Goal: Task Accomplishment & Management: Use online tool/utility

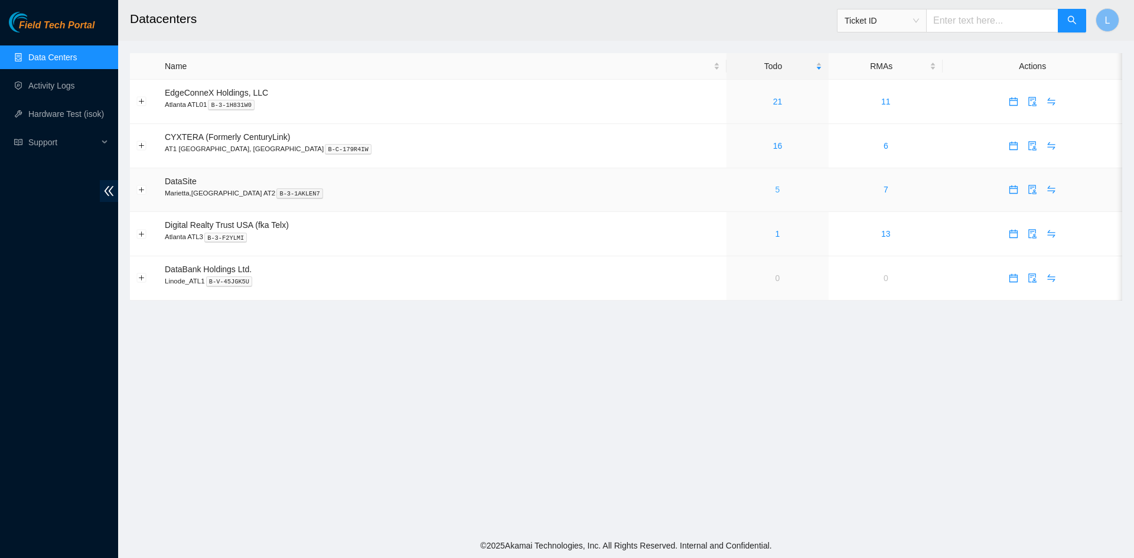
click at [776, 190] on link "5" at bounding box center [778, 189] width 5 height 9
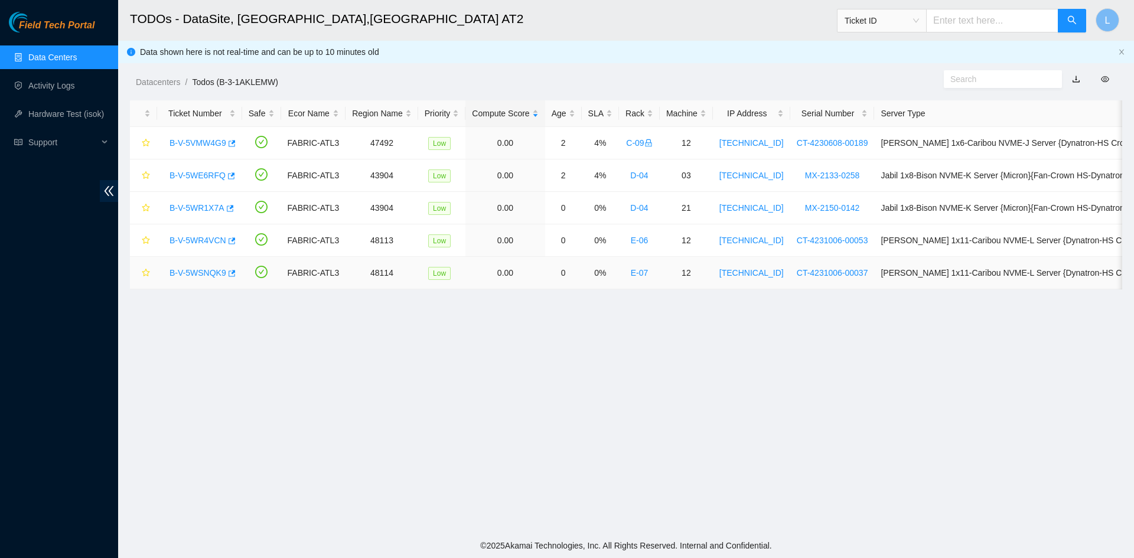
click at [196, 272] on link "B-V-5WSNQK9" at bounding box center [198, 272] width 57 height 9
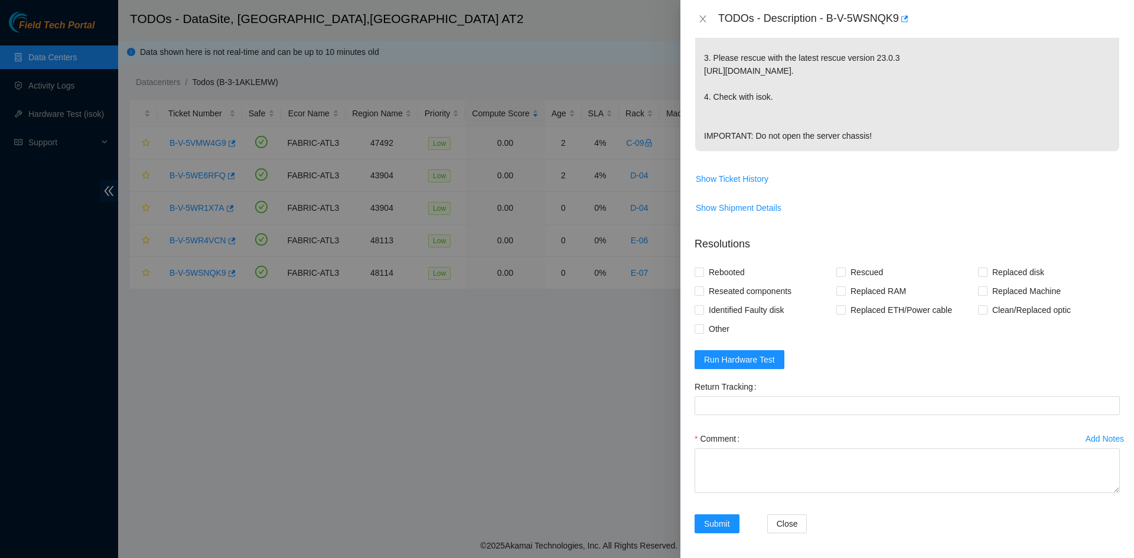
scroll to position [354, 0]
click at [738, 365] on span "Run Hardware Test" at bounding box center [739, 358] width 71 height 13
click at [1106, 31] on icon "close" at bounding box center [1103, 30] width 8 height 8
click at [732, 365] on span "Run Hardware Test" at bounding box center [739, 358] width 71 height 13
click at [1104, 28] on icon "close" at bounding box center [1103, 30] width 6 height 6
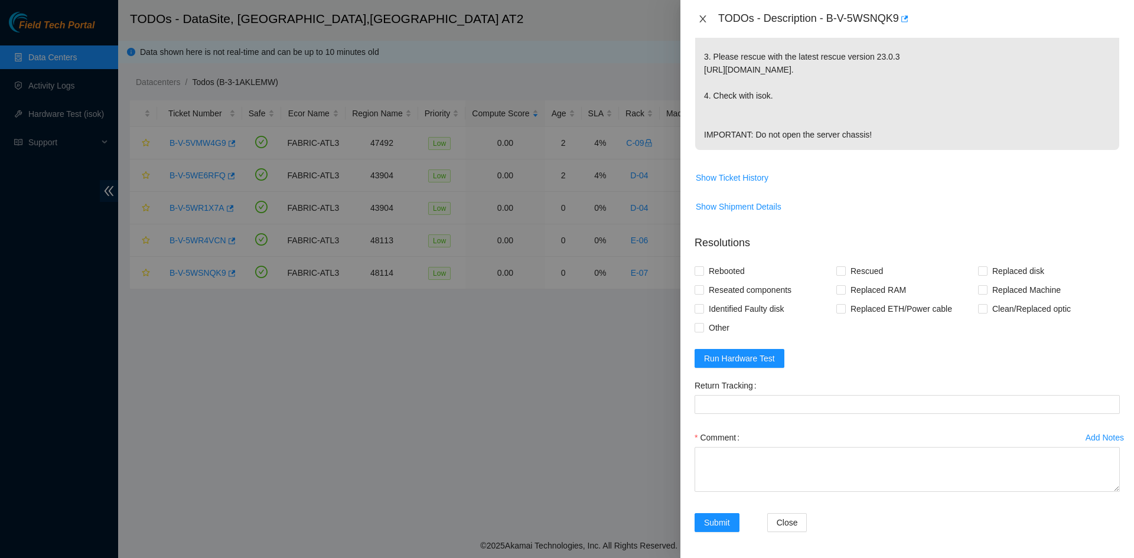
click at [702, 17] on icon "close" at bounding box center [702, 18] width 6 height 7
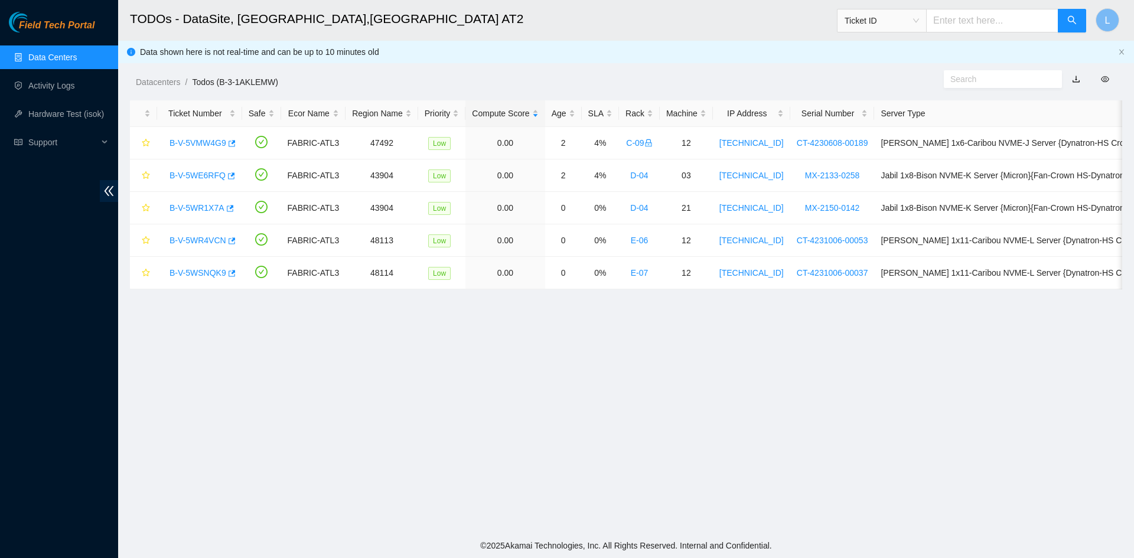
scroll to position [221, 0]
click at [200, 174] on link "B-V-5WE6RFQ" at bounding box center [198, 175] width 56 height 9
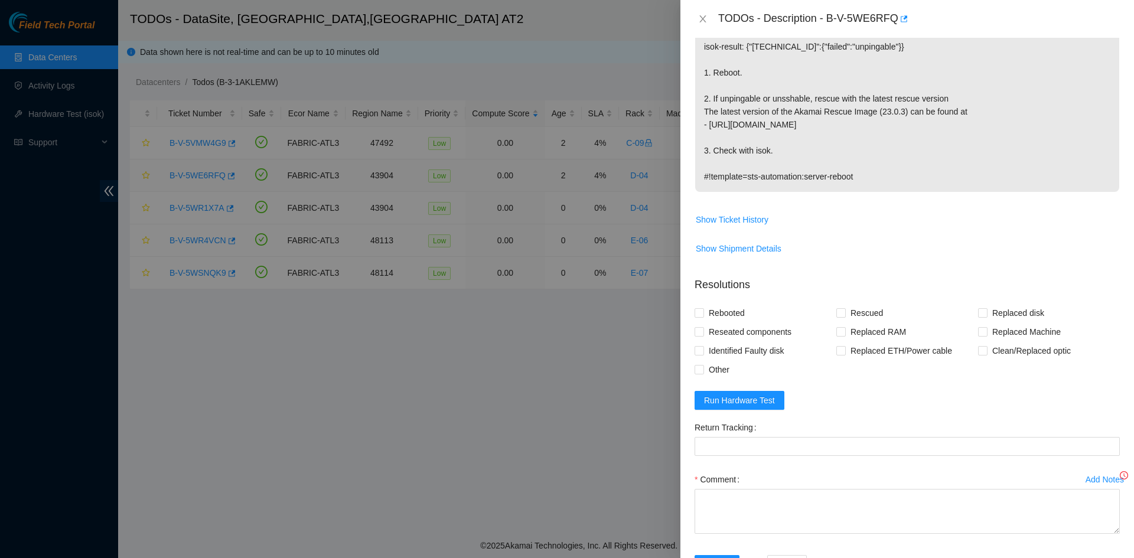
scroll to position [266, 0]
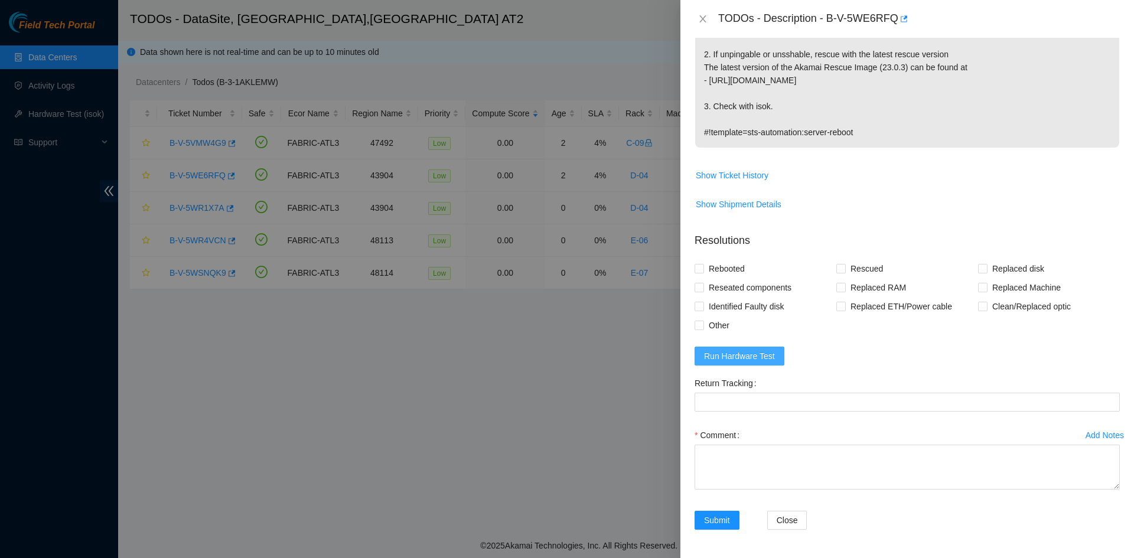
click at [763, 350] on span "Run Hardware Test" at bounding box center [739, 356] width 71 height 13
click at [1105, 28] on icon "close" at bounding box center [1103, 30] width 8 height 8
click at [728, 359] on span "Run Hardware Test" at bounding box center [739, 356] width 71 height 13
click at [1014, 354] on form "Resolutions Rebooted Rescued Replaced disk Reseated components Replaced RAM Rep…" at bounding box center [907, 383] width 425 height 321
click at [766, 356] on span "Run Hardware Test" at bounding box center [739, 356] width 71 height 13
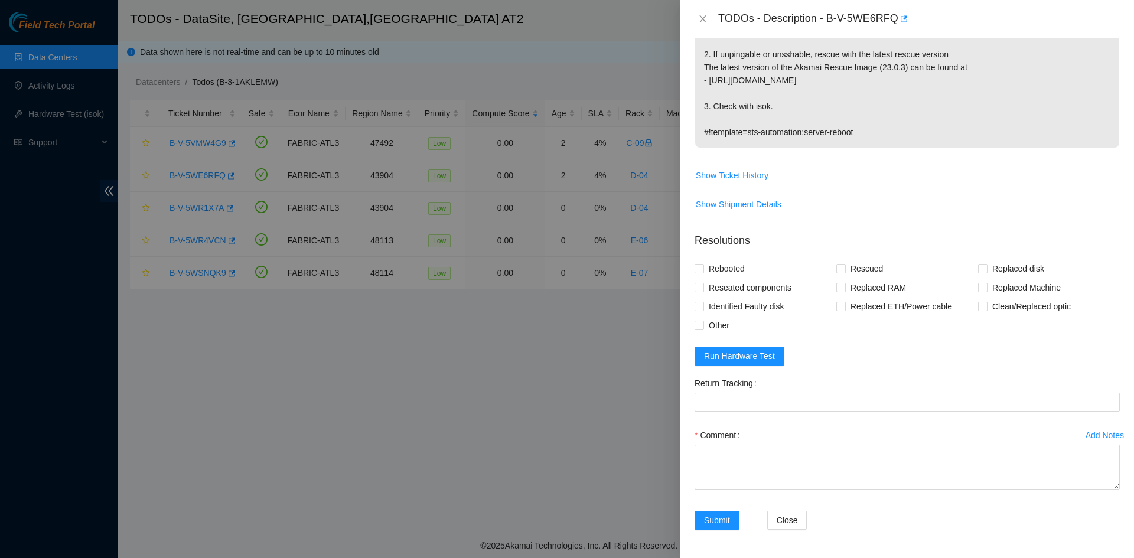
click at [987, 206] on span "Show Shipment Details" at bounding box center [907, 204] width 424 height 19
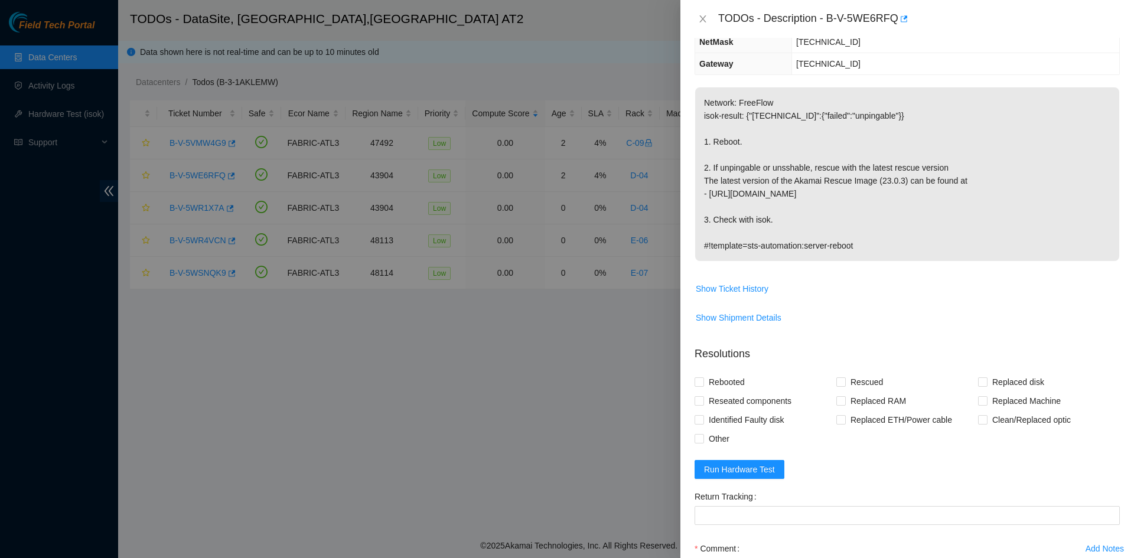
scroll to position [148, 0]
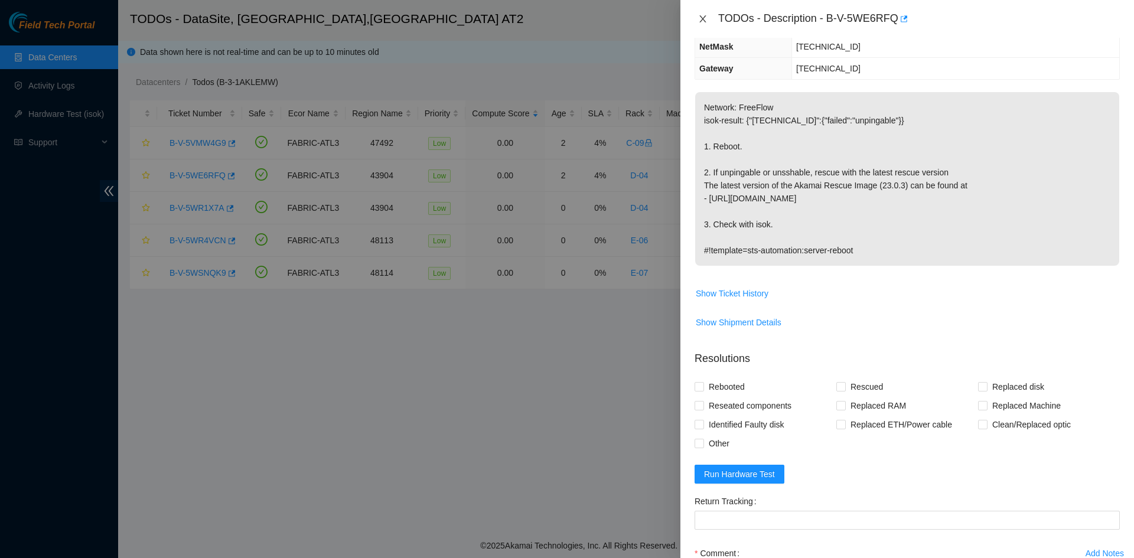
click at [706, 17] on icon "close" at bounding box center [702, 18] width 9 height 9
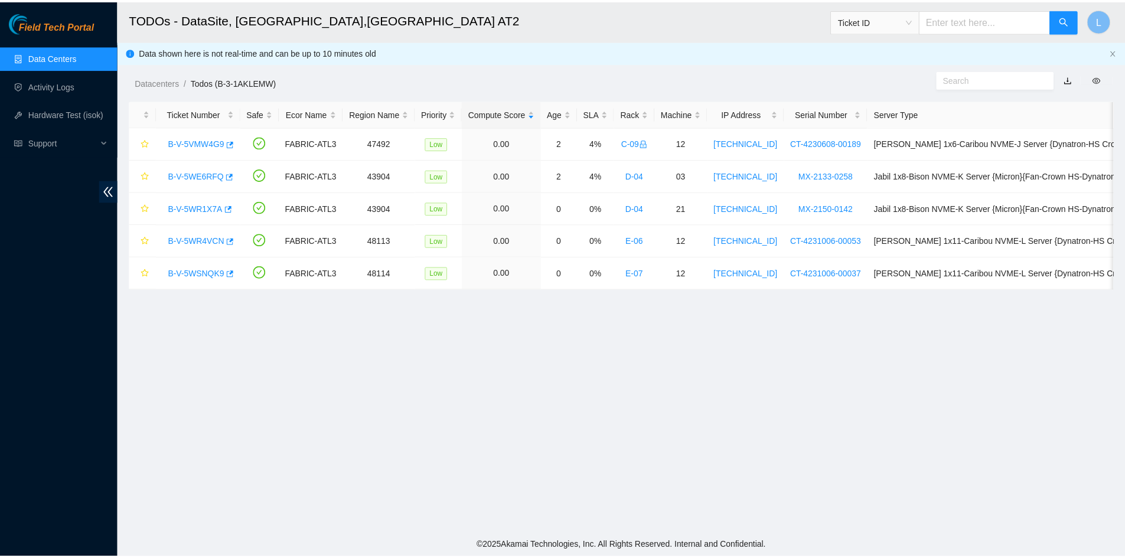
scroll to position [187, 0]
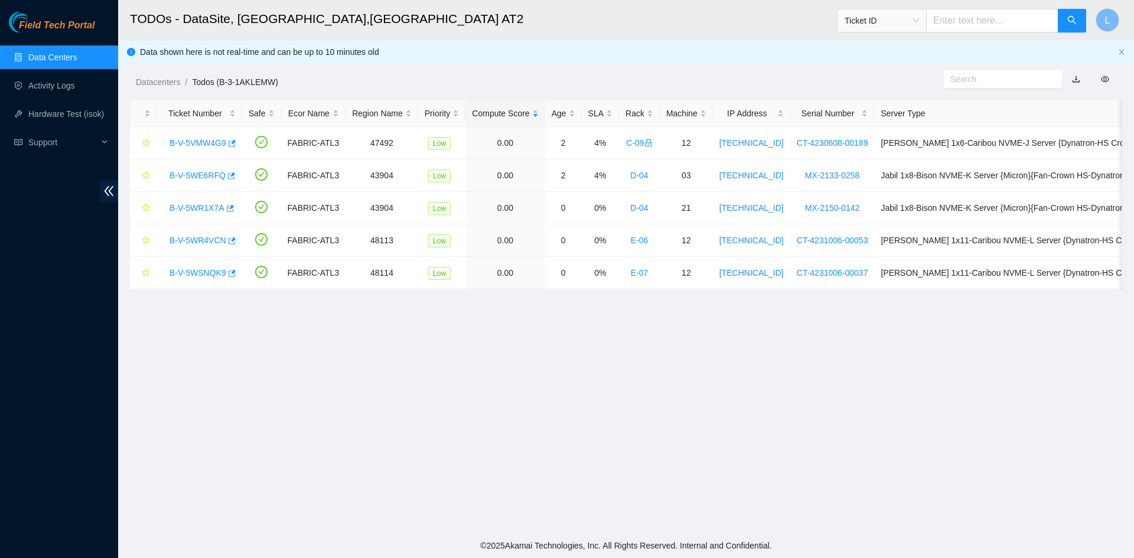
click at [919, 22] on span "Ticket ID" at bounding box center [882, 21] width 74 height 18
click at [874, 135] on div "Tracking Number" at bounding box center [893, 138] width 74 height 13
click at [969, 19] on input "text" at bounding box center [992, 21] width 132 height 24
type input "463470059689"
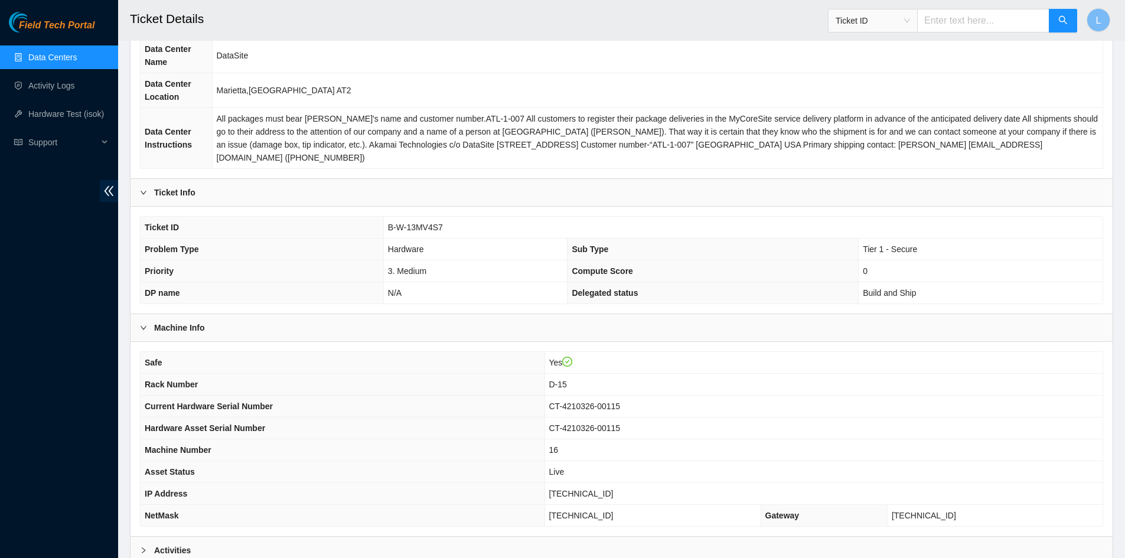
scroll to position [118, 0]
click at [910, 25] on span "Ticket ID" at bounding box center [873, 21] width 74 height 18
click at [879, 141] on div "Tracking Number" at bounding box center [884, 138] width 74 height 13
click at [1002, 395] on td "CT-4210326-00115" at bounding box center [824, 406] width 558 height 22
click at [947, 20] on input "text" at bounding box center [983, 21] width 132 height 24
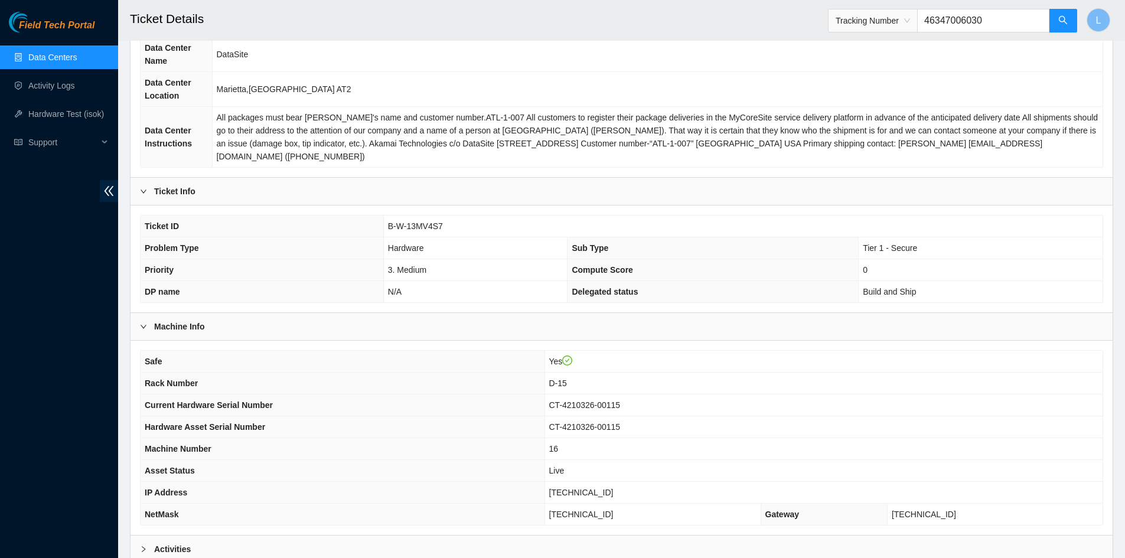
type input "463470060307"
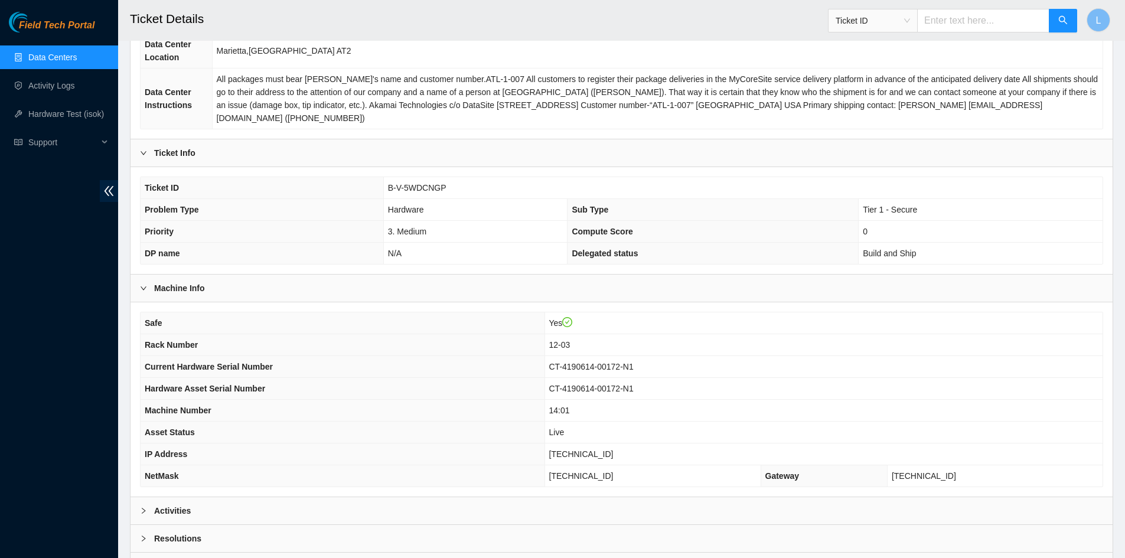
scroll to position [177, 0]
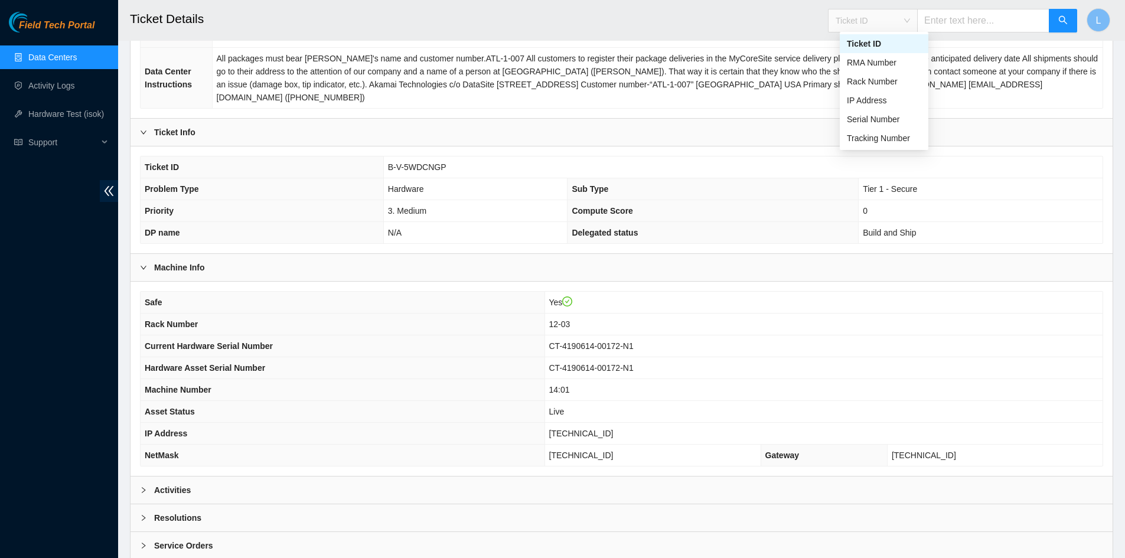
click at [917, 21] on div "Ticket ID" at bounding box center [873, 20] width 89 height 19
drag, startPoint x: 897, startPoint y: 139, endPoint x: 910, endPoint y: 128, distance: 17.1
click at [900, 139] on div "Tracking Number" at bounding box center [884, 138] width 74 height 13
click at [967, 20] on input "text" at bounding box center [983, 21] width 132 height 24
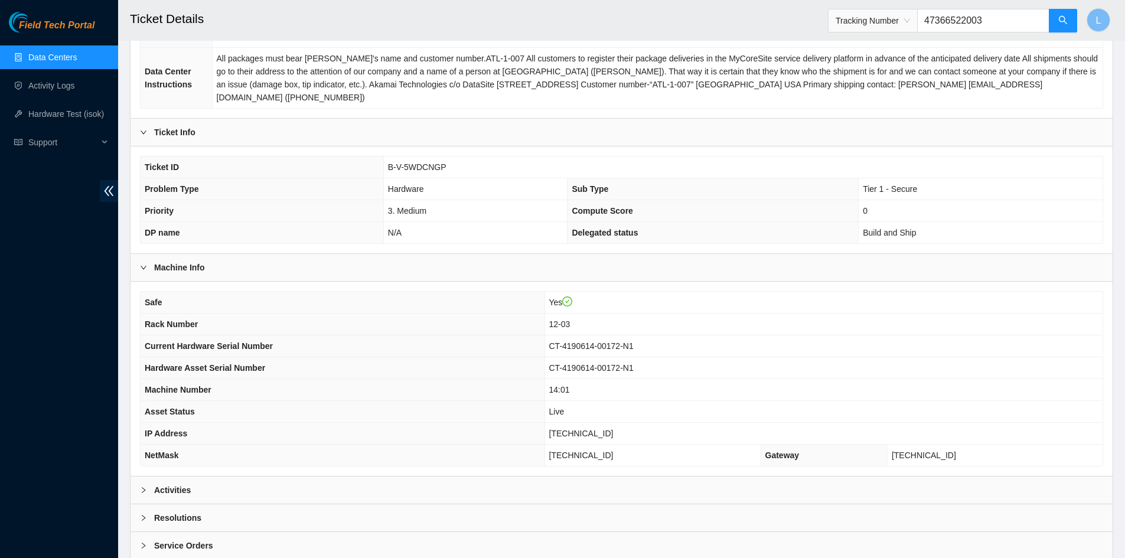
type input "473665220030"
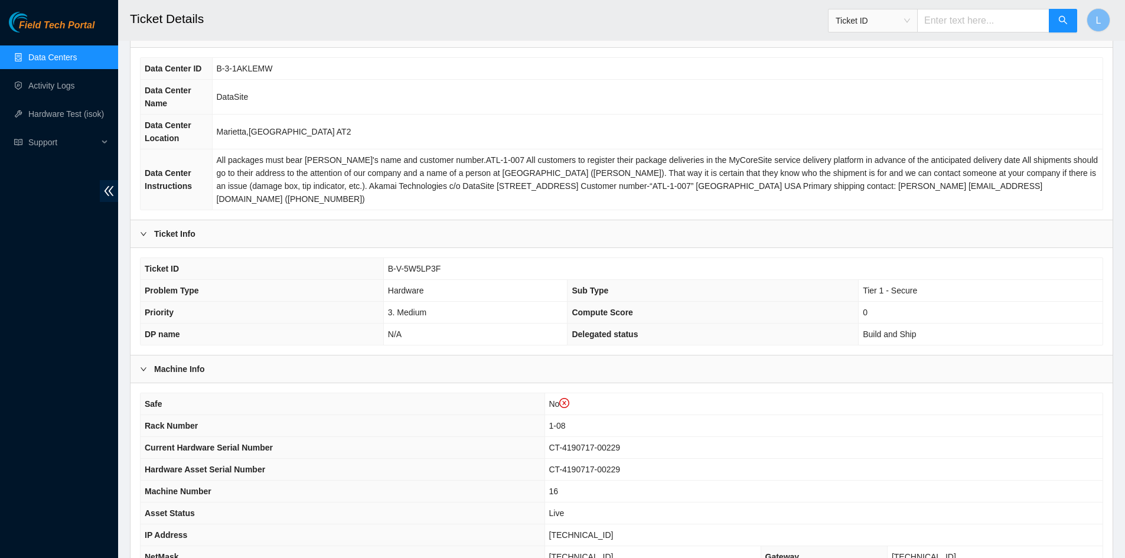
scroll to position [118, 0]
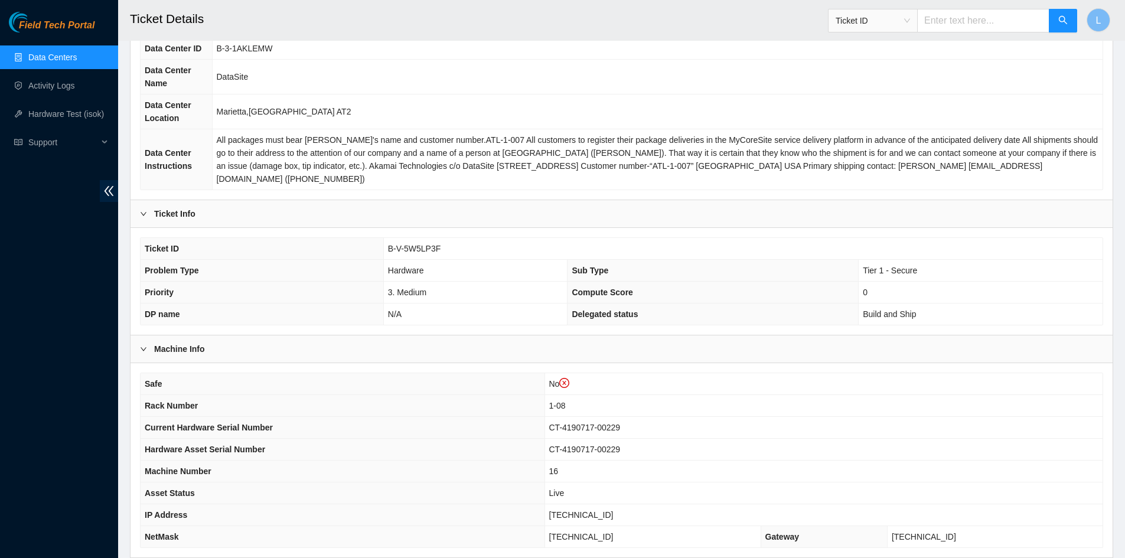
click at [910, 24] on span "Ticket ID" at bounding box center [873, 21] width 74 height 18
click at [878, 143] on div "Tracking Number" at bounding box center [884, 138] width 74 height 13
click at [940, 24] on input "text" at bounding box center [983, 21] width 132 height 24
type input "463470059163"
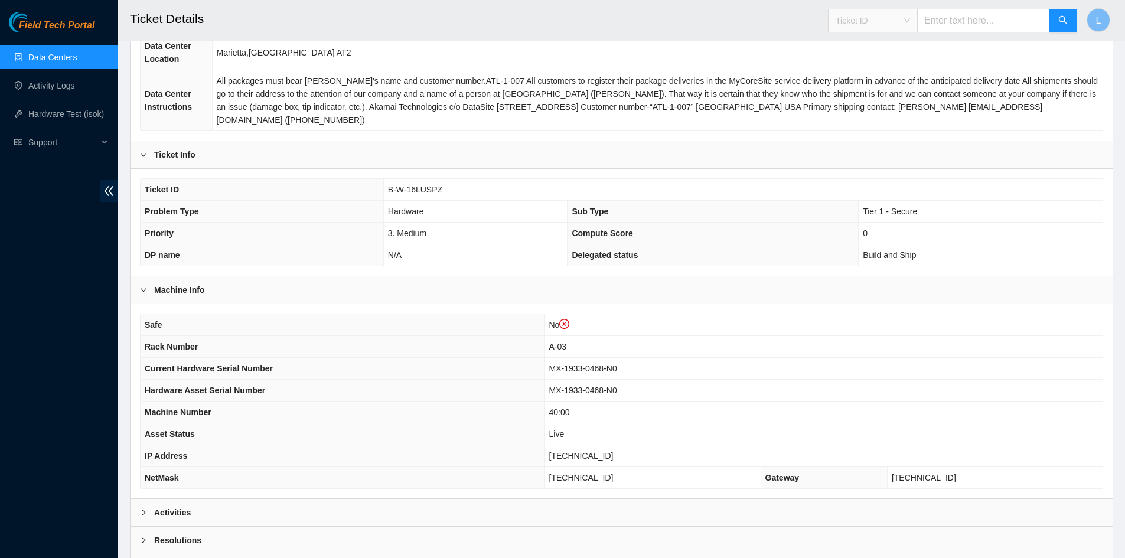
click at [910, 18] on span "Ticket ID" at bounding box center [873, 21] width 74 height 18
click at [878, 142] on div "Tracking Number" at bounding box center [884, 138] width 74 height 13
click at [965, 21] on input "text" at bounding box center [983, 21] width 132 height 24
type input "473665220177"
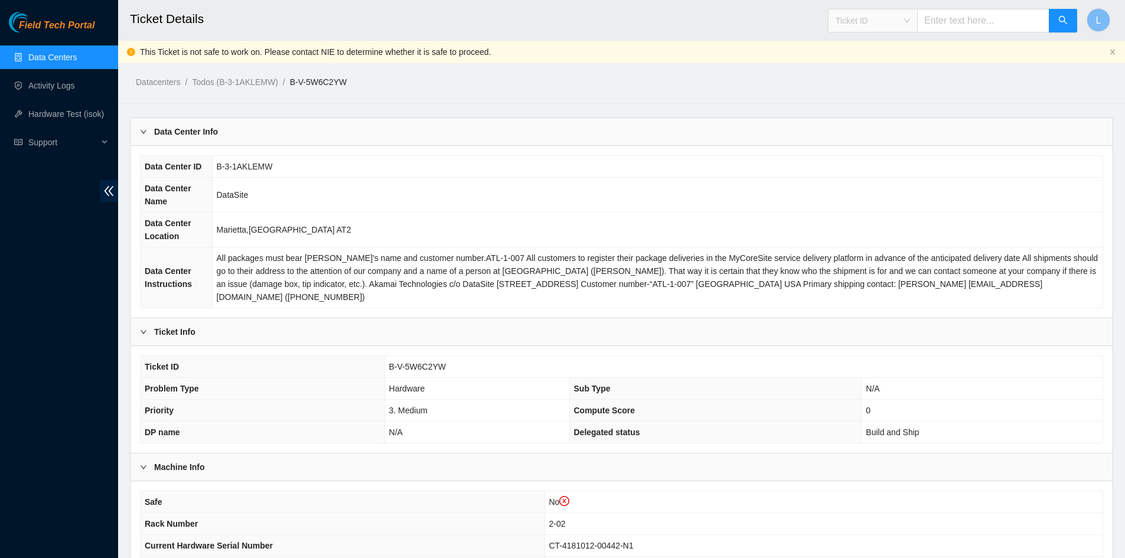
click at [910, 20] on span "Ticket ID" at bounding box center [873, 21] width 74 height 18
click at [894, 136] on div "Tracking Number" at bounding box center [884, 138] width 74 height 13
click at [950, 24] on input "text" at bounding box center [983, 21] width 132 height 24
type input "463470060086"
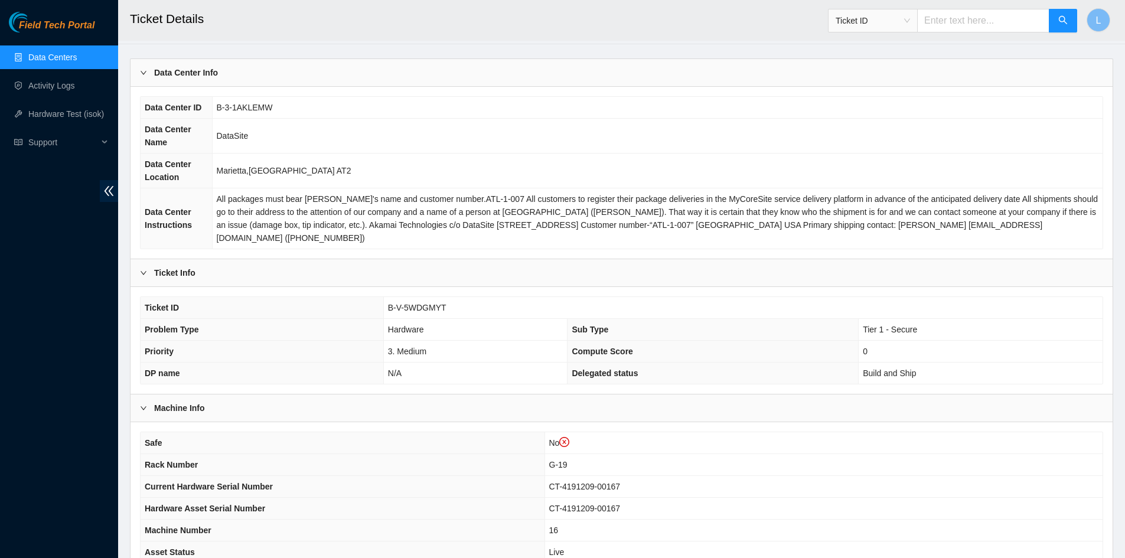
scroll to position [118, 0]
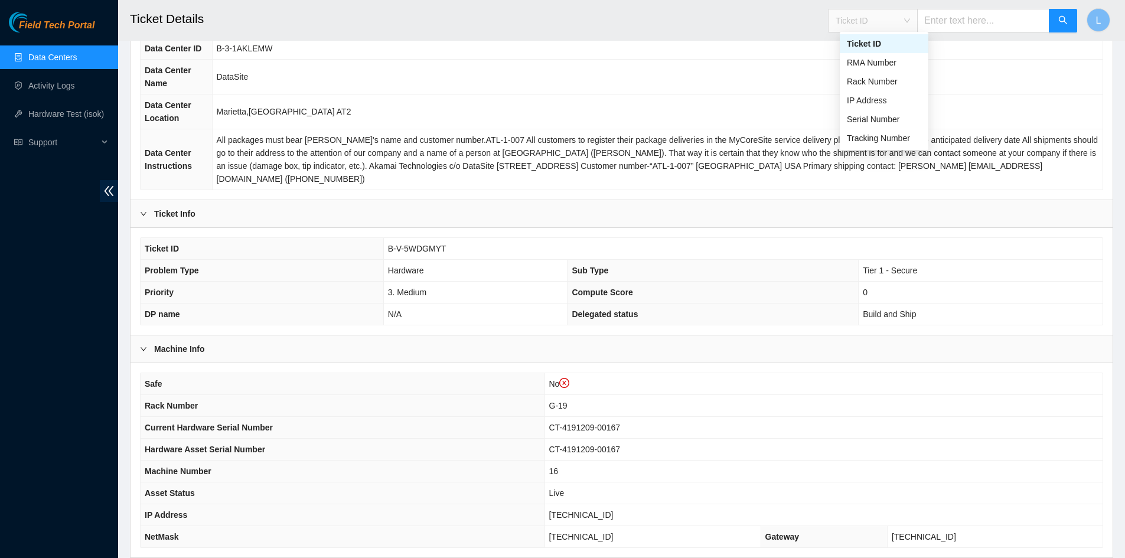
click at [917, 19] on div "Ticket ID" at bounding box center [873, 20] width 89 height 19
click at [891, 139] on div "Tracking Number" at bounding box center [884, 138] width 74 height 13
click at [962, 24] on input "text" at bounding box center [983, 21] width 132 height 24
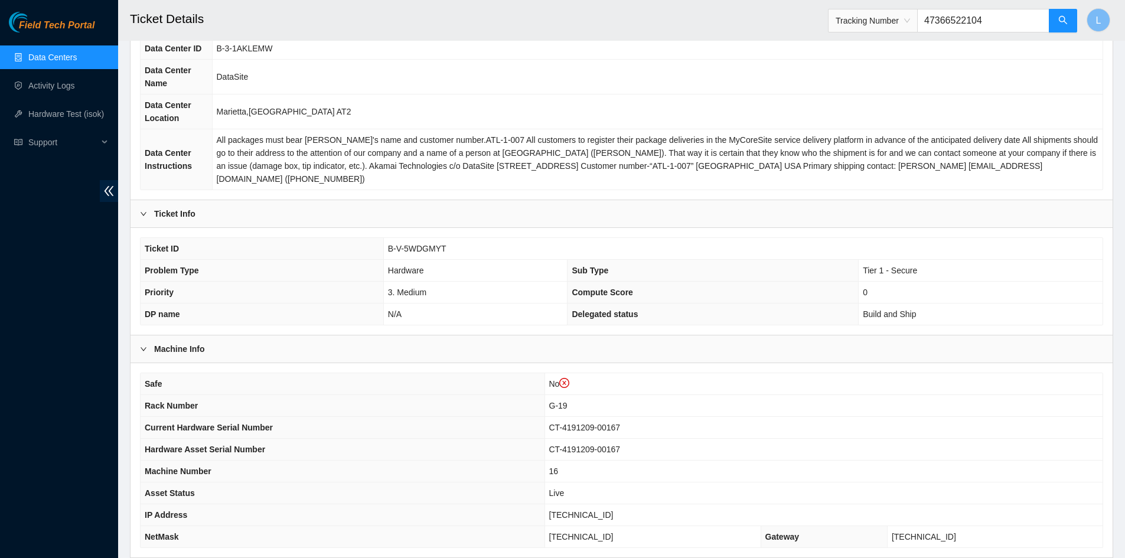
type input "473665221048"
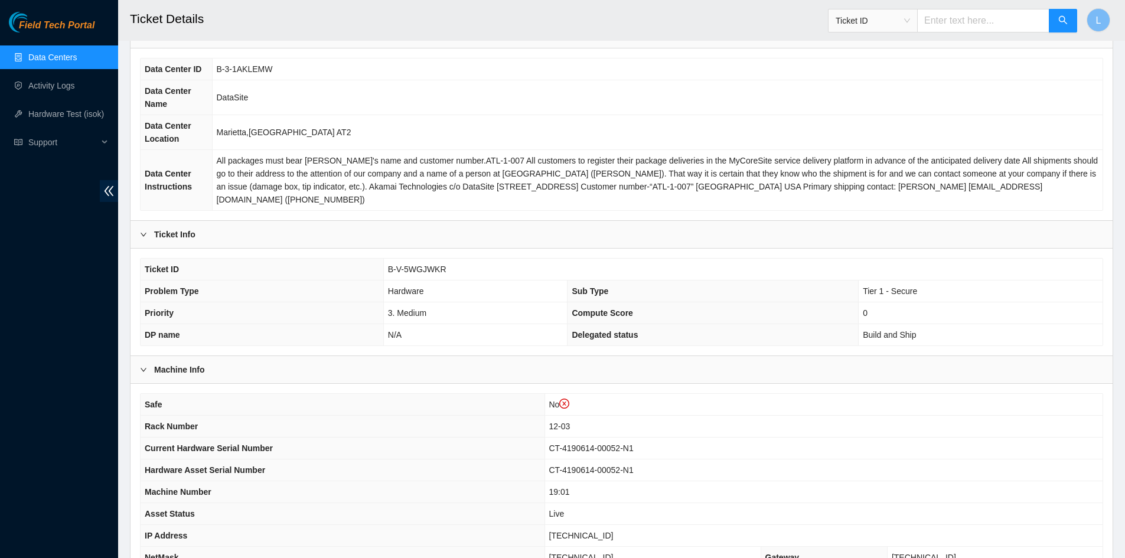
scroll to position [118, 0]
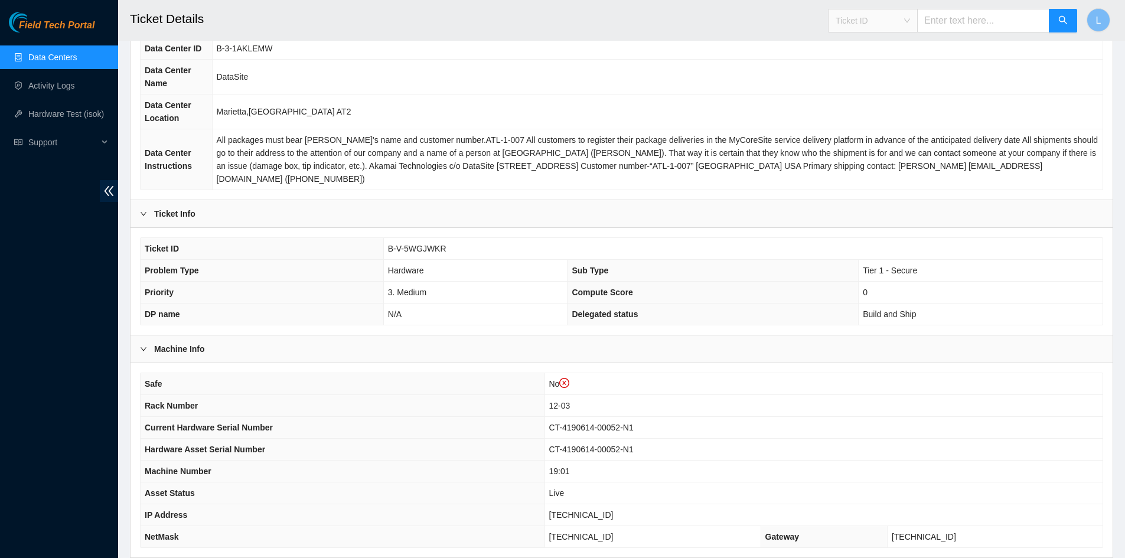
click at [910, 22] on span "Ticket ID" at bounding box center [873, 21] width 74 height 18
click at [890, 136] on div "Tracking Number" at bounding box center [884, 138] width 74 height 13
click at [948, 25] on input "text" at bounding box center [983, 21] width 132 height 24
type input "473665220052"
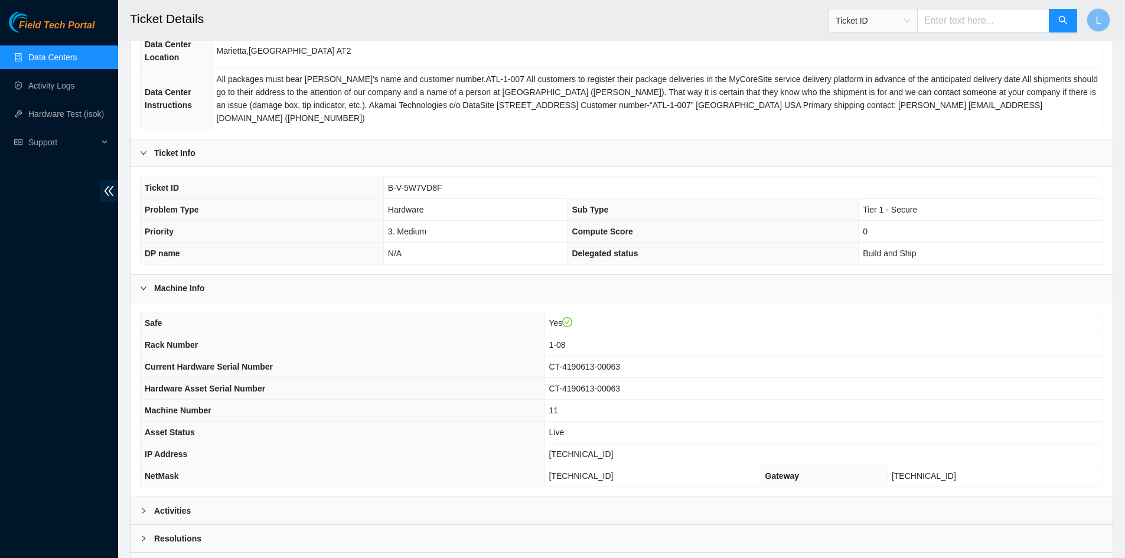
scroll to position [177, 0]
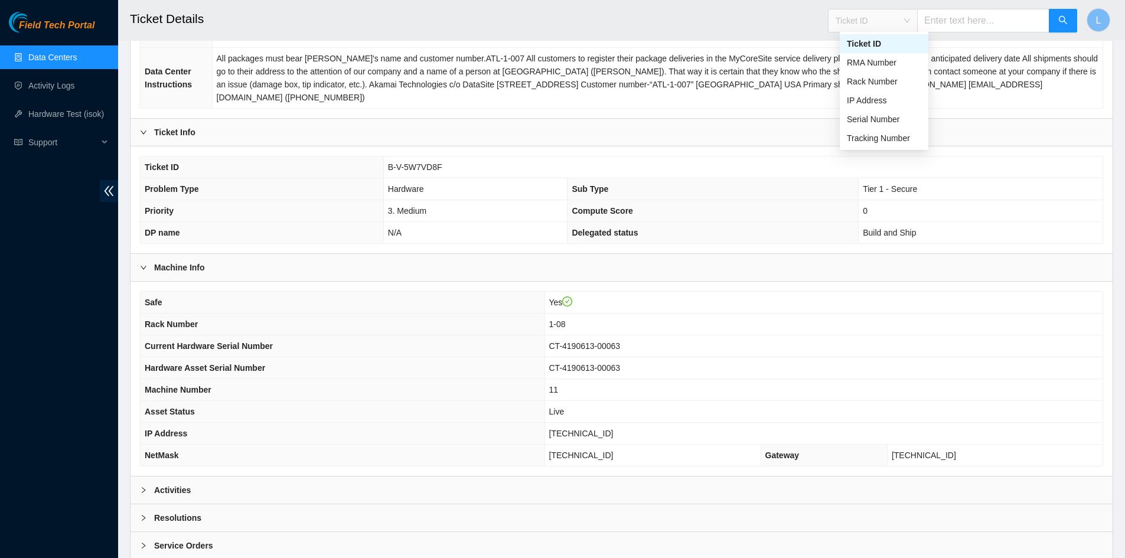
click at [917, 23] on div "Ticket ID" at bounding box center [873, 20] width 89 height 19
click at [894, 140] on div "Tracking Number" at bounding box center [884, 138] width 74 height 13
click at [975, 20] on input "text" at bounding box center [983, 21] width 132 height 24
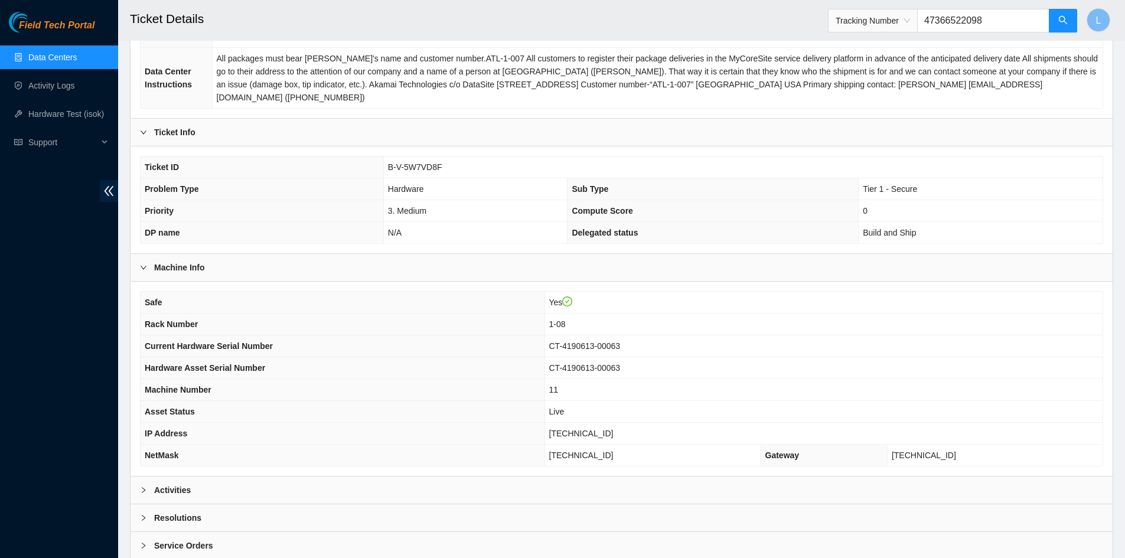
type input "473665220980"
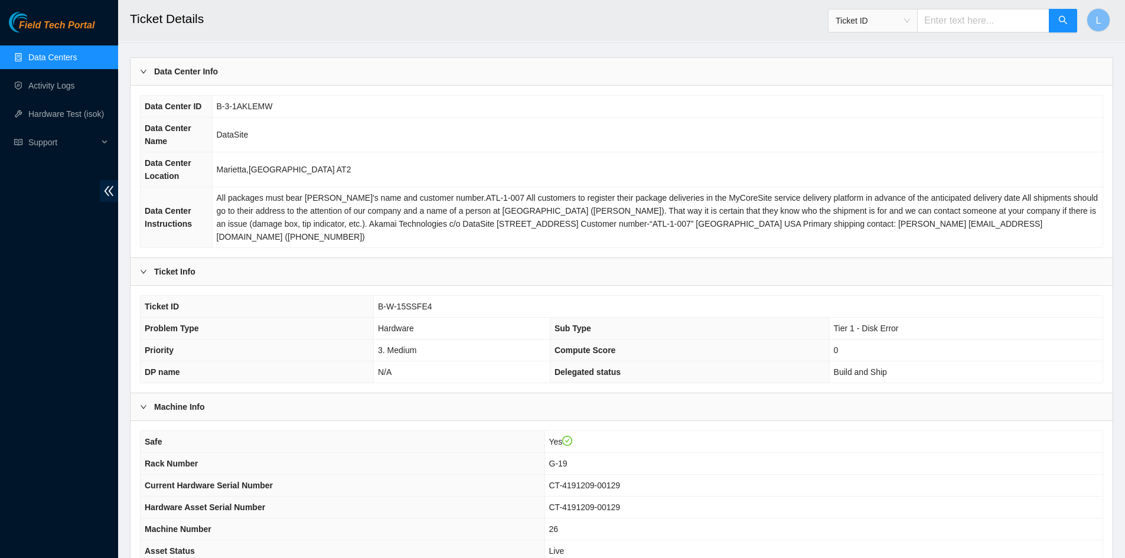
scroll to position [59, 0]
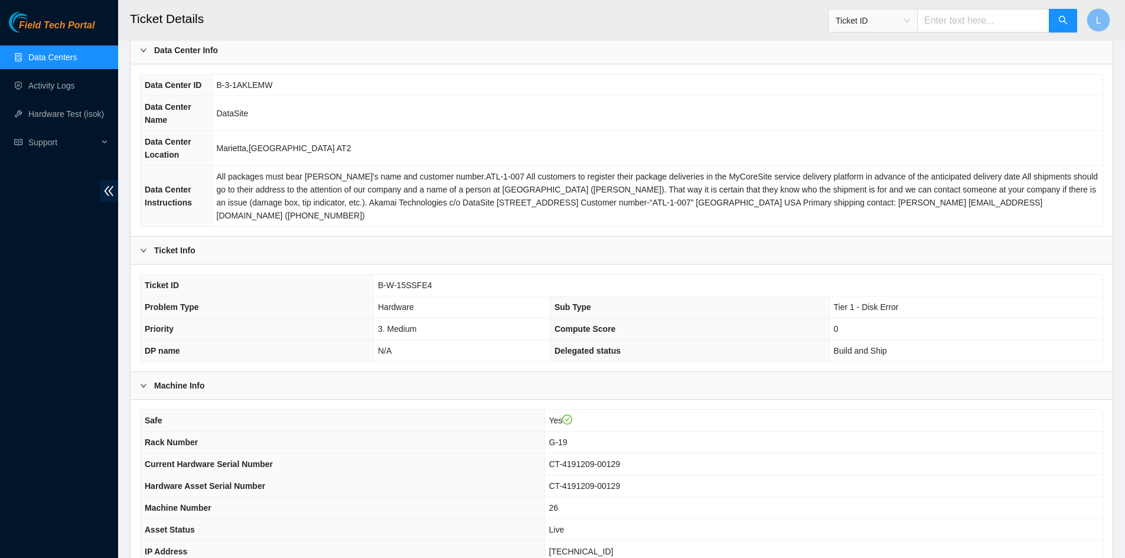
click at [63, 56] on link "Data Centers" at bounding box center [52, 57] width 48 height 9
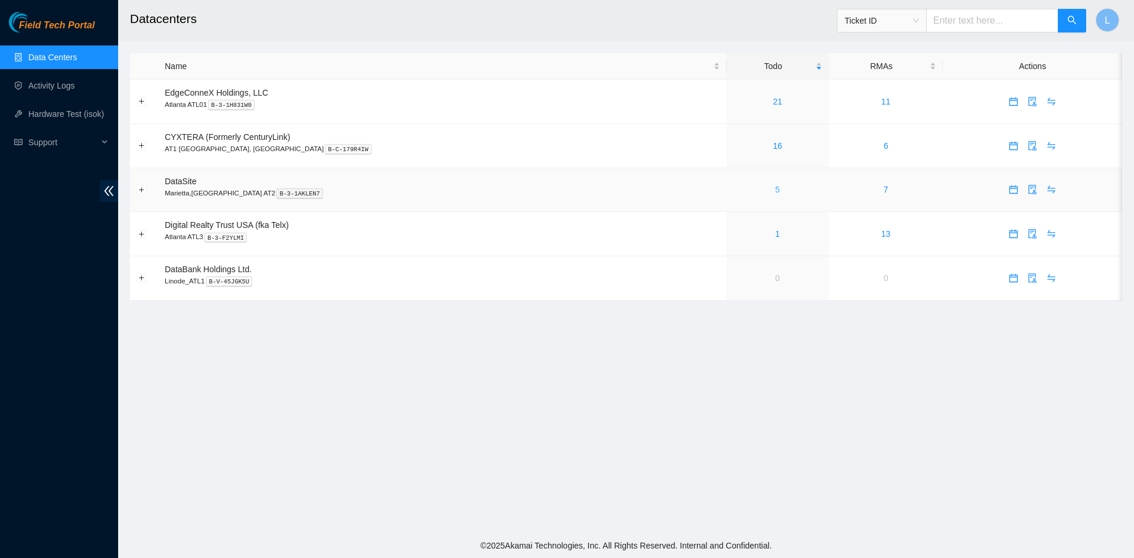
click at [776, 191] on link "5" at bounding box center [778, 189] width 5 height 9
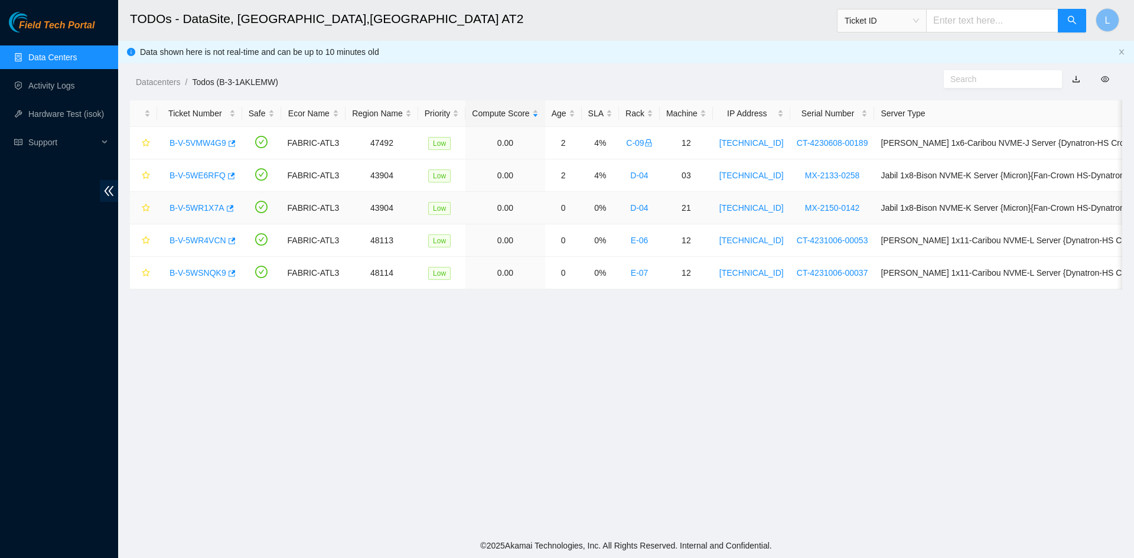
click at [211, 203] on link "B-V-5WR1X7A" at bounding box center [197, 207] width 55 height 9
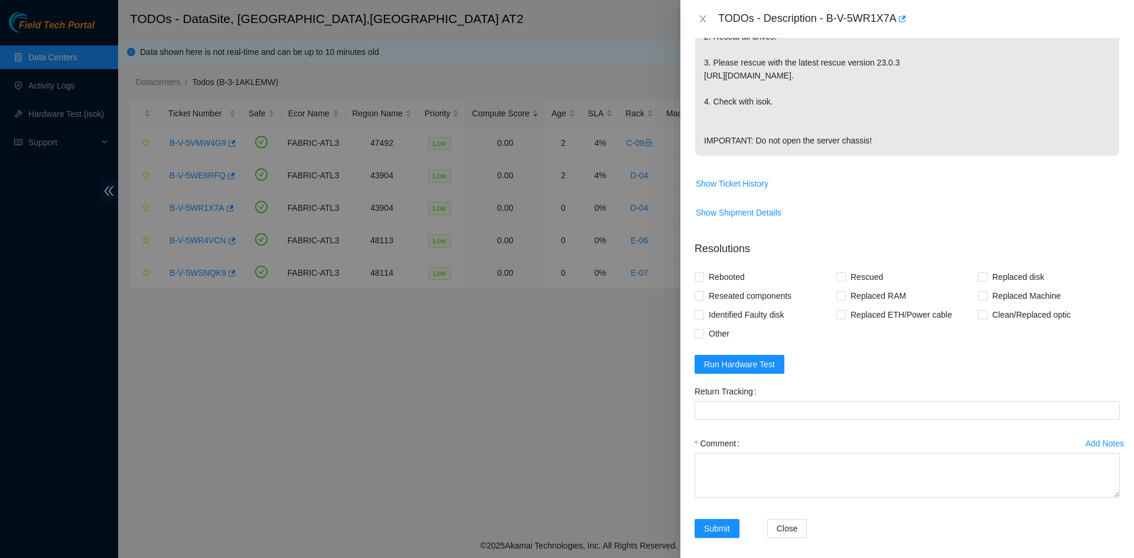
scroll to position [354, 0]
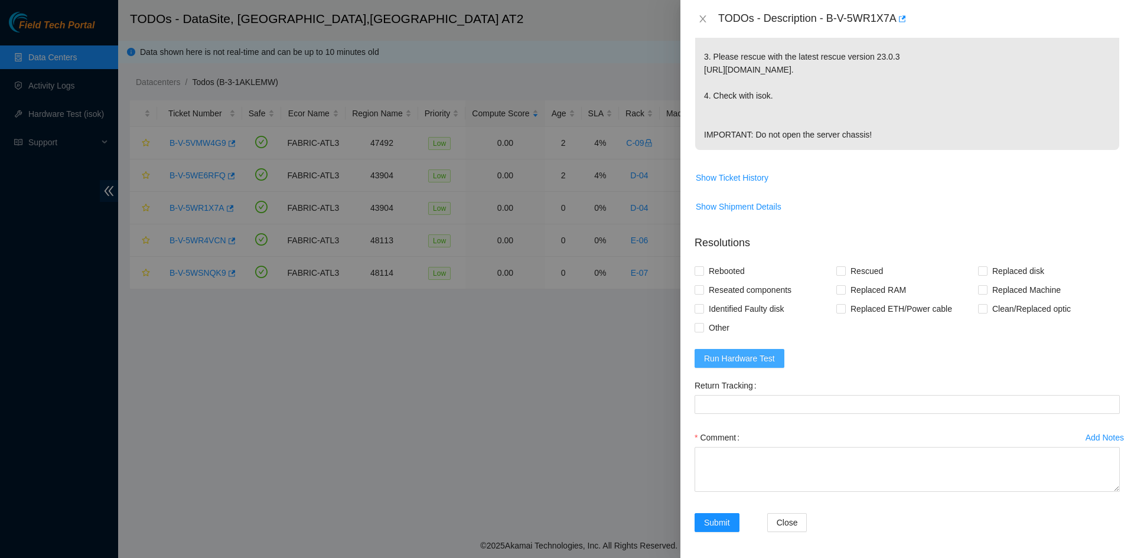
click at [765, 365] on span "Run Hardware Test" at bounding box center [739, 358] width 71 height 13
click at [1104, 28] on icon "close" at bounding box center [1103, 30] width 6 height 6
click at [768, 365] on span "Run Hardware Test" at bounding box center [739, 358] width 71 height 13
click at [1102, 32] on icon "close" at bounding box center [1103, 30] width 8 height 8
click at [763, 365] on span "Run Hardware Test" at bounding box center [739, 358] width 71 height 13
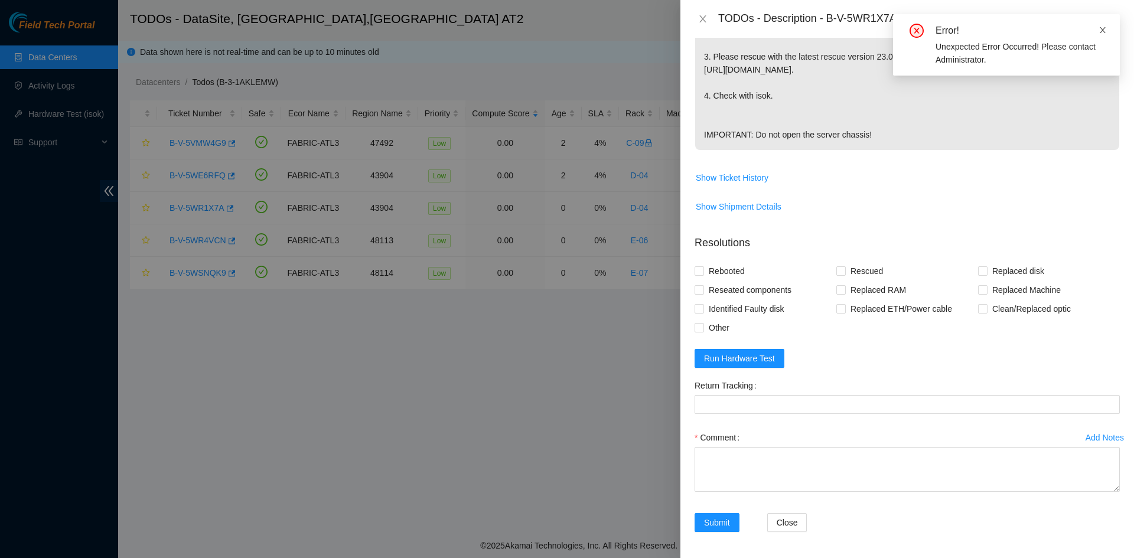
click at [1103, 28] on icon "close" at bounding box center [1103, 30] width 8 height 8
click at [703, 17] on icon "close" at bounding box center [702, 18] width 9 height 9
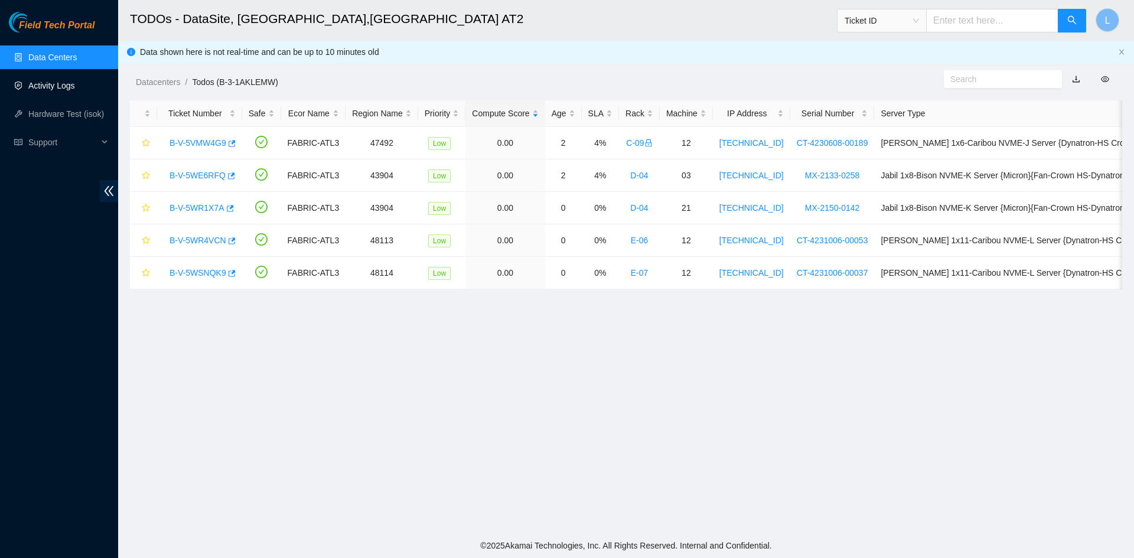
scroll to position [221, 0]
click at [209, 175] on link "B-V-5WE6RFQ" at bounding box center [198, 175] width 56 height 9
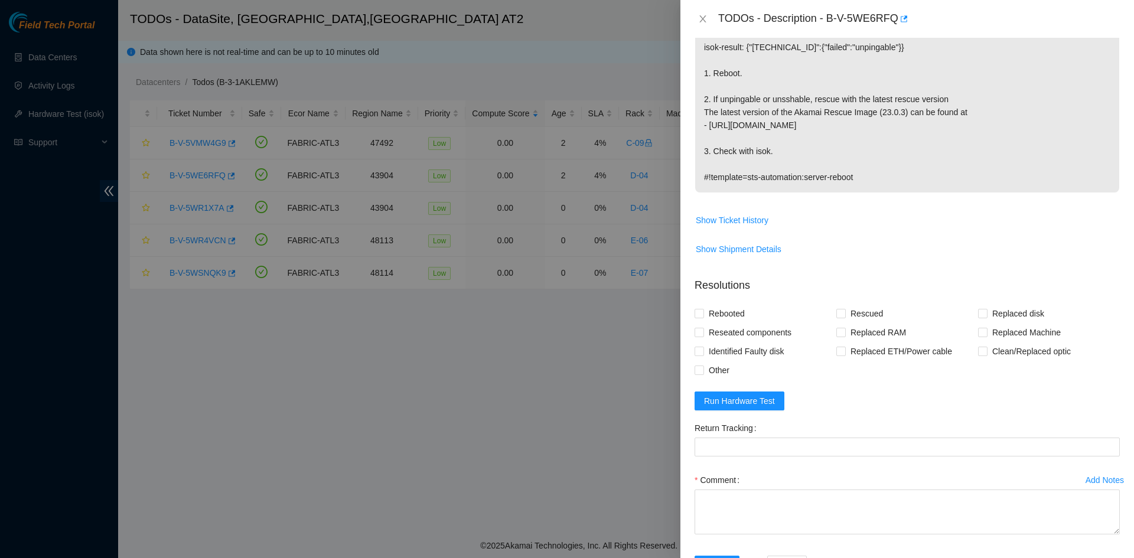
scroll to position [236, 0]
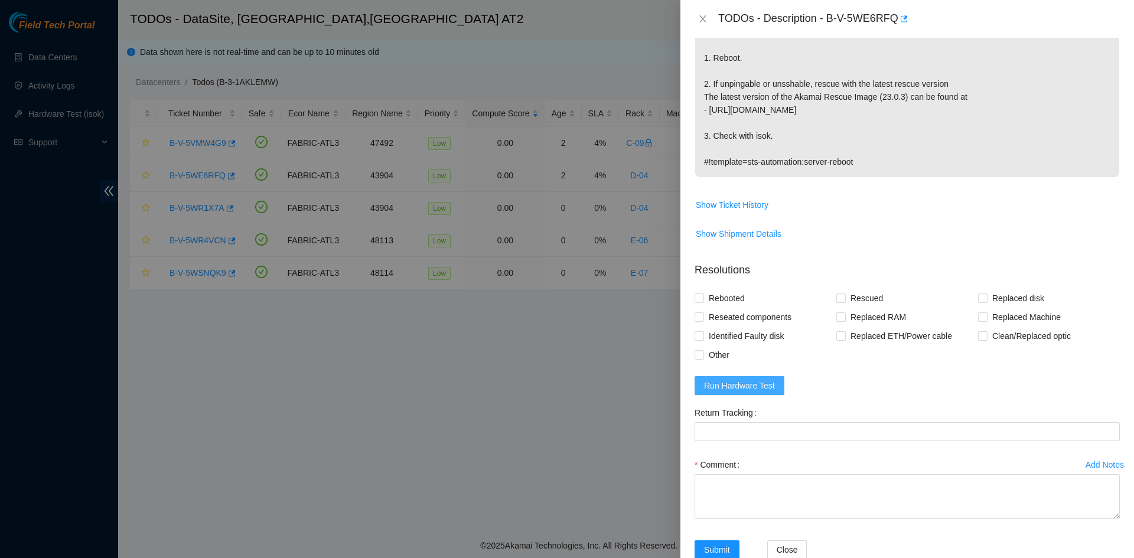
click at [768, 389] on span "Run Hardware Test" at bounding box center [739, 385] width 71 height 13
click at [1102, 32] on icon "close" at bounding box center [1103, 30] width 8 height 8
click at [705, 16] on icon "close" at bounding box center [702, 18] width 6 height 7
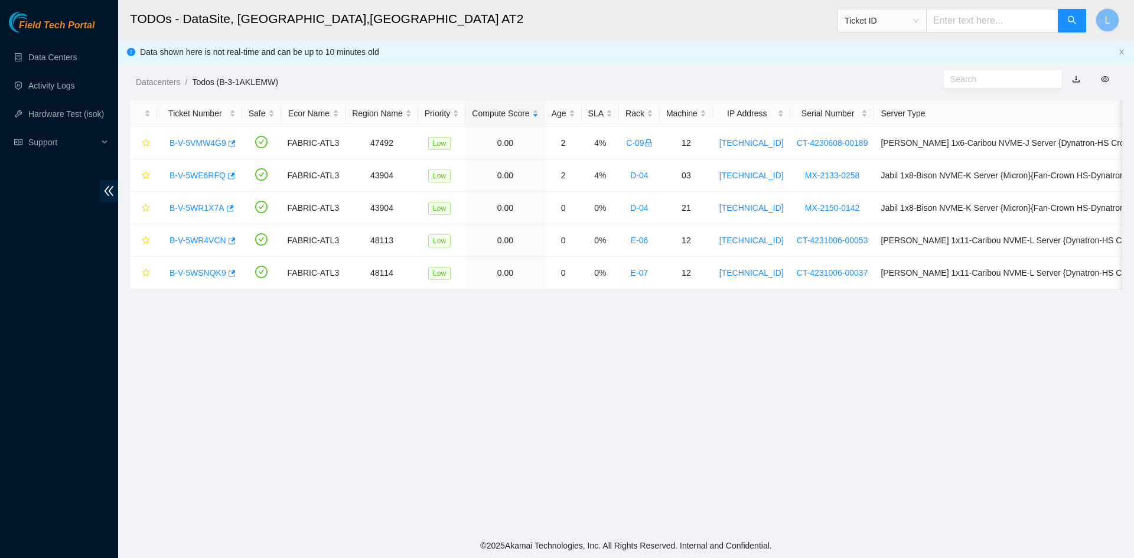
scroll to position [221, 0]
click at [61, 60] on link "Data Centers" at bounding box center [52, 57] width 48 height 9
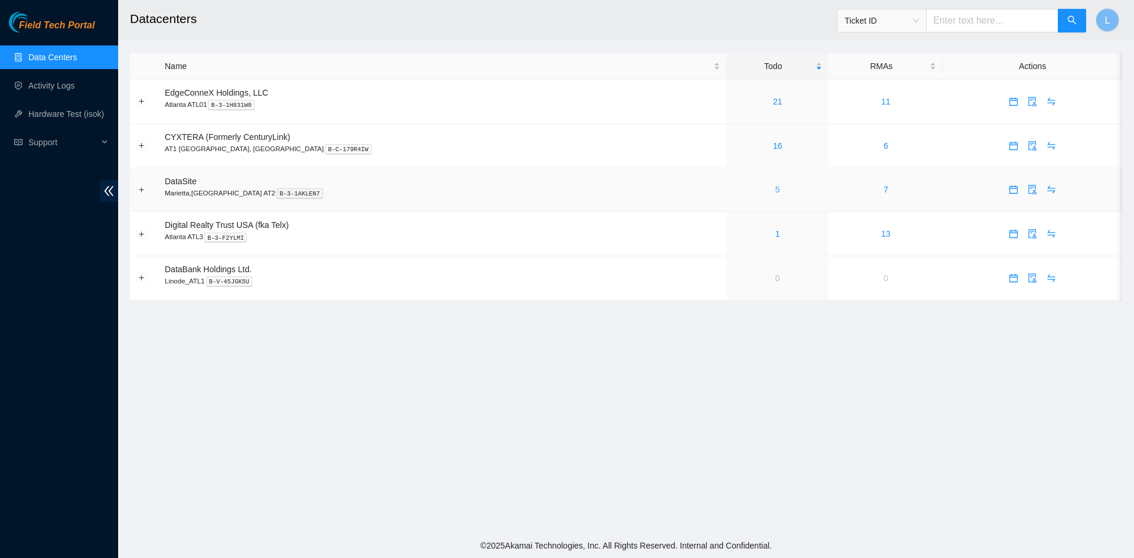
click at [776, 191] on link "5" at bounding box center [778, 189] width 5 height 9
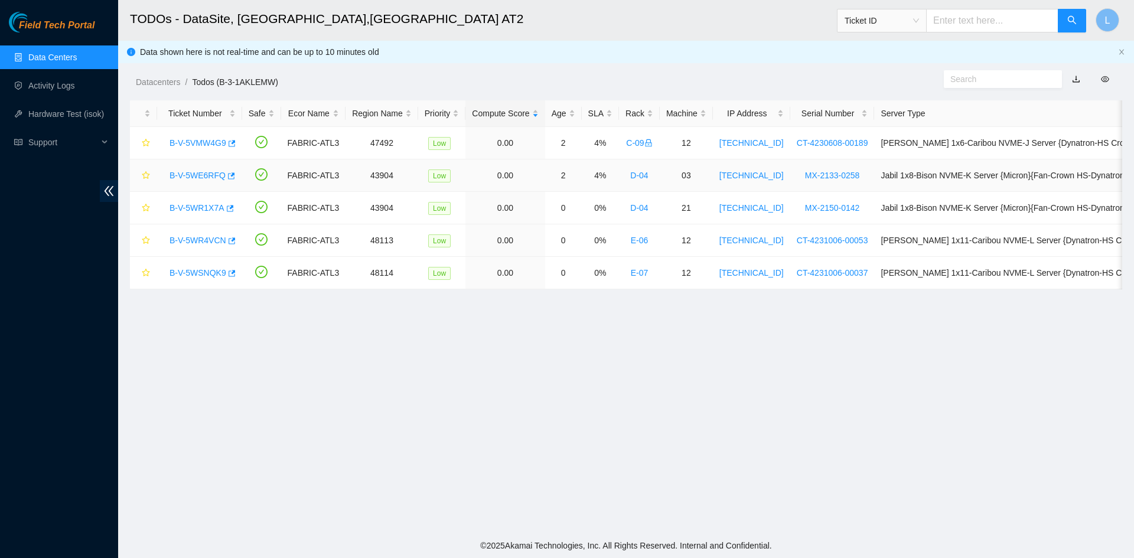
click at [194, 171] on link "B-V-5WE6RFQ" at bounding box center [198, 175] width 56 height 9
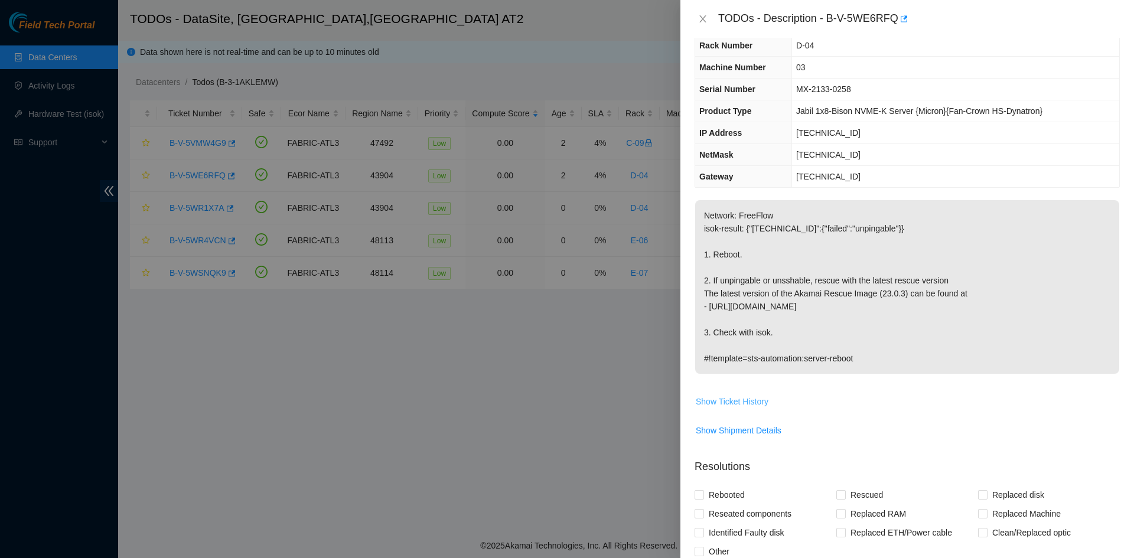
scroll to position [118, 0]
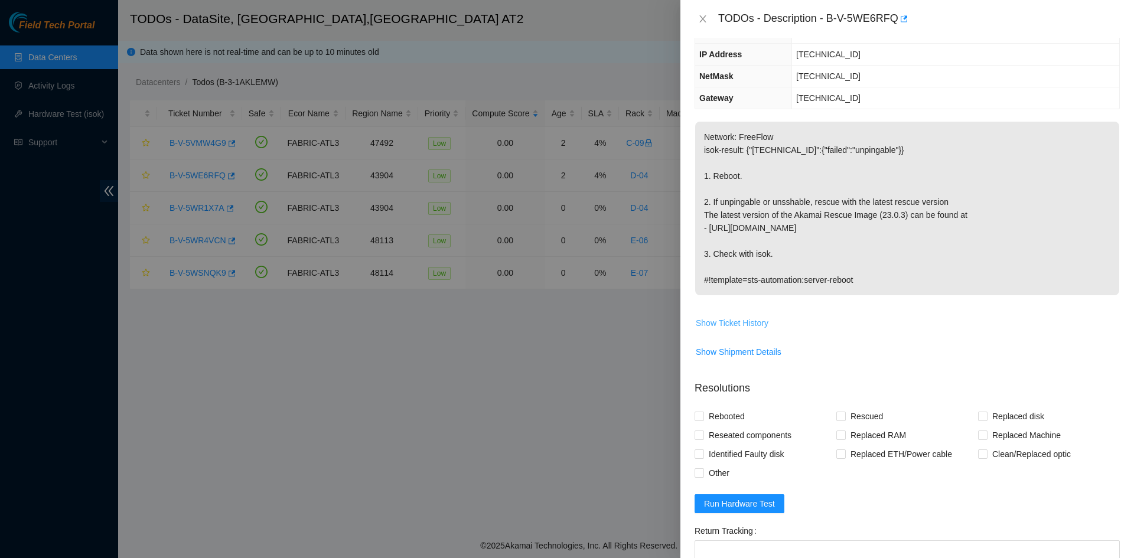
click at [748, 324] on span "Show Ticket History" at bounding box center [732, 323] width 73 height 13
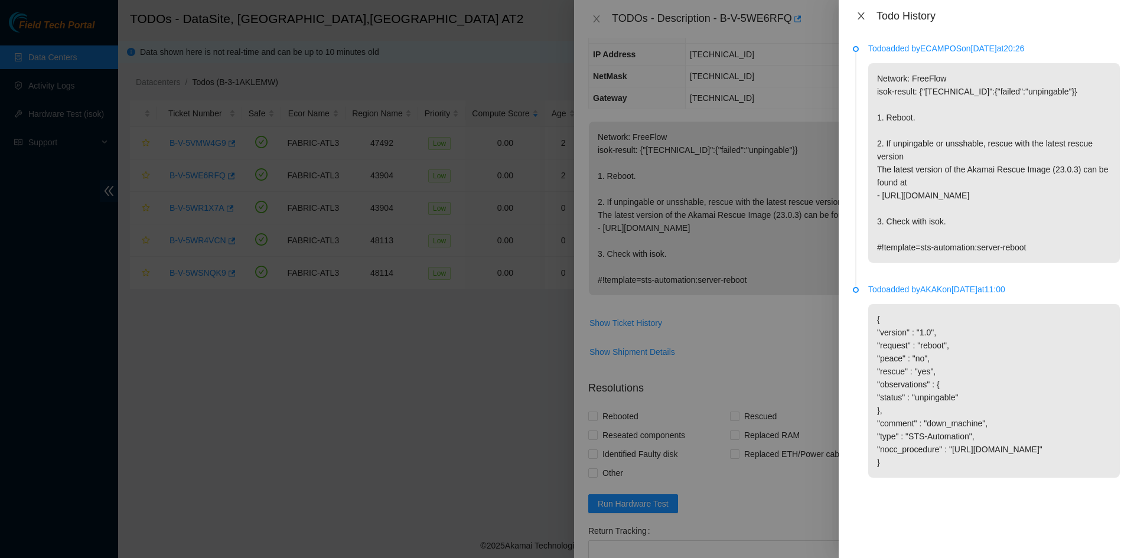
click at [862, 17] on icon "close" at bounding box center [860, 15] width 9 height 9
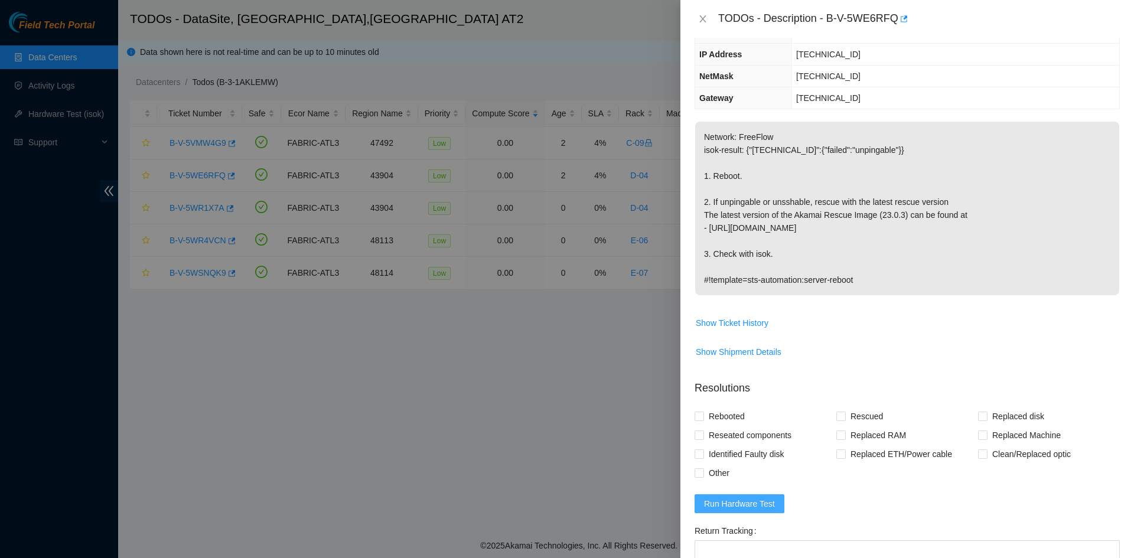
click at [748, 506] on span "Run Hardware Test" at bounding box center [739, 503] width 71 height 13
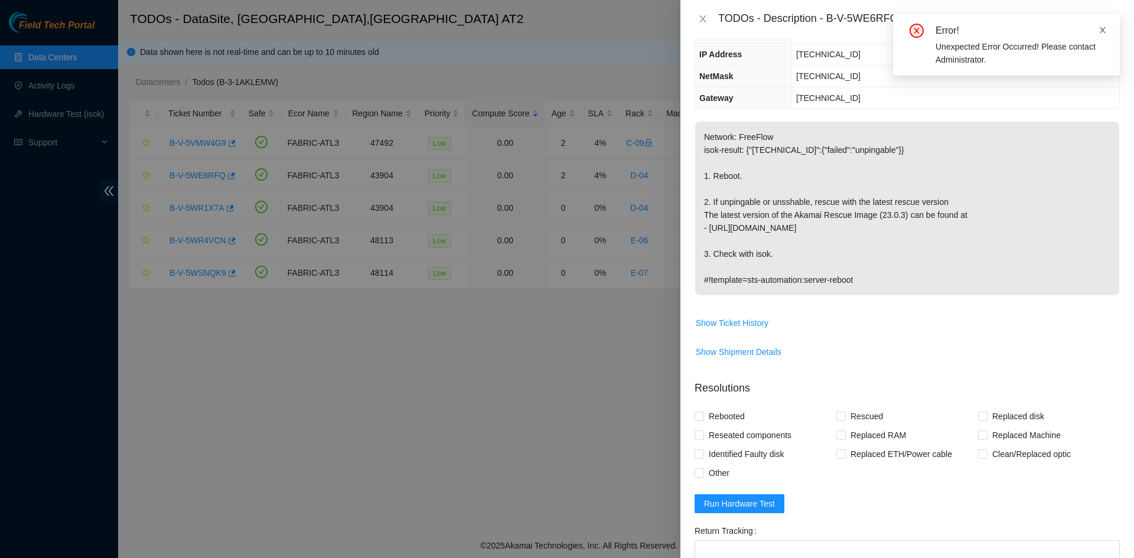
click at [1102, 30] on icon "close" at bounding box center [1103, 30] width 6 height 6
click at [705, 17] on icon "close" at bounding box center [702, 18] width 6 height 7
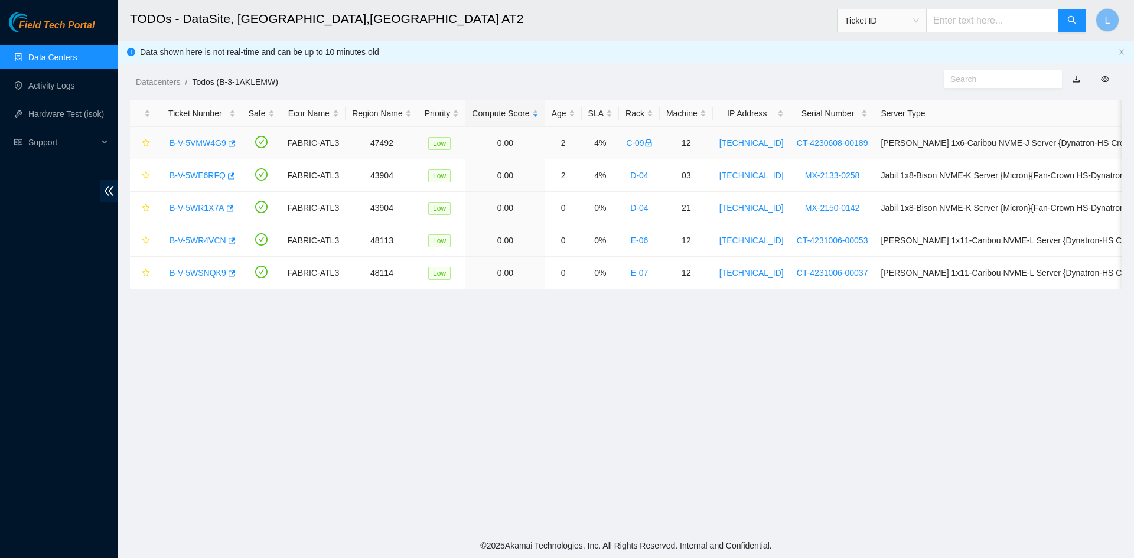
click at [215, 145] on link "B-V-5VMW4G9" at bounding box center [198, 142] width 57 height 9
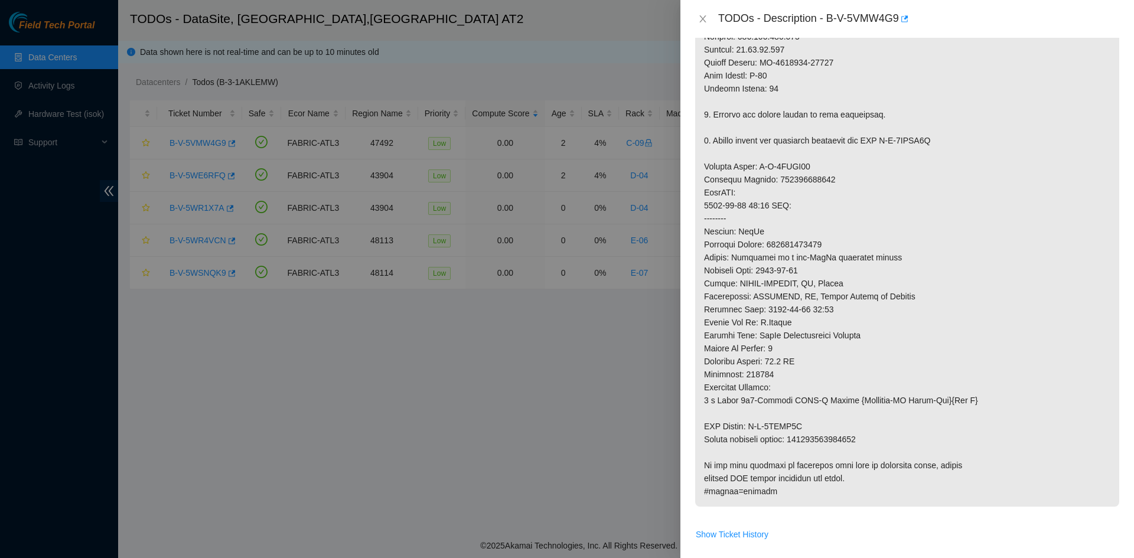
scroll to position [709, 0]
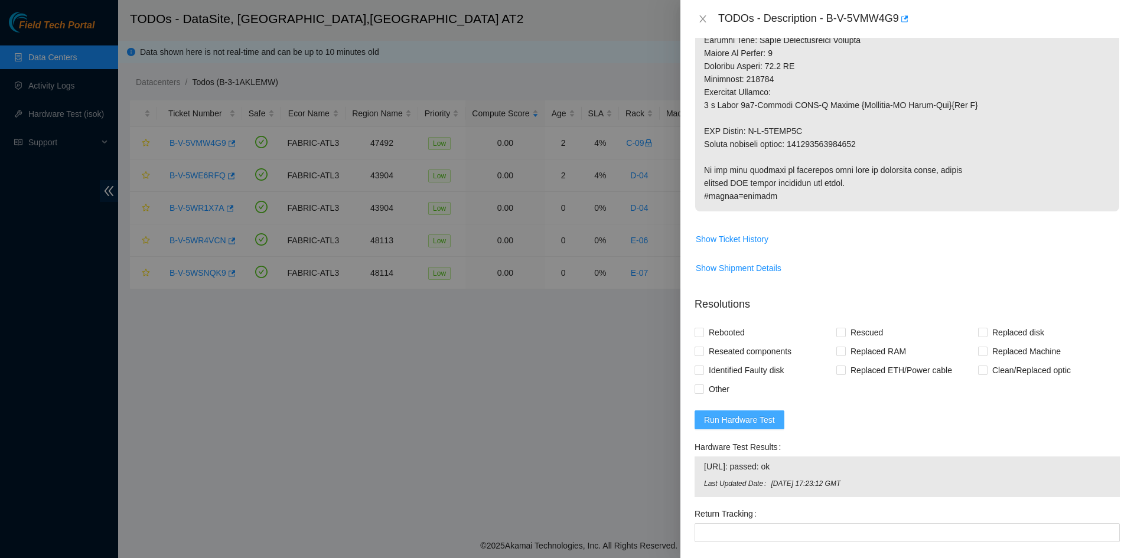
click at [724, 419] on span "Run Hardware Test" at bounding box center [739, 419] width 71 height 13
click at [1107, 26] on div "Error! Unexpected Error Occurred! Please contact Administrator." at bounding box center [1006, 44] width 227 height 61
click at [1102, 31] on icon "close" at bounding box center [1103, 30] width 6 height 6
click at [702, 19] on icon "close" at bounding box center [702, 18] width 9 height 9
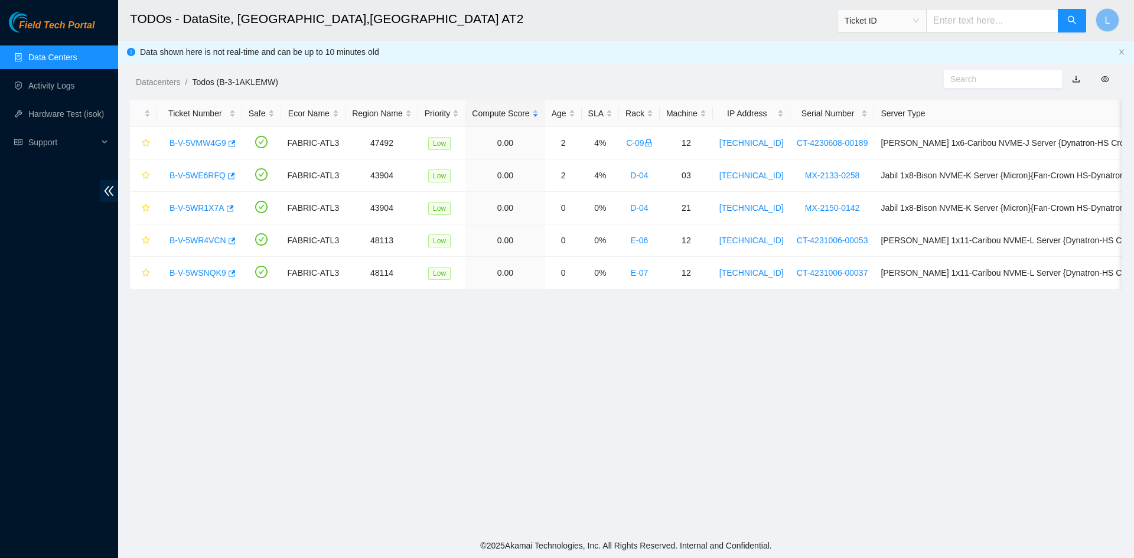
scroll to position [221, 0]
click at [64, 58] on link "Data Centers" at bounding box center [52, 57] width 48 height 9
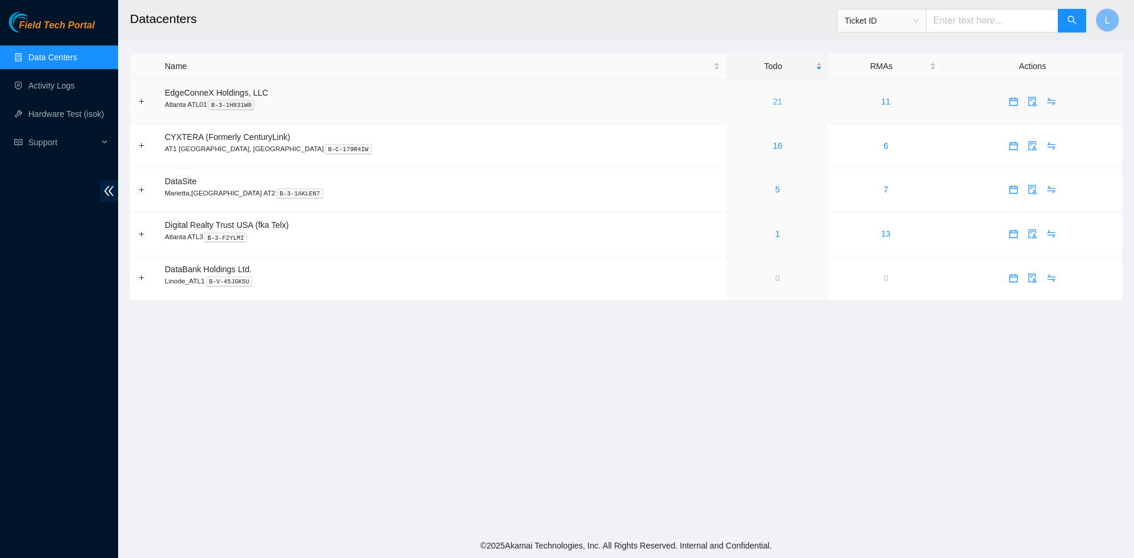
click at [773, 102] on link "21" at bounding box center [777, 101] width 9 height 9
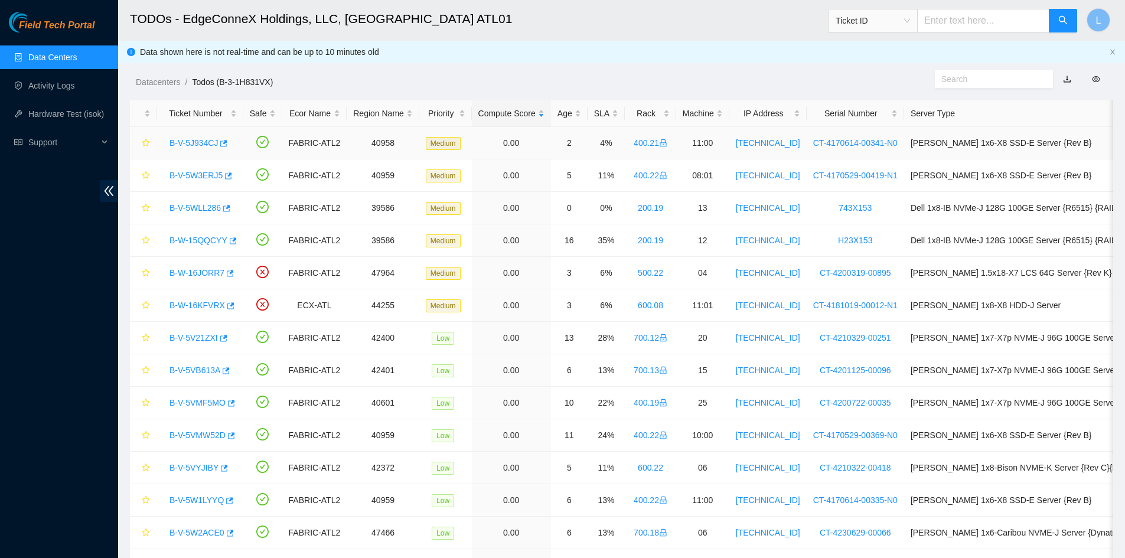
click at [203, 140] on link "B-V-5J934CJ" at bounding box center [194, 142] width 48 height 9
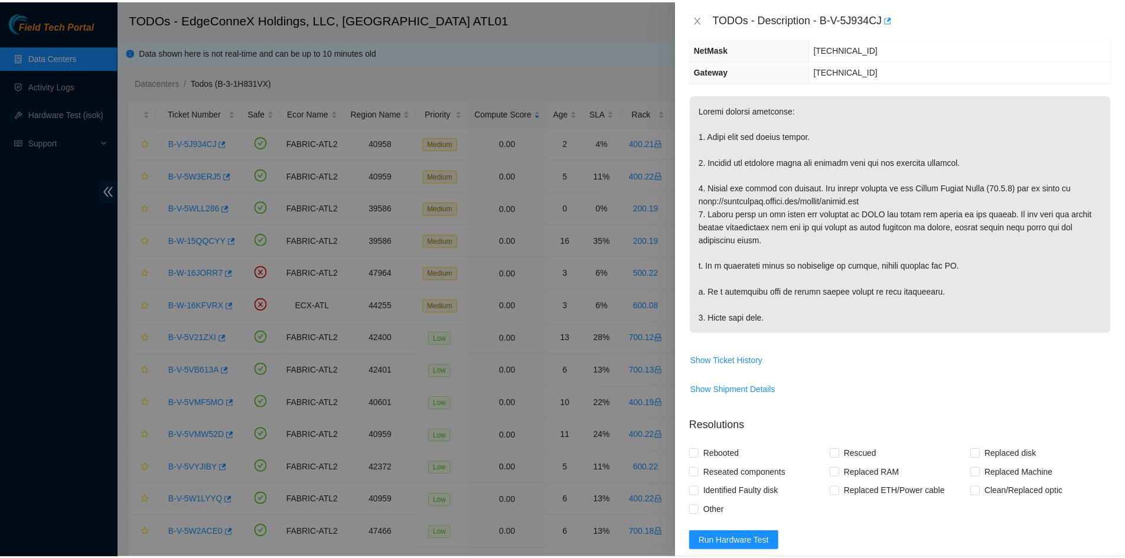
scroll to position [177, 0]
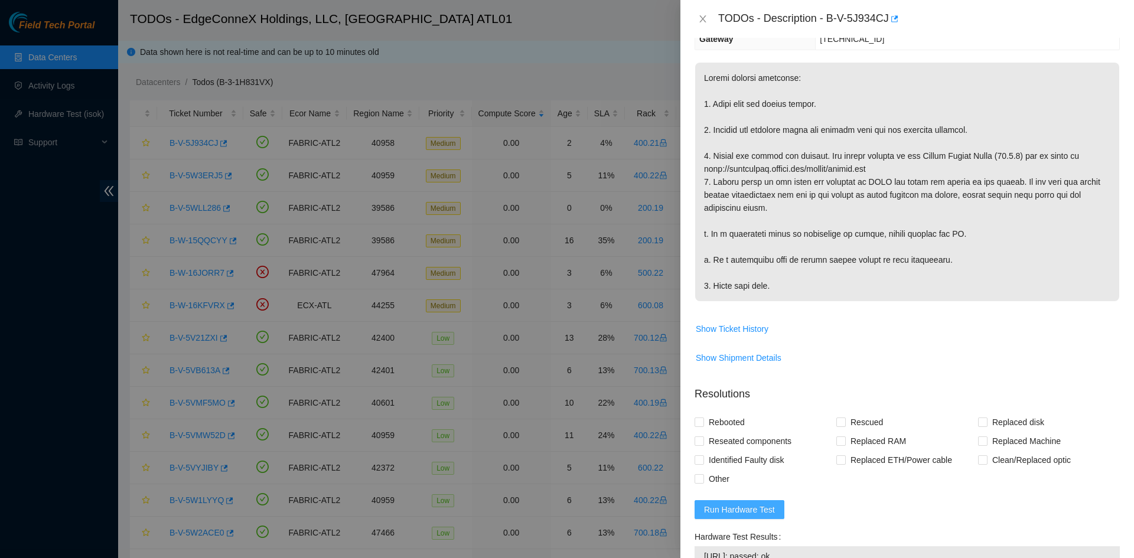
click at [735, 508] on span "Run Hardware Test" at bounding box center [739, 509] width 71 height 13
click at [1107, 28] on div "Error! Unexpected Error Occurred! Please contact Administrator." at bounding box center [1006, 44] width 227 height 61
click at [1105, 30] on icon "close" at bounding box center [1103, 30] width 8 height 8
click at [703, 20] on icon "close" at bounding box center [702, 18] width 6 height 7
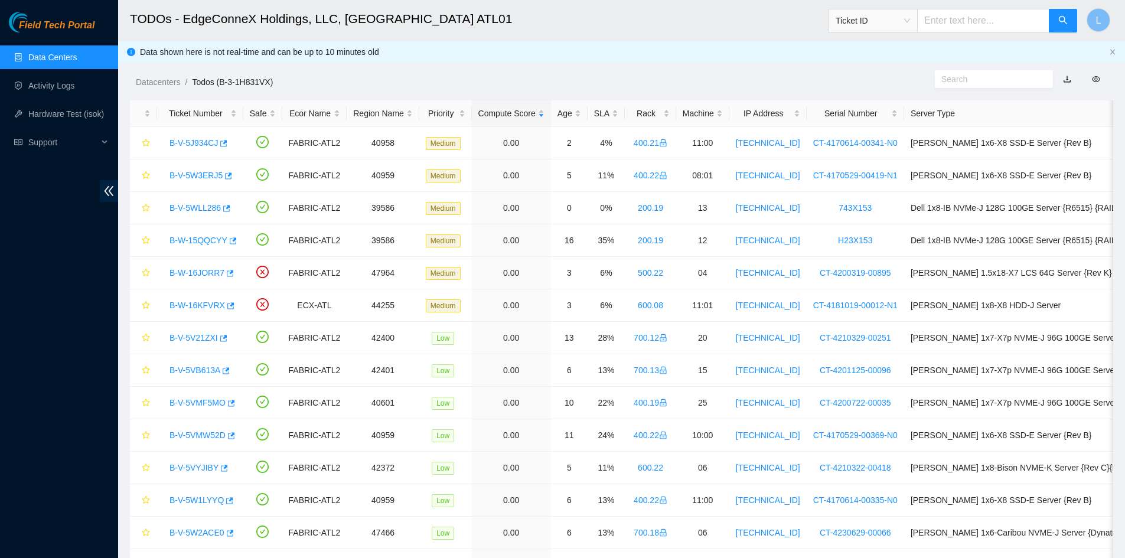
click at [64, 56] on link "Data Centers" at bounding box center [52, 57] width 48 height 9
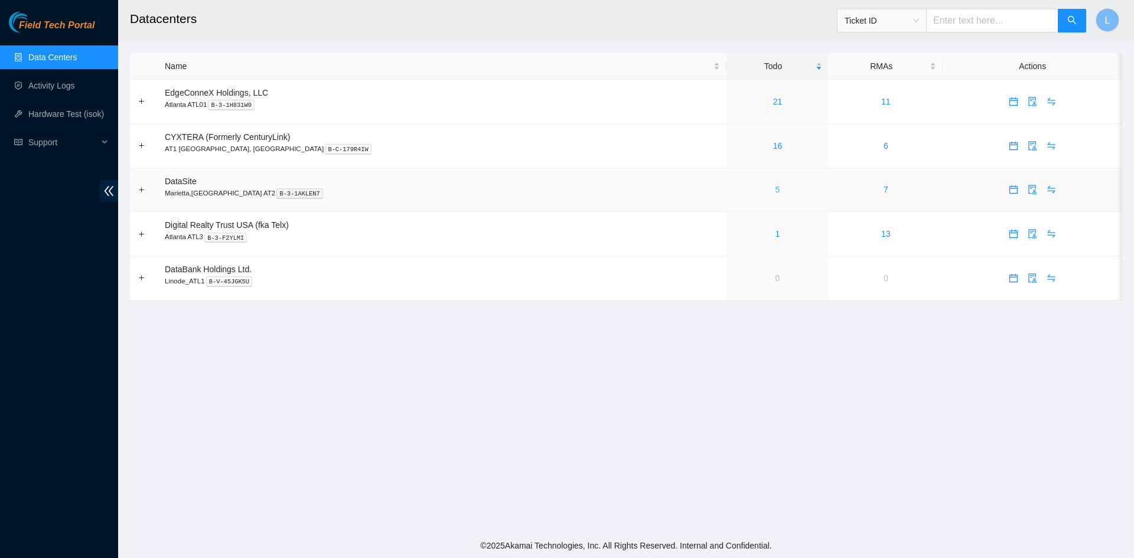
click at [776, 193] on link "5" at bounding box center [778, 189] width 5 height 9
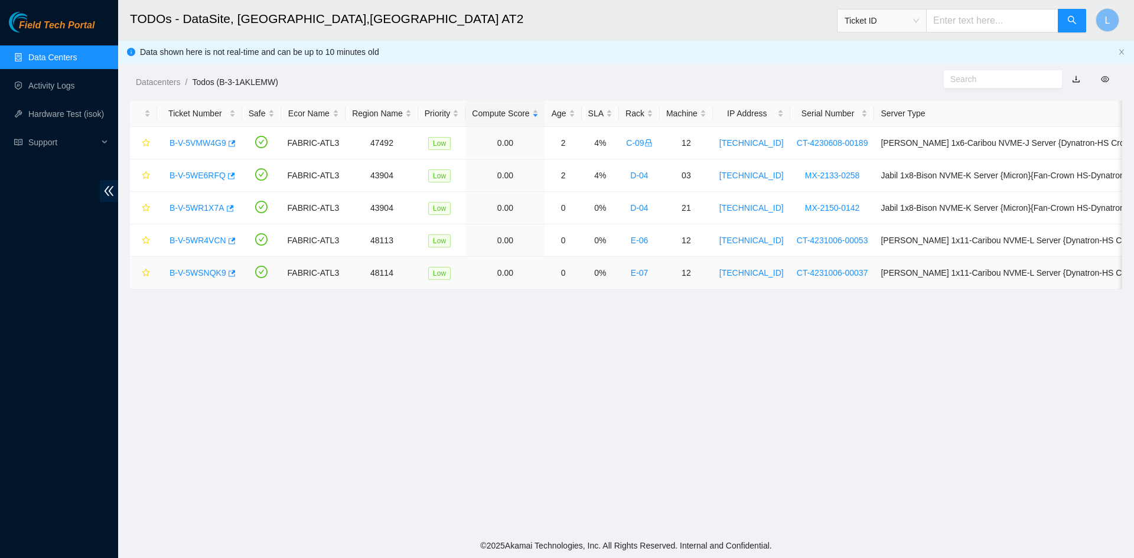
click at [198, 272] on link "B-V-5WSNQK9" at bounding box center [198, 272] width 57 height 9
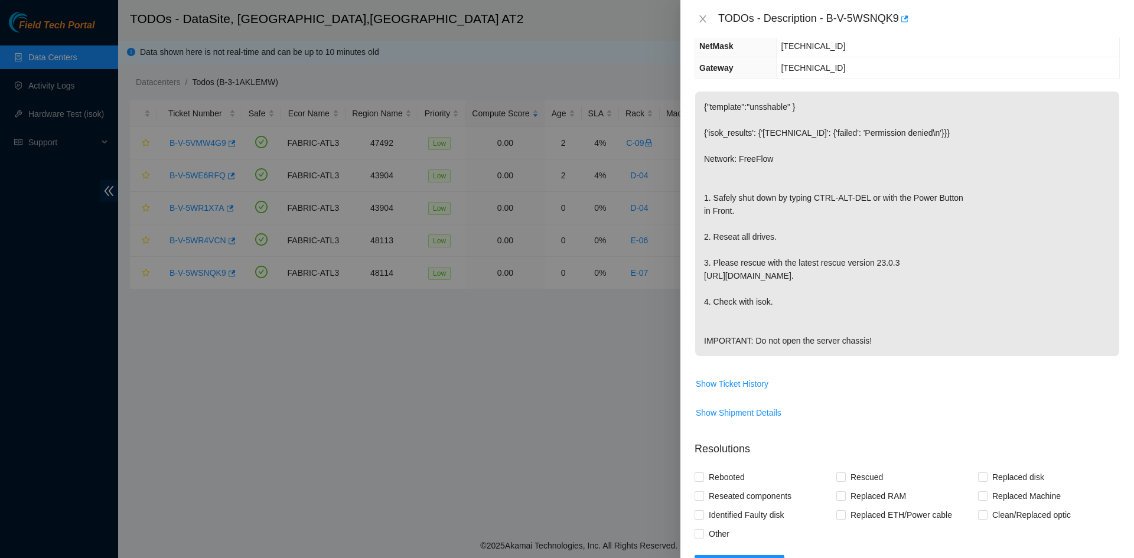
scroll to position [236, 0]
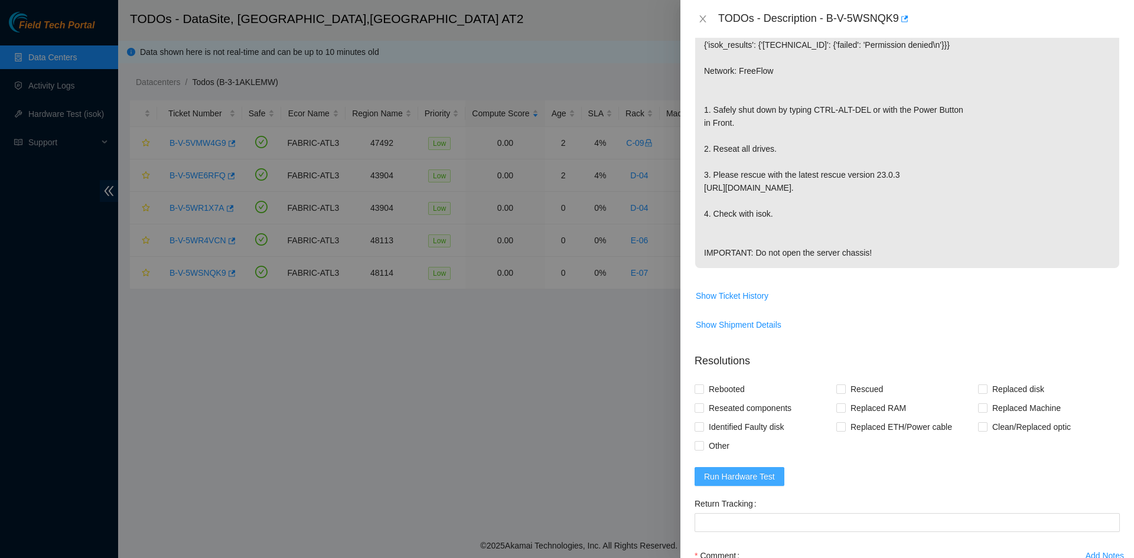
click at [742, 483] on span "Run Hardware Test" at bounding box center [739, 476] width 71 height 13
click at [1106, 28] on icon "close" at bounding box center [1103, 30] width 8 height 8
click at [701, 17] on icon "close" at bounding box center [702, 18] width 6 height 7
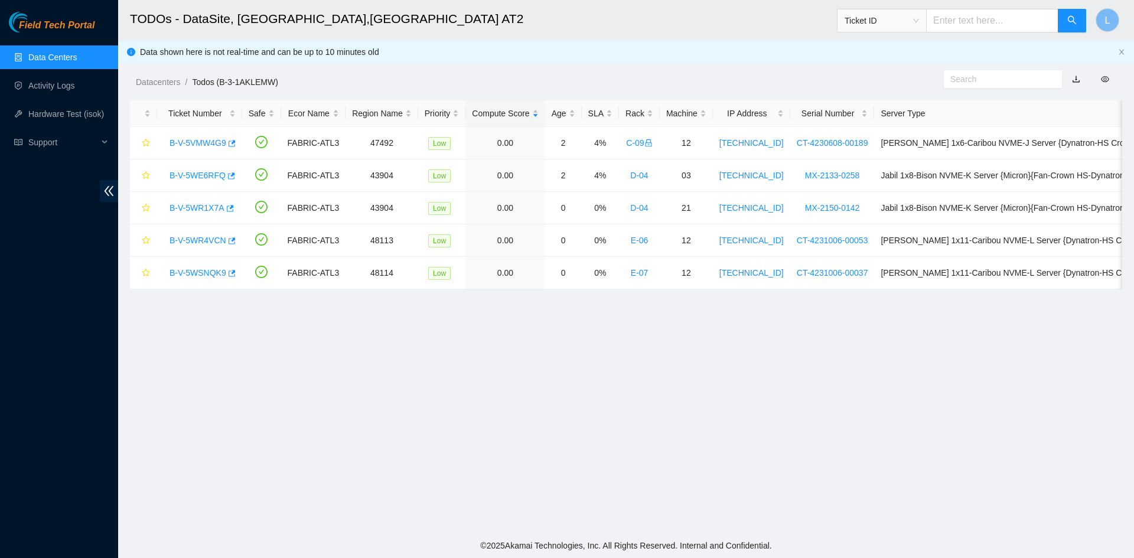
scroll to position [221, 0]
click at [211, 274] on link "B-V-5WSNQK9" at bounding box center [198, 272] width 57 height 9
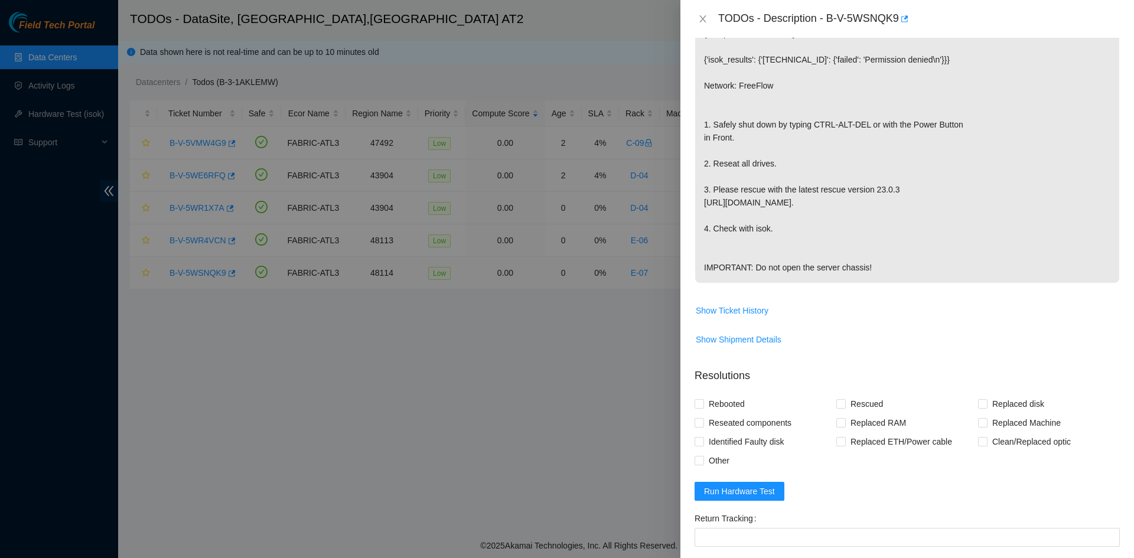
scroll to position [236, 0]
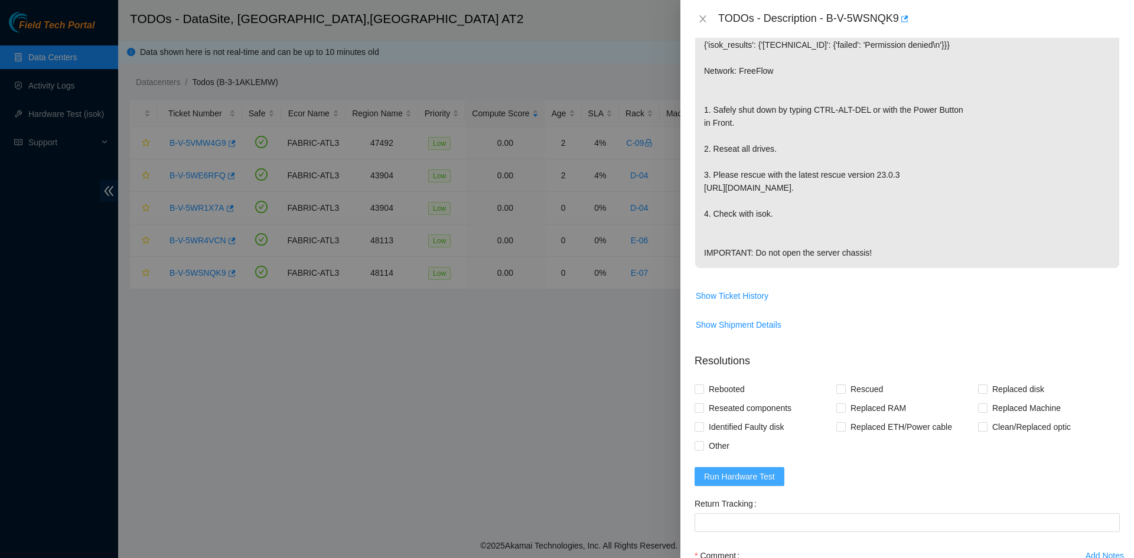
click at [761, 483] on span "Run Hardware Test" at bounding box center [739, 476] width 71 height 13
click at [1018, 145] on p "{"template":"unsshable" } {'isok_results': {'23.218.233.79': {'failed': 'Permis…" at bounding box center [907, 136] width 424 height 265
click at [703, 19] on icon "close" at bounding box center [702, 18] width 6 height 7
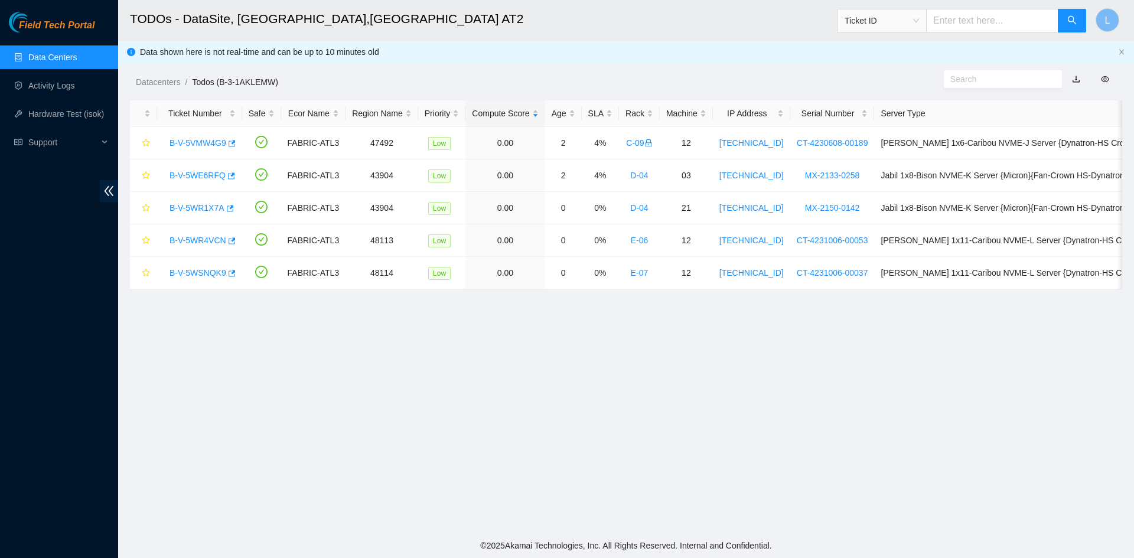
scroll to position [221, 0]
click at [926, 24] on div "Ticket ID" at bounding box center [882, 20] width 89 height 19
click at [910, 136] on div "Tracking Number" at bounding box center [893, 138] width 74 height 13
click at [968, 23] on input "text" at bounding box center [992, 21] width 132 height 24
type input "393471895424"
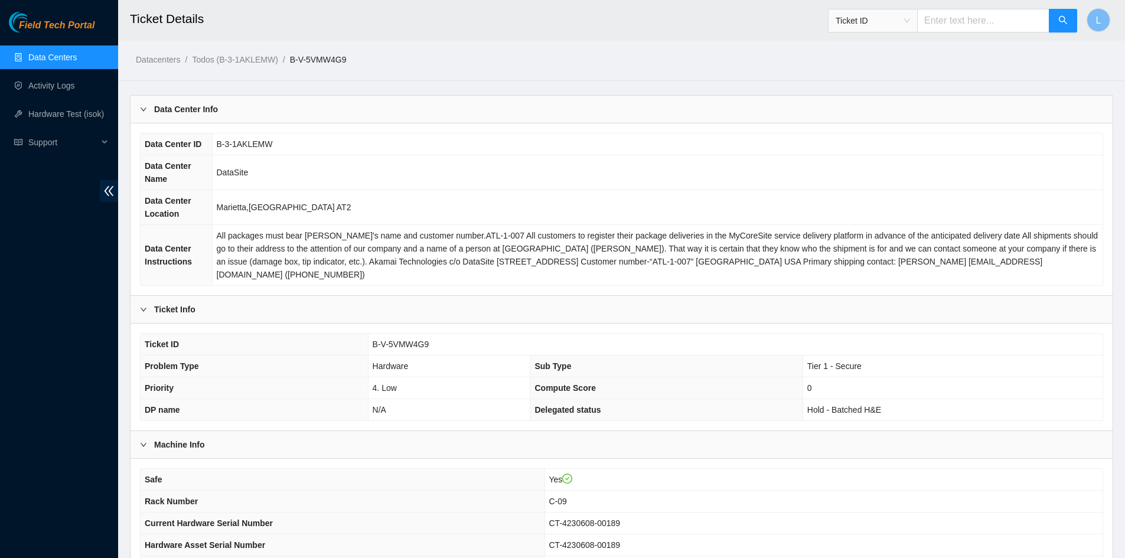
click at [932, 191] on td "Marietta,[GEOGRAPHIC_DATA] AT2" at bounding box center [657, 207] width 891 height 35
click at [67, 54] on link "Data Centers" at bounding box center [52, 57] width 48 height 9
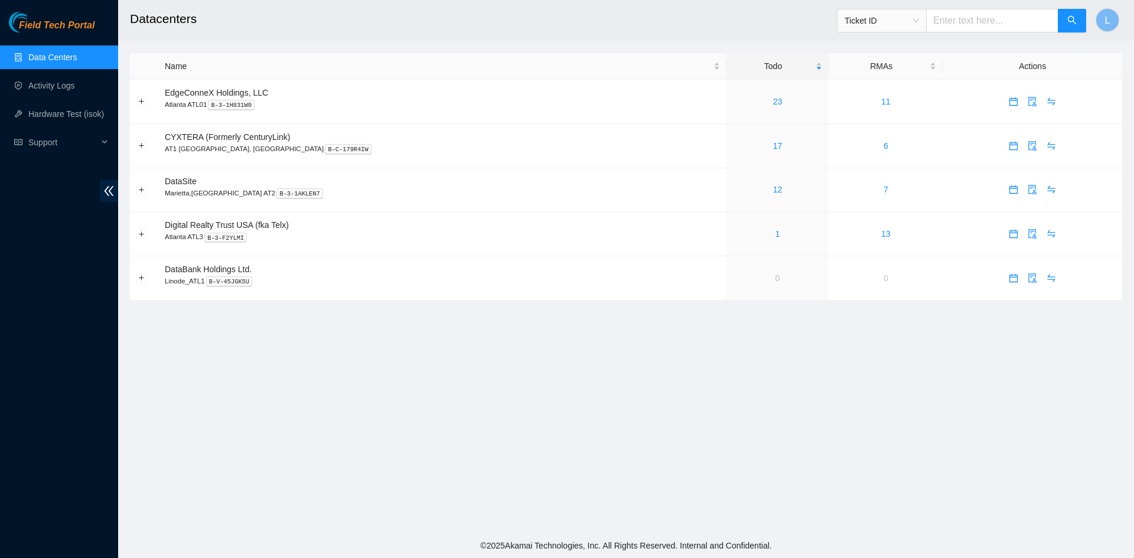
click at [924, 445] on main "Datacenters Ticket ID L Name Todo RMAs Actions EdgeConneX Holdings, LLC Atlanta…" at bounding box center [626, 266] width 1016 height 533
click at [67, 84] on link "Activity Logs" at bounding box center [51, 85] width 47 height 9
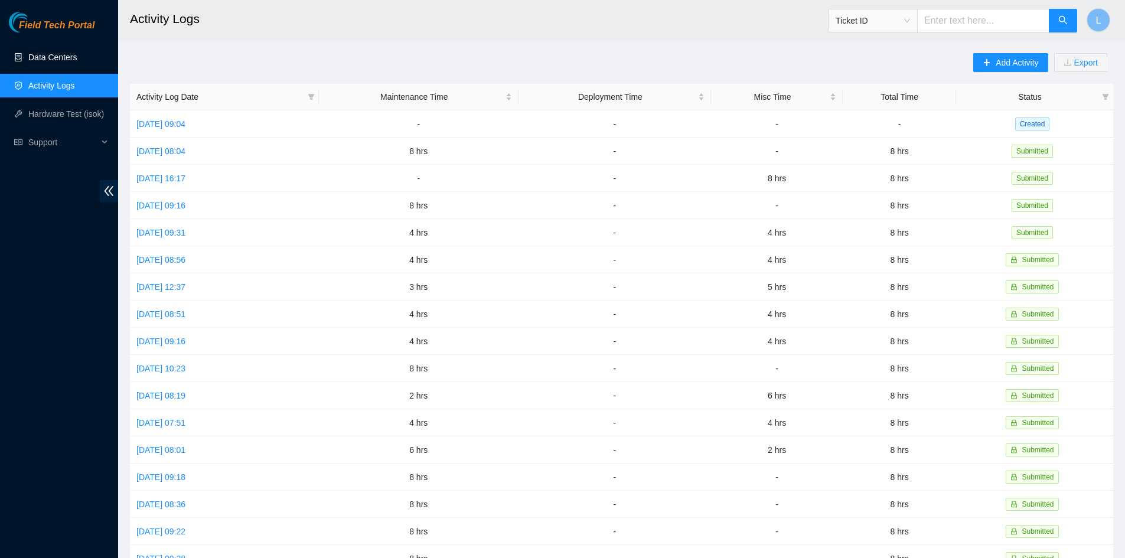
click at [63, 53] on link "Data Centers" at bounding box center [52, 57] width 48 height 9
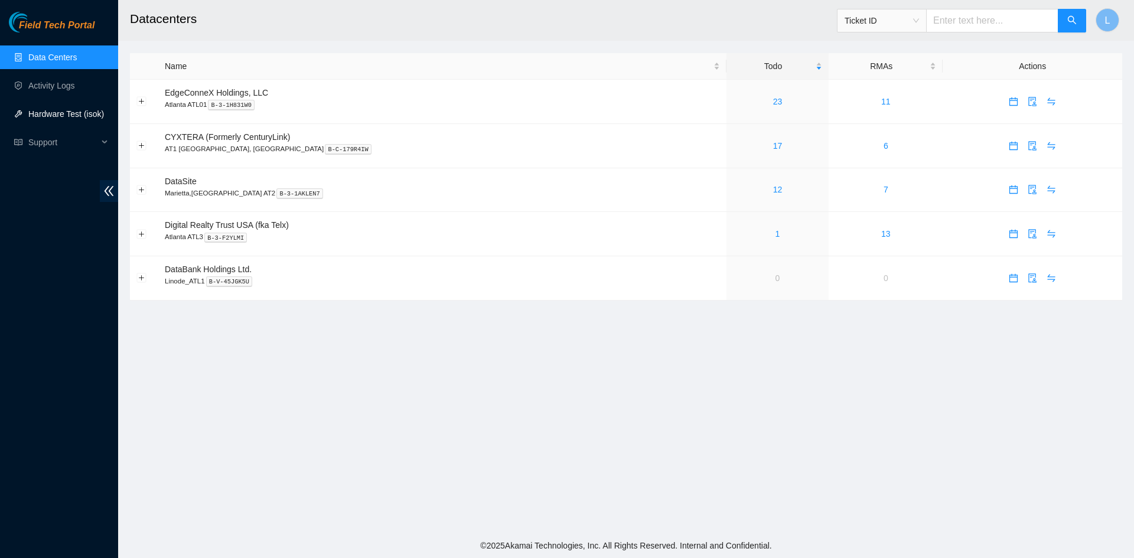
click at [66, 110] on link "Hardware Test (isok)" at bounding box center [66, 113] width 76 height 9
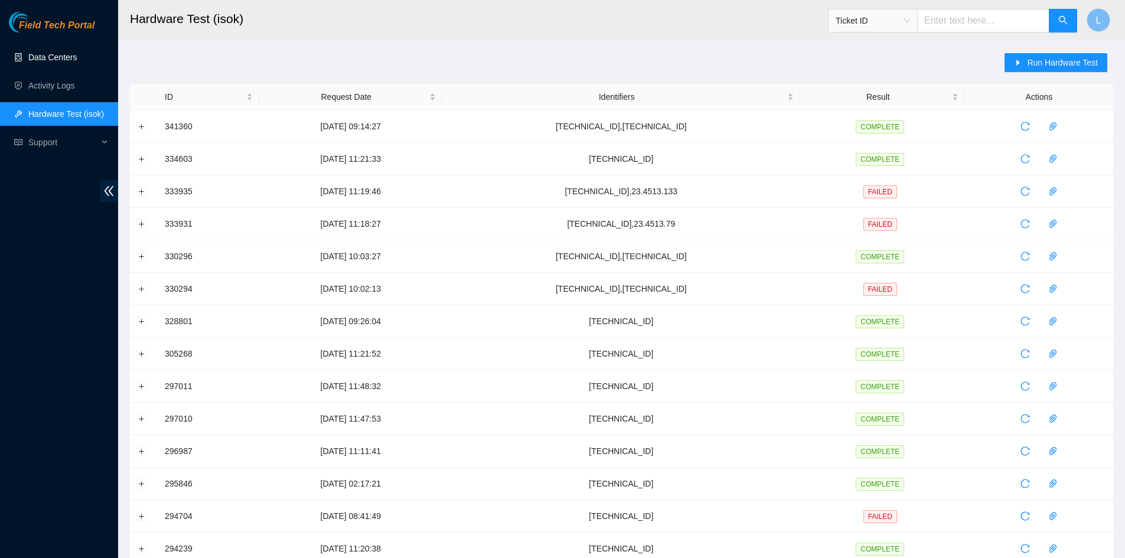
click at [59, 56] on link "Data Centers" at bounding box center [52, 57] width 48 height 9
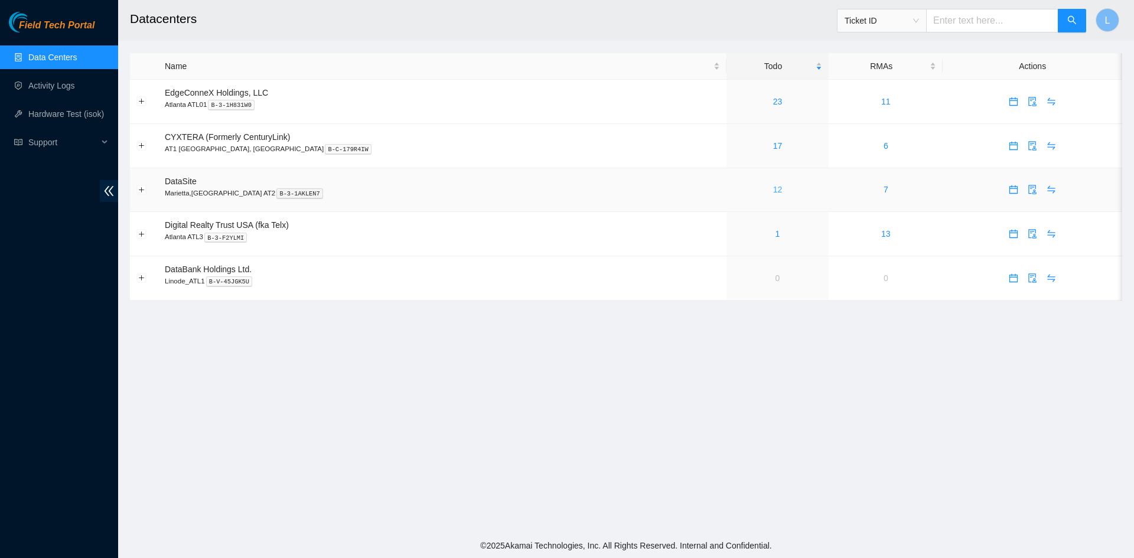
click at [773, 190] on link "12" at bounding box center [777, 189] width 9 height 9
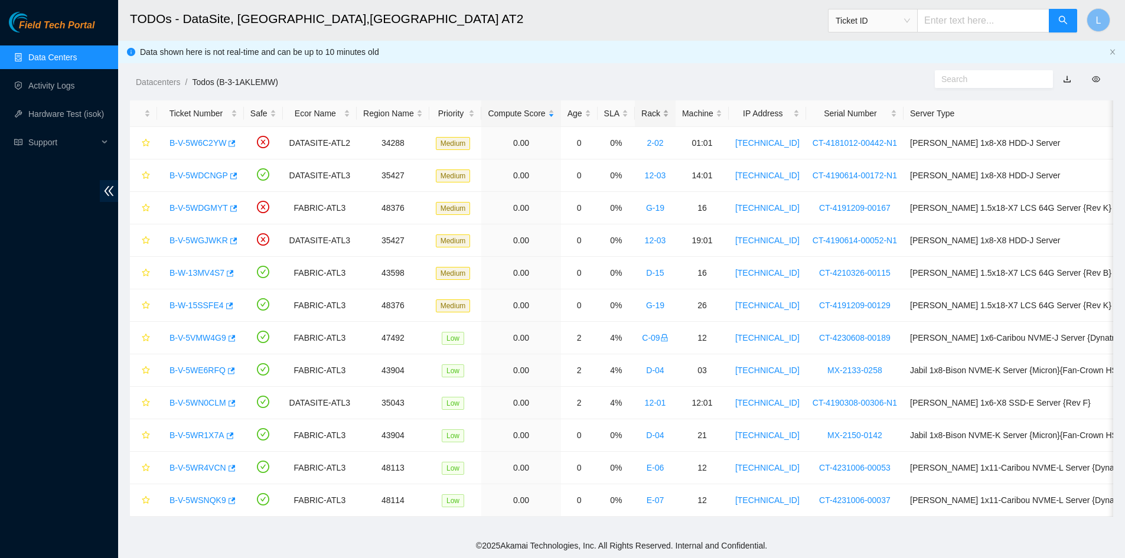
click at [641, 118] on div "Rack" at bounding box center [655, 113] width 28 height 13
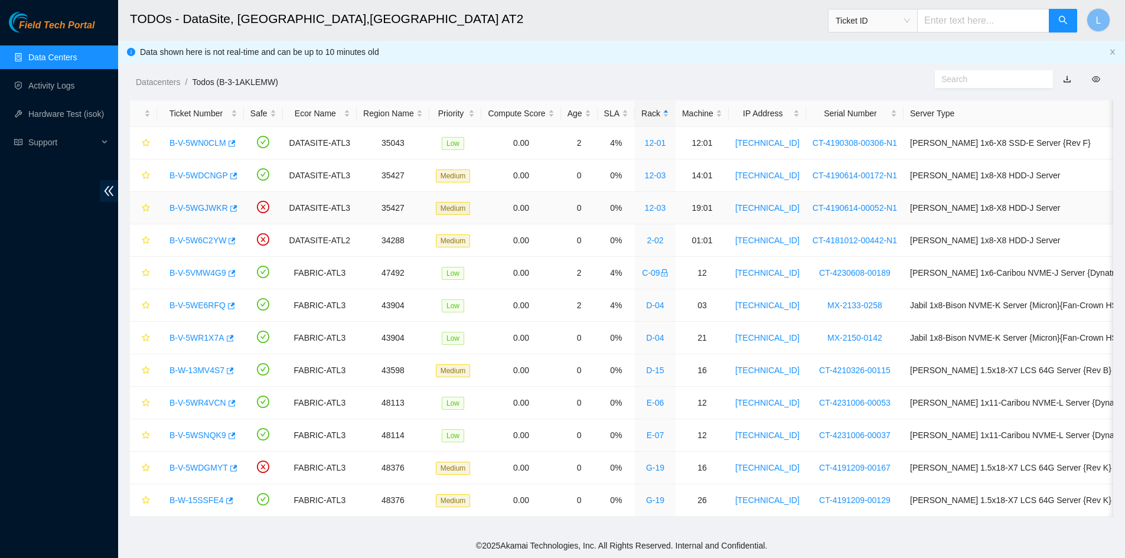
click at [207, 210] on link "B-V-5WGJWKR" at bounding box center [199, 207] width 58 height 9
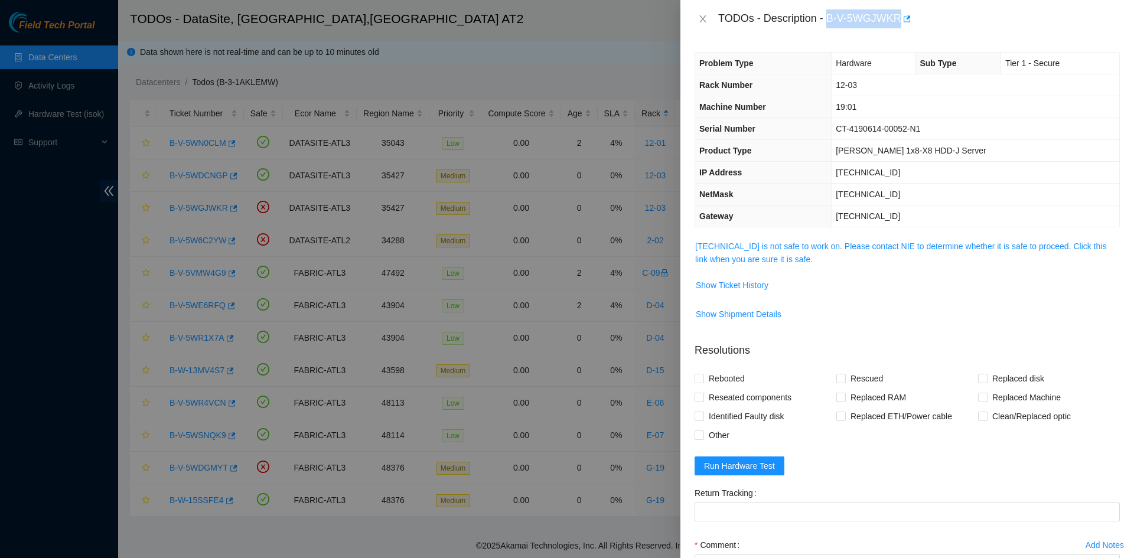
drag, startPoint x: 827, startPoint y: 17, endPoint x: 897, endPoint y: 22, distance: 70.5
click at [897, 22] on div "TODOs - Description - B-V-5WGJWKR" at bounding box center [919, 18] width 402 height 19
copy div "B-V-5WGJWKR"
click at [703, 21] on icon "close" at bounding box center [702, 18] width 9 height 9
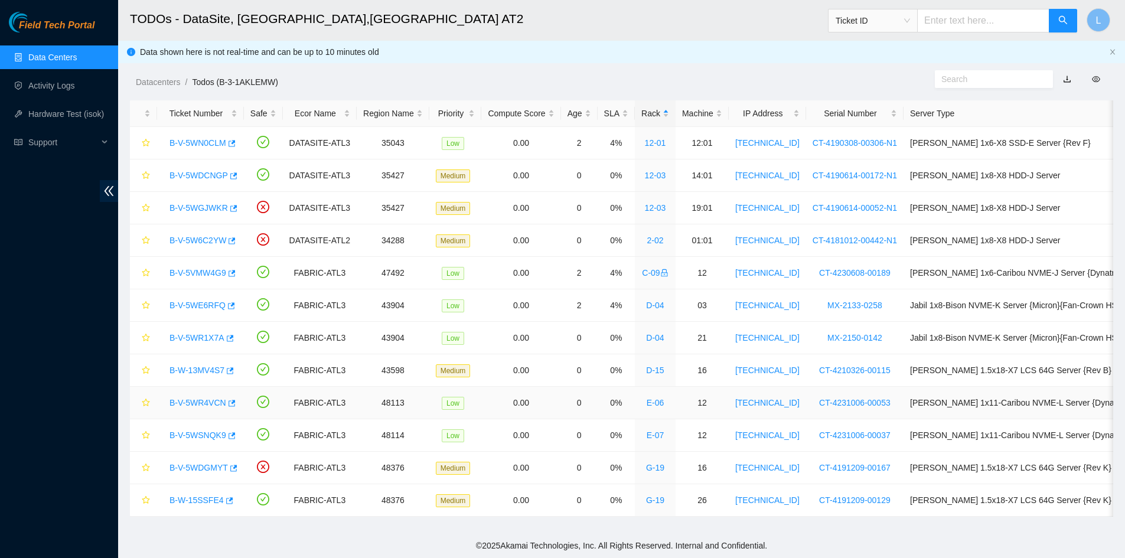
click at [201, 403] on link "B-V-5WR4VCN" at bounding box center [198, 402] width 57 height 9
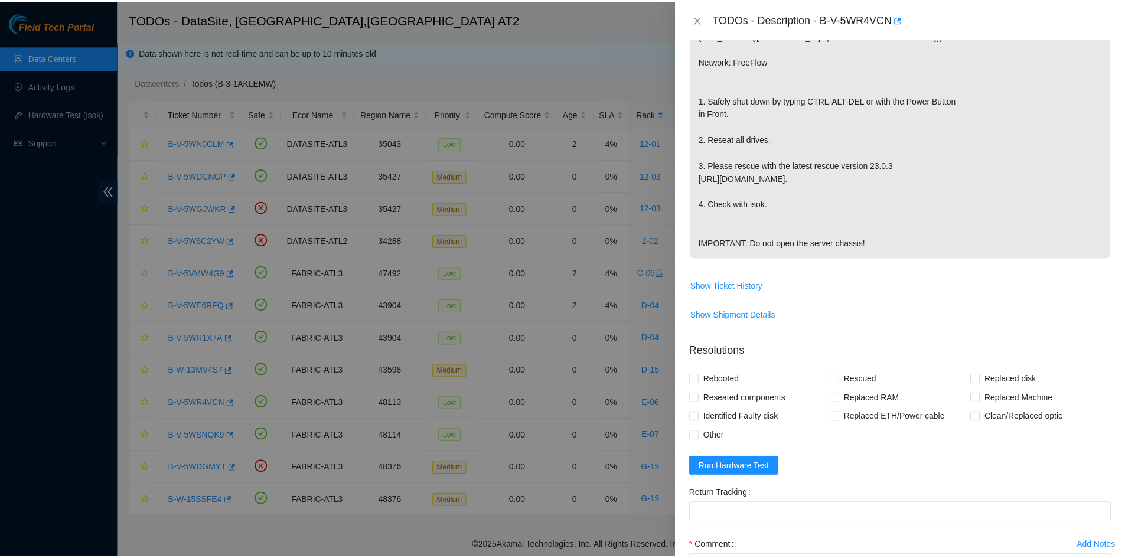
scroll to position [295, 0]
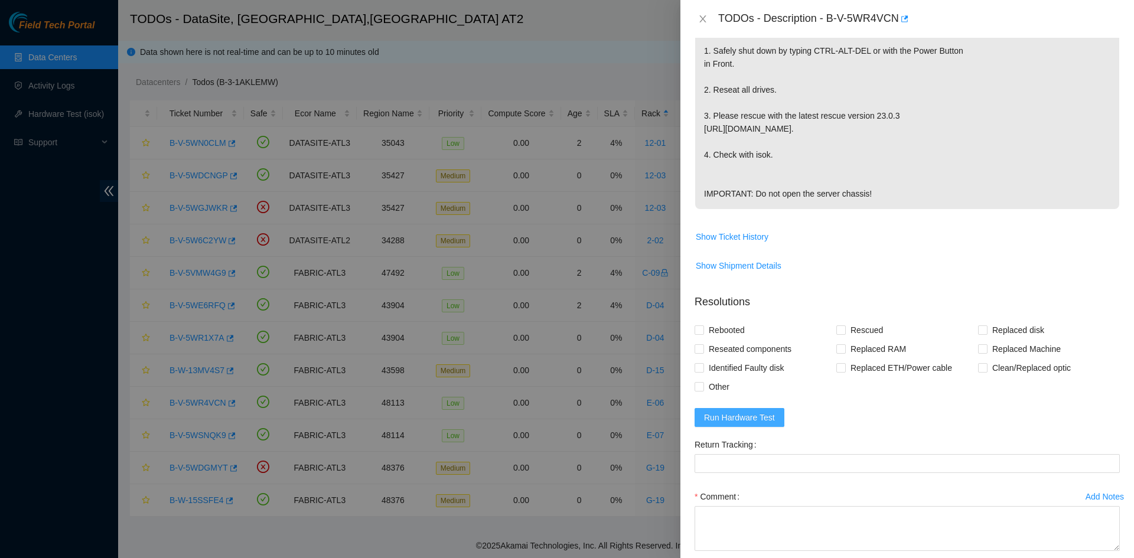
click at [726, 424] on span "Run Hardware Test" at bounding box center [739, 417] width 71 height 13
click at [1105, 30] on icon "close" at bounding box center [1103, 30] width 8 height 8
click at [761, 424] on span "Run Hardware Test" at bounding box center [739, 417] width 71 height 13
click at [1105, 23] on div "Error! Unexpected Error Occurred! Please contact Administrator." at bounding box center [1006, 44] width 227 height 61
click at [1103, 28] on icon "close" at bounding box center [1103, 30] width 8 height 8
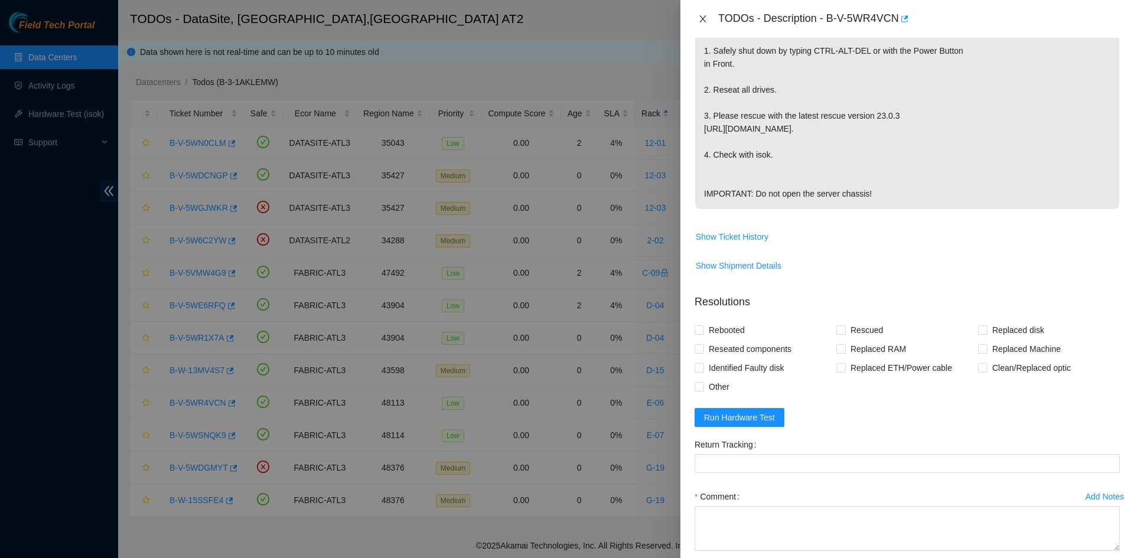
click at [705, 19] on icon "close" at bounding box center [702, 18] width 9 height 9
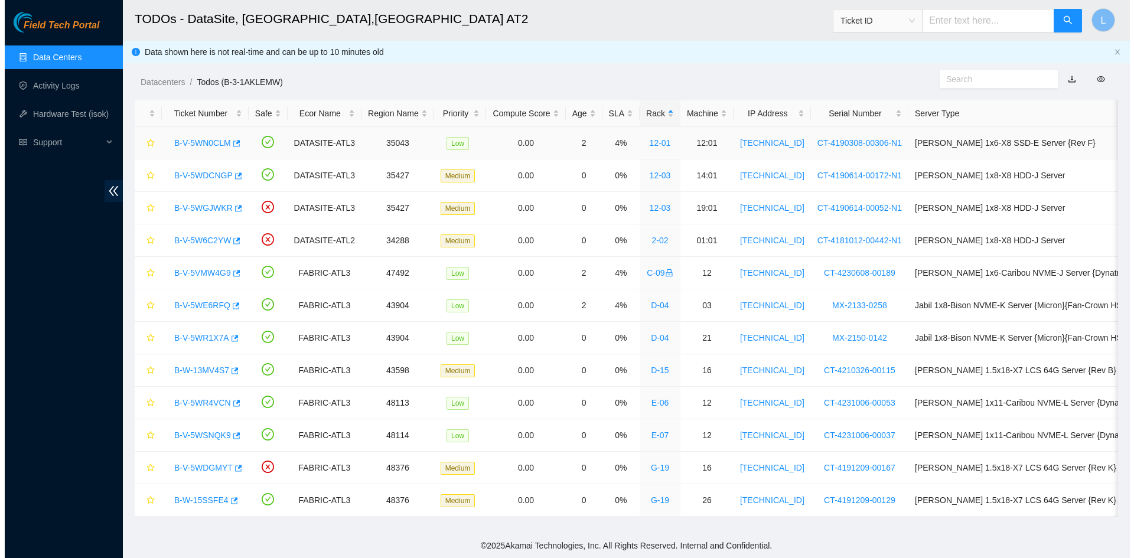
scroll to position [221, 0]
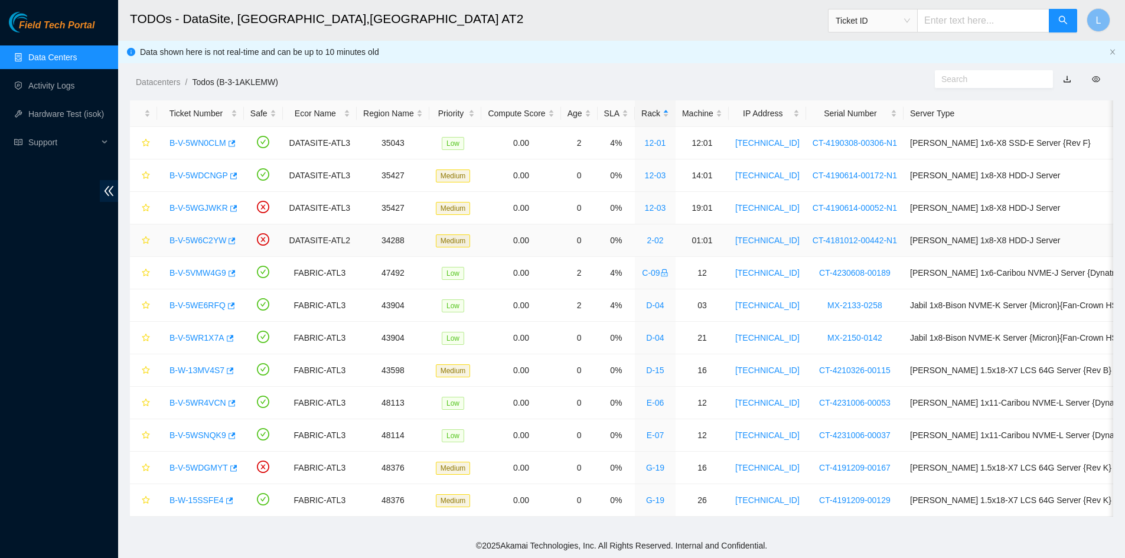
click at [197, 238] on link "B-V-5W6C2YW" at bounding box center [198, 240] width 57 height 9
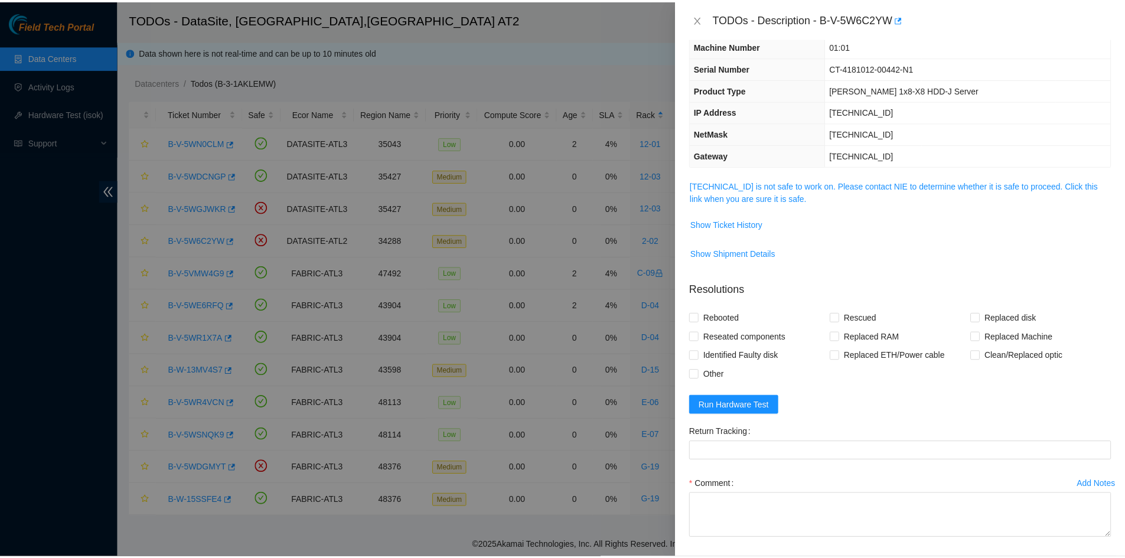
scroll to position [0, 0]
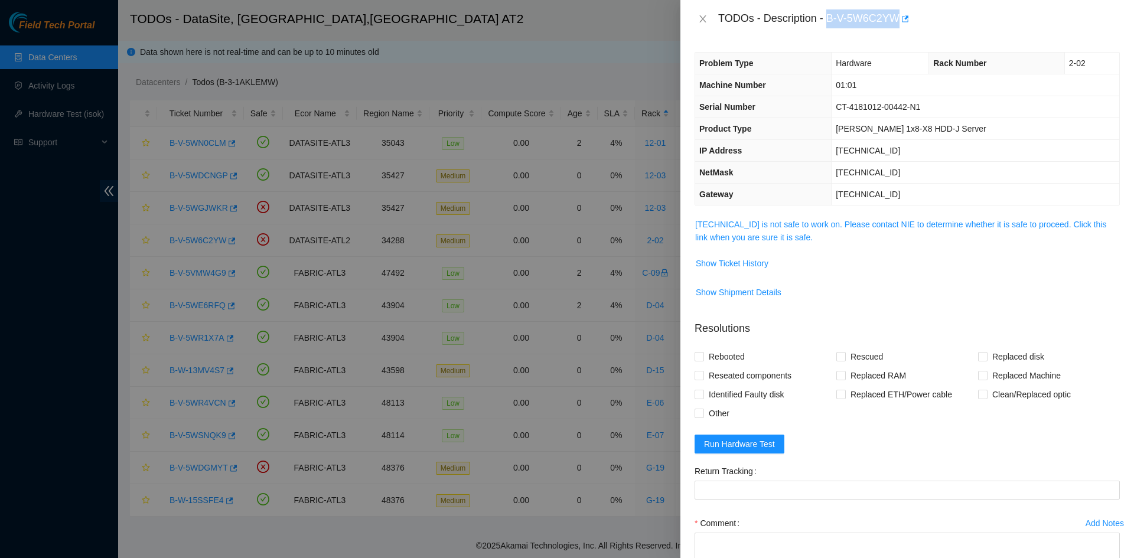
drag, startPoint x: 829, startPoint y: 17, endPoint x: 897, endPoint y: 21, distance: 68.0
click at [897, 21] on div "TODOs - Description - B-V-5W6C2YW" at bounding box center [919, 18] width 402 height 19
copy div "B-V-5W6C2YW"
click at [701, 15] on icon "close" at bounding box center [702, 18] width 9 height 9
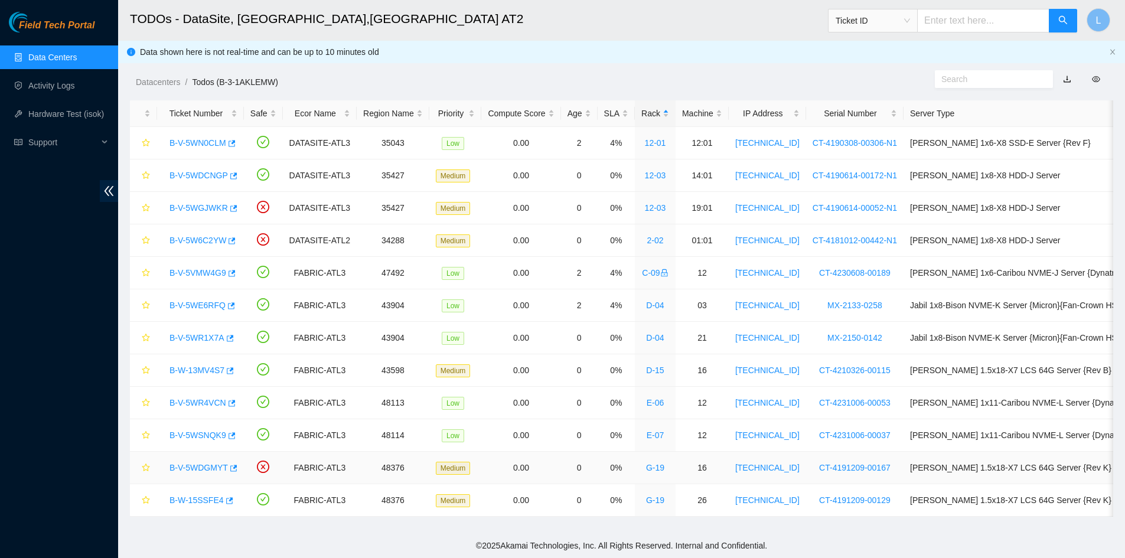
click at [197, 467] on link "B-V-5WDGMYT" at bounding box center [199, 467] width 58 height 9
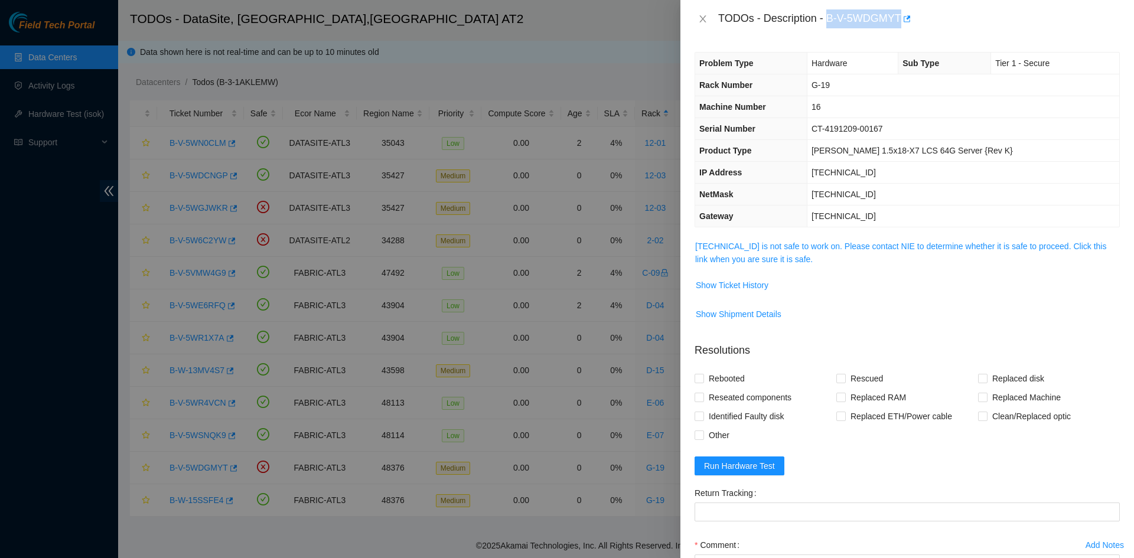
drag, startPoint x: 829, startPoint y: 19, endPoint x: 901, endPoint y: 22, distance: 71.6
click at [901, 22] on div "TODOs - Description - B-V-5WDGMYT" at bounding box center [919, 18] width 402 height 19
copy div "B-V-5WDGMYT"
click at [973, 315] on span "Show Shipment Details" at bounding box center [907, 314] width 424 height 19
click at [706, 16] on icon "close" at bounding box center [702, 18] width 9 height 9
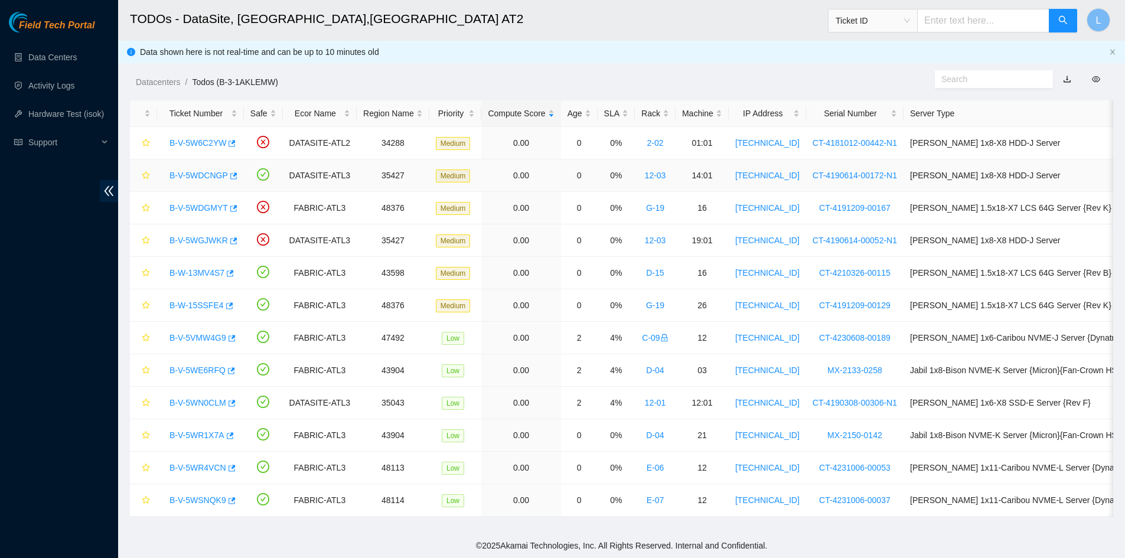
click at [194, 178] on link "B-V-5WDCNGP" at bounding box center [199, 175] width 58 height 9
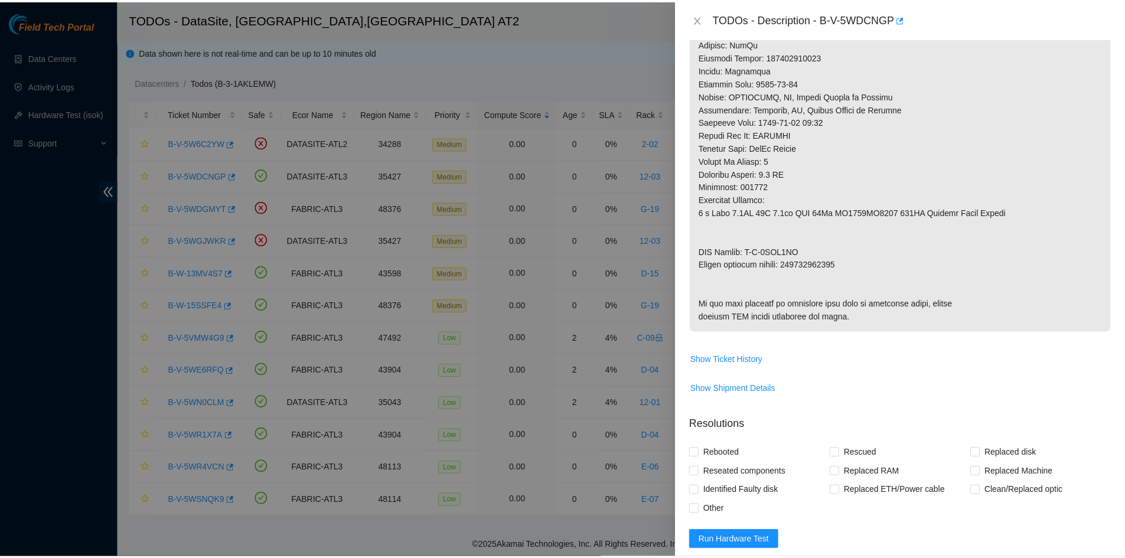
scroll to position [650, 0]
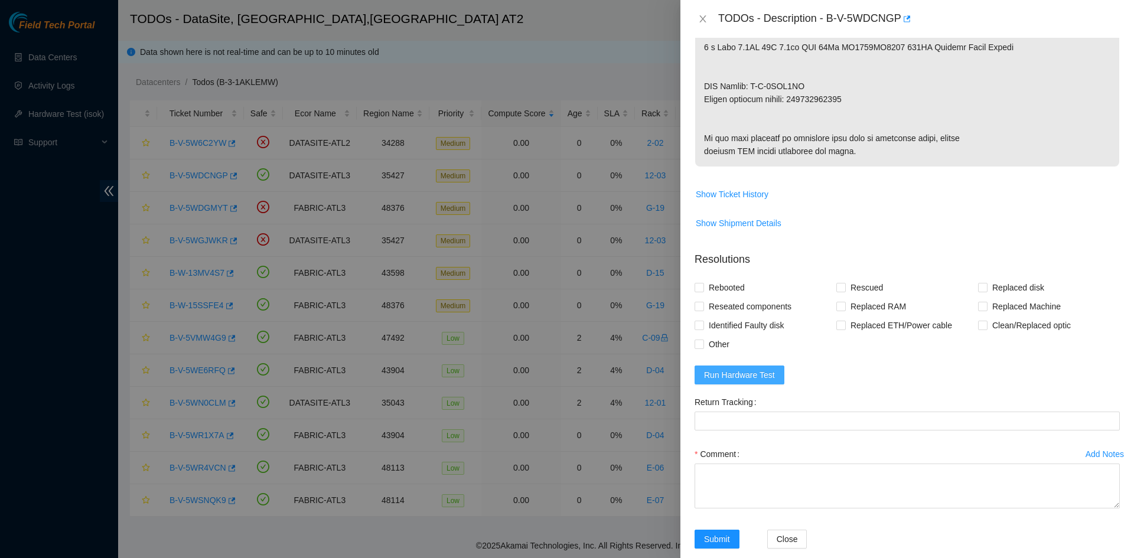
click at [731, 382] on span "Run Hardware Test" at bounding box center [739, 375] width 71 height 13
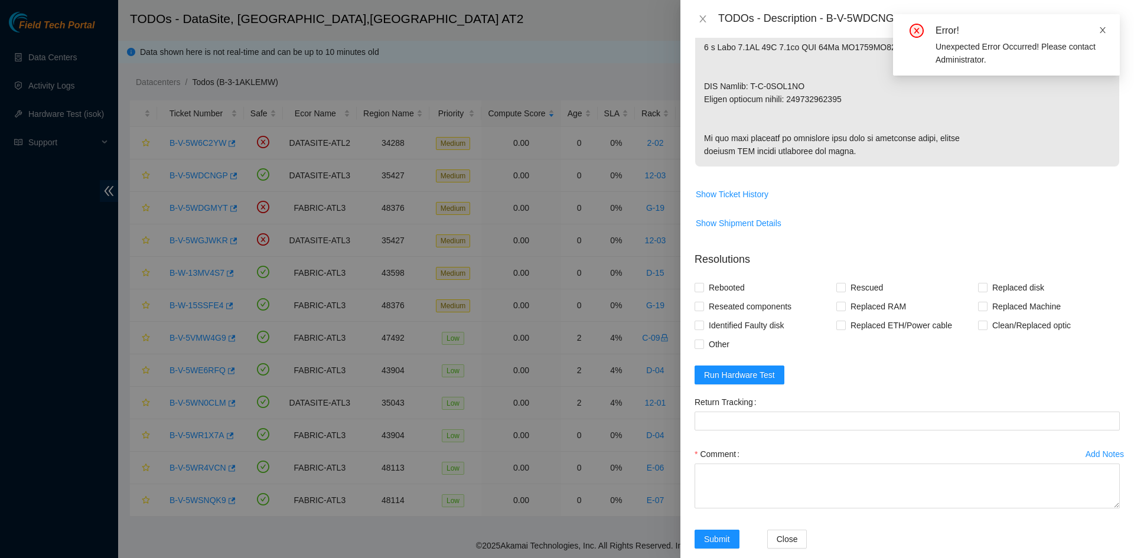
click at [1106, 30] on icon "close" at bounding box center [1103, 30] width 8 height 8
click at [701, 19] on icon "close" at bounding box center [702, 18] width 9 height 9
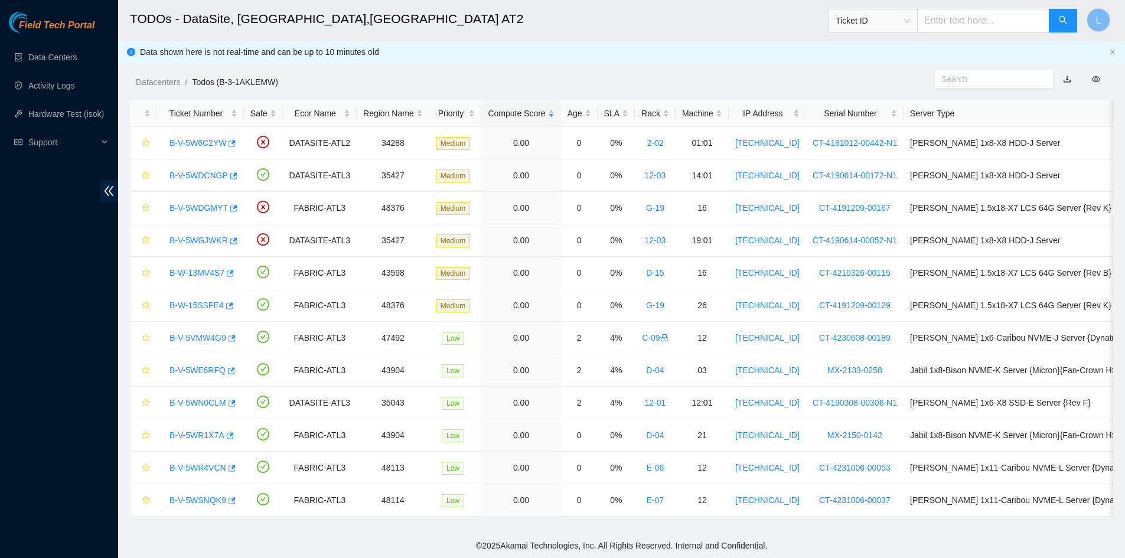
scroll to position [221, 0]
click at [641, 113] on div "Rack" at bounding box center [655, 113] width 28 height 13
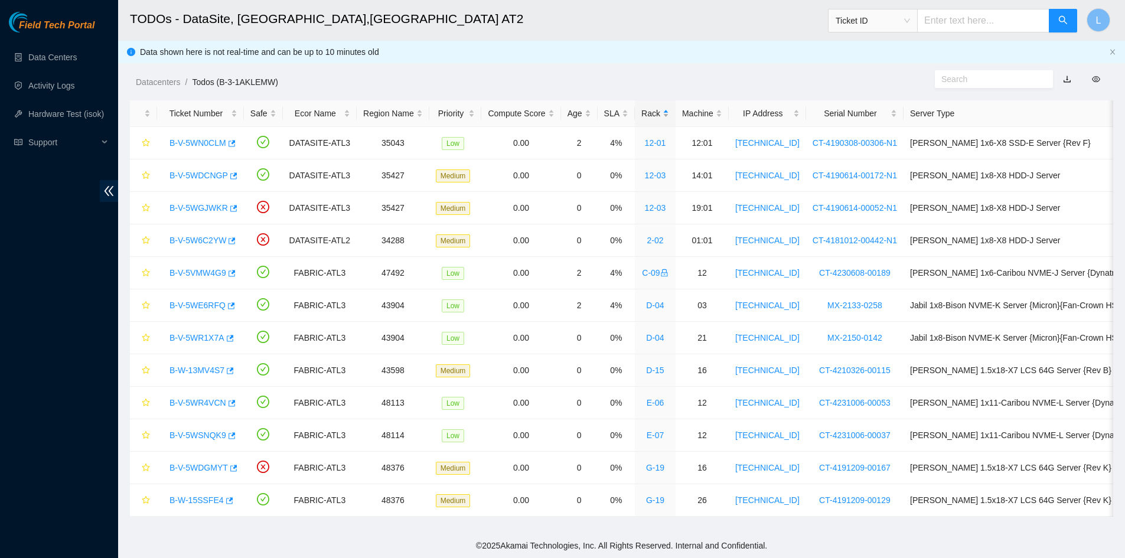
click at [641, 113] on div "Rack" at bounding box center [655, 113] width 28 height 13
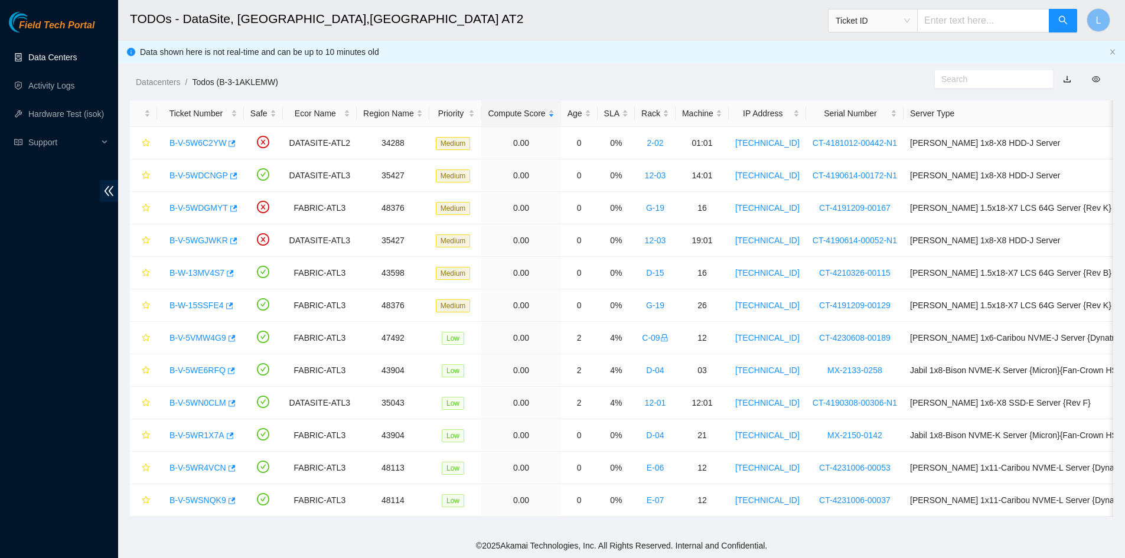
click at [57, 60] on link "Data Centers" at bounding box center [52, 57] width 48 height 9
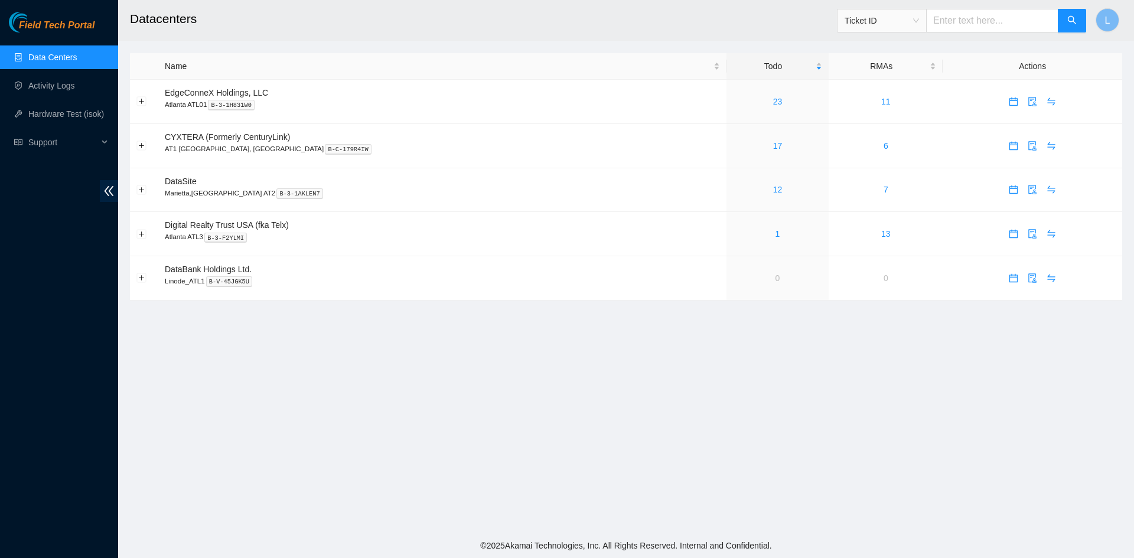
click at [950, 428] on main "Datacenters Ticket ID L Name Todo RMAs Actions EdgeConneX Holdings, LLC Atlanta…" at bounding box center [626, 266] width 1016 height 533
click at [773, 190] on link "12" at bounding box center [777, 189] width 9 height 9
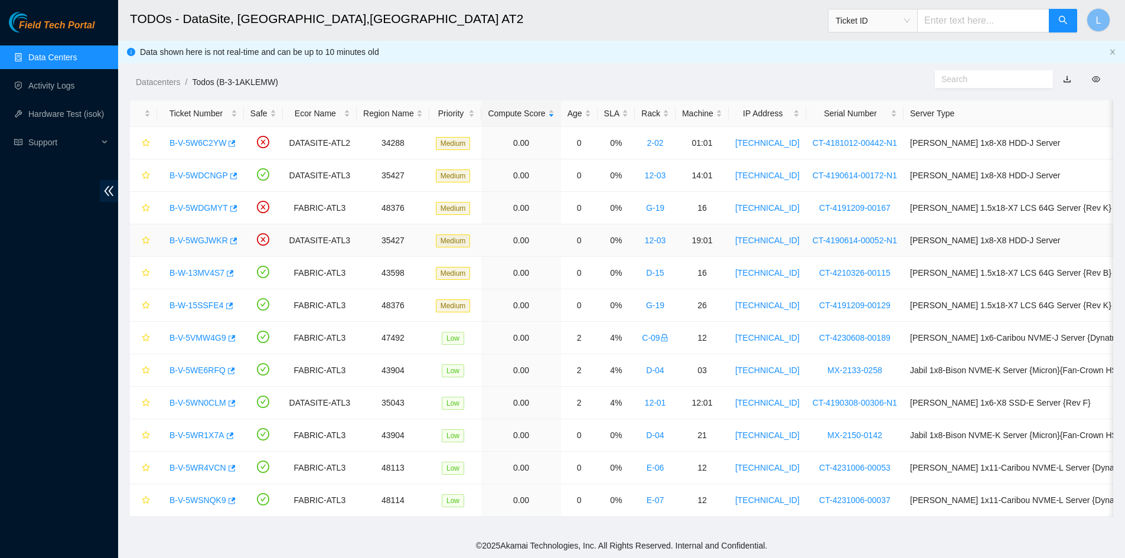
click at [201, 240] on link "B-V-5WGJWKR" at bounding box center [199, 240] width 58 height 9
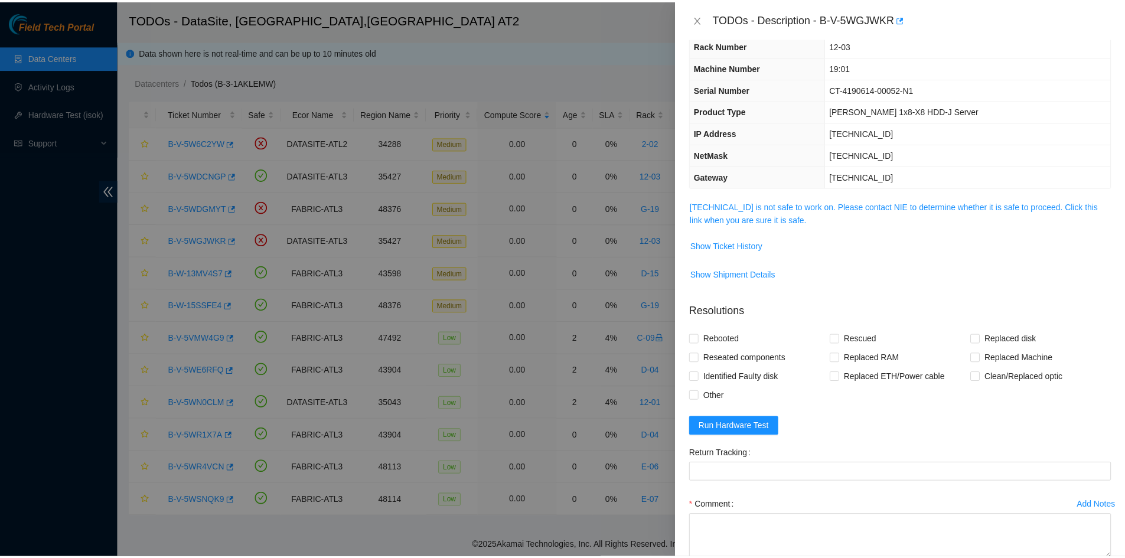
scroll to position [110, 0]
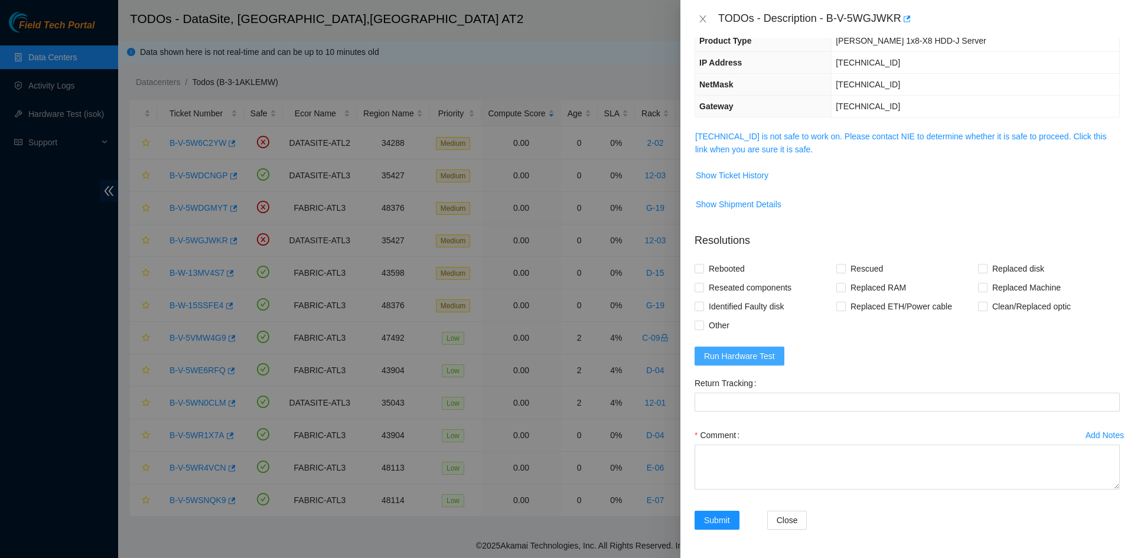
click at [748, 356] on span "Run Hardware Test" at bounding box center [739, 356] width 71 height 13
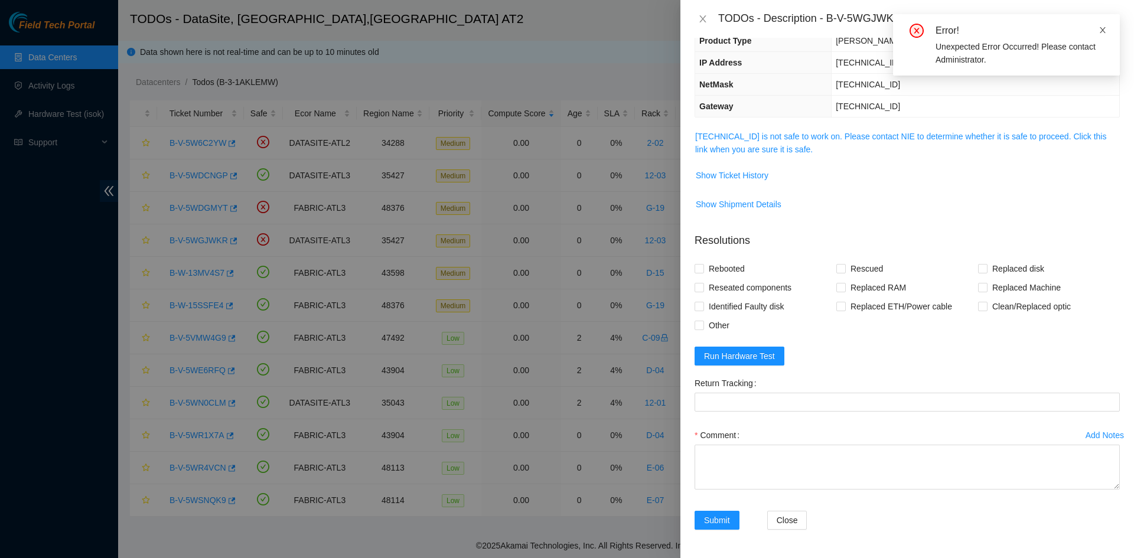
click at [1105, 29] on icon "close" at bounding box center [1103, 30] width 8 height 8
click at [701, 22] on icon "close" at bounding box center [702, 18] width 6 height 7
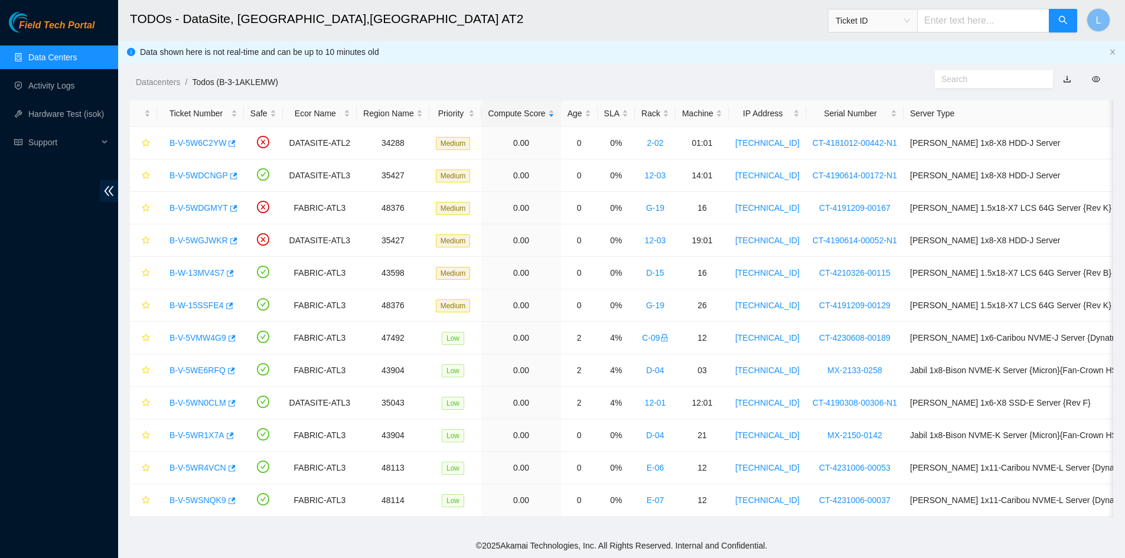
scroll to position [149, 0]
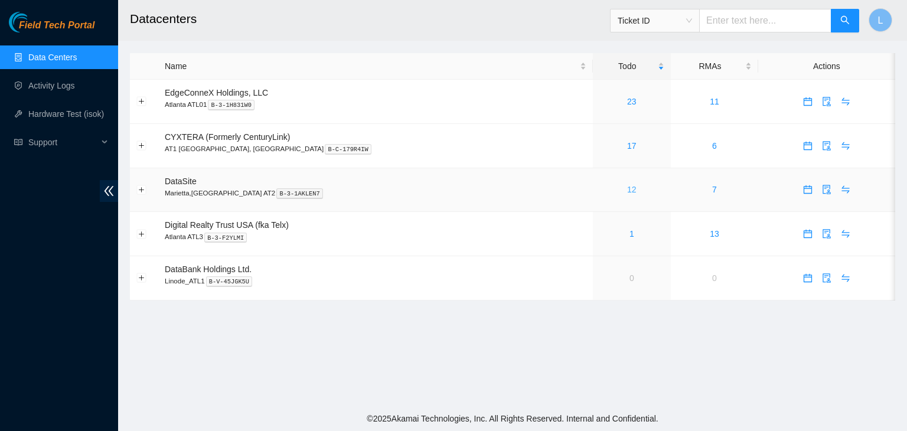
click at [627, 194] on link "12" at bounding box center [631, 189] width 9 height 9
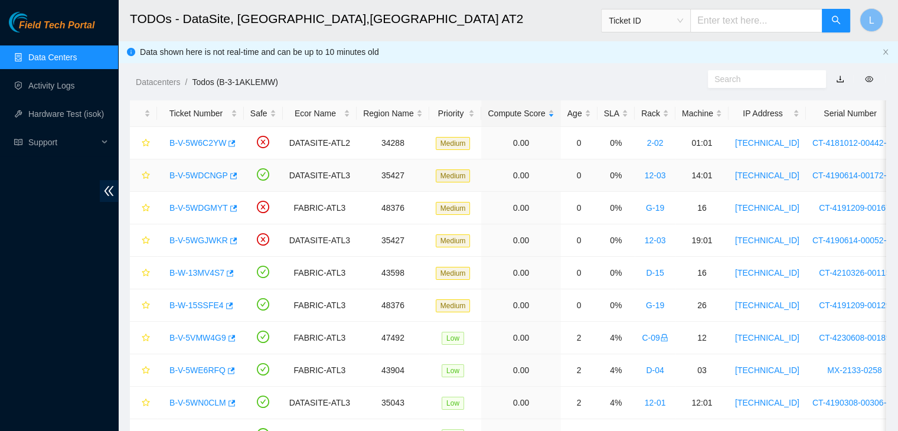
click at [210, 180] on link "B-V-5WDCNGP" at bounding box center [199, 175] width 58 height 9
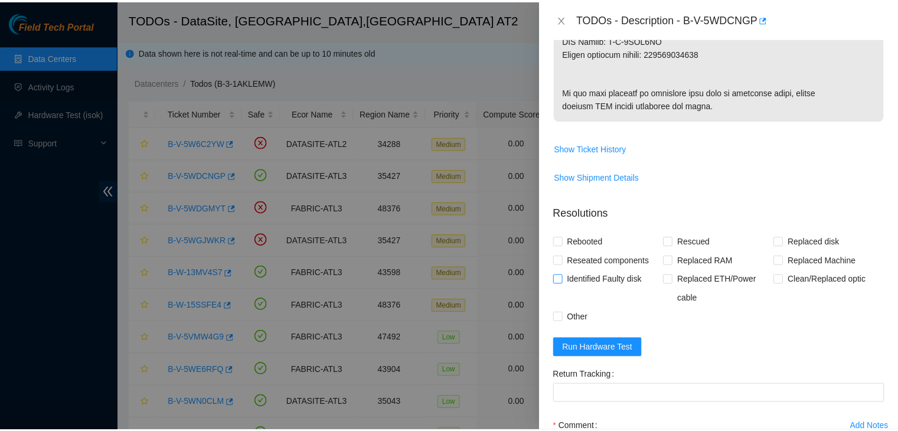
scroll to position [768, 0]
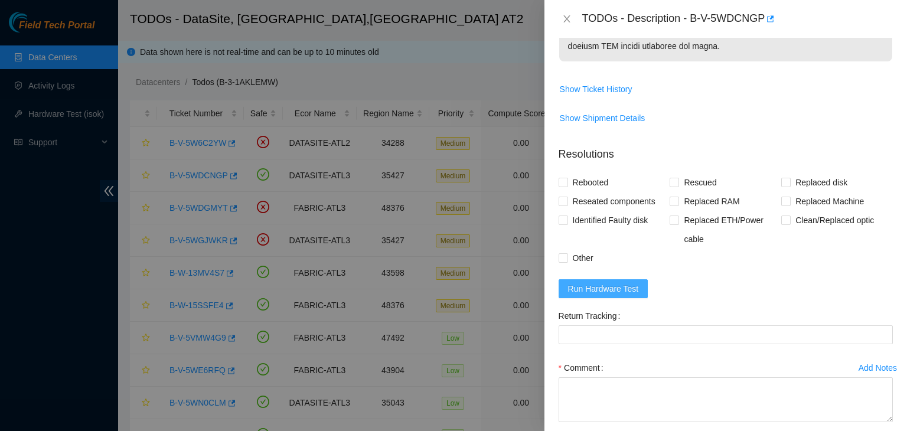
click at [617, 295] on span "Run Hardware Test" at bounding box center [603, 288] width 71 height 13
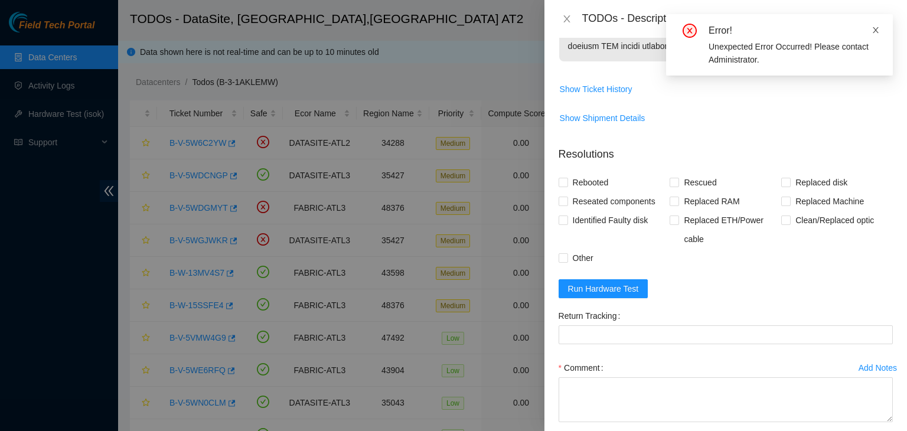
click at [873, 31] on icon "close" at bounding box center [876, 30] width 8 height 8
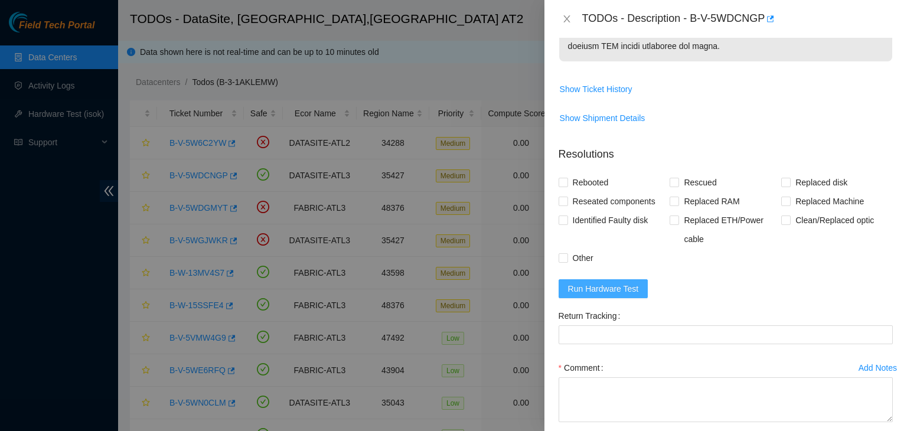
click at [634, 295] on span "Run Hardware Test" at bounding box center [603, 288] width 71 height 13
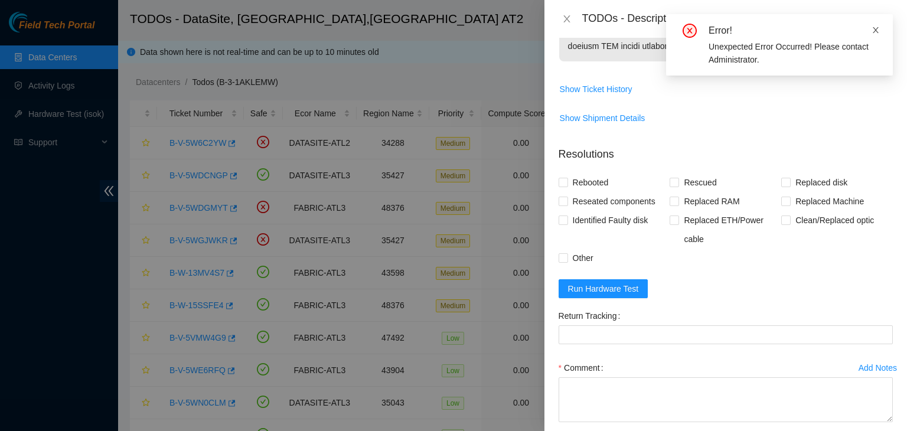
click at [879, 29] on icon "close" at bounding box center [876, 30] width 8 height 8
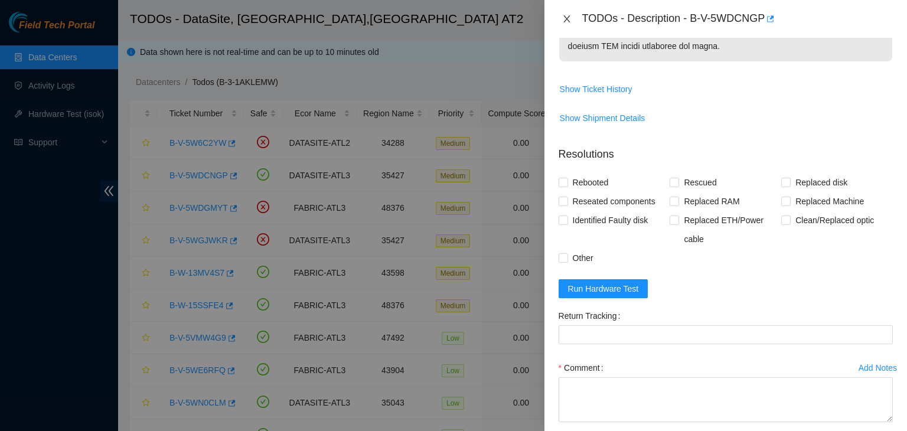
click at [569, 19] on icon "close" at bounding box center [566, 18] width 9 height 9
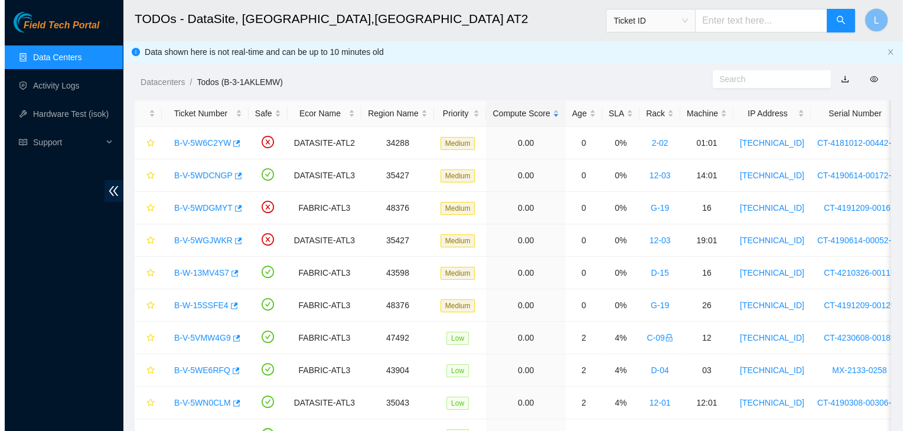
scroll to position [347, 0]
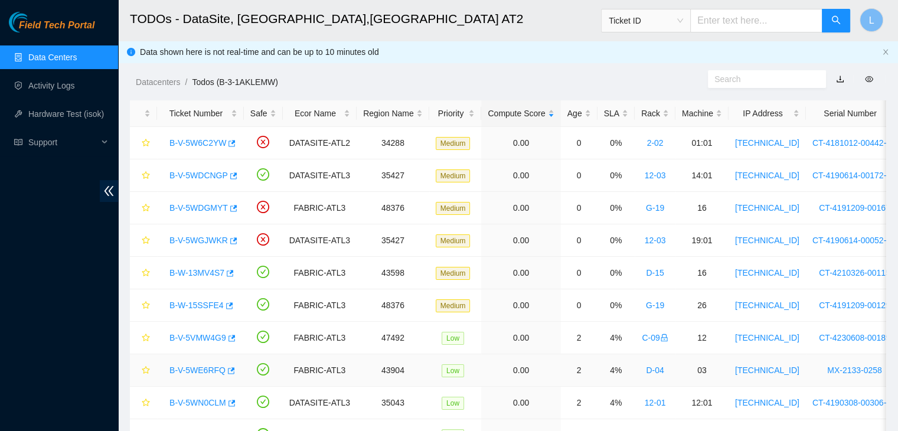
click at [187, 372] on link "B-V-5WE6RFQ" at bounding box center [198, 370] width 56 height 9
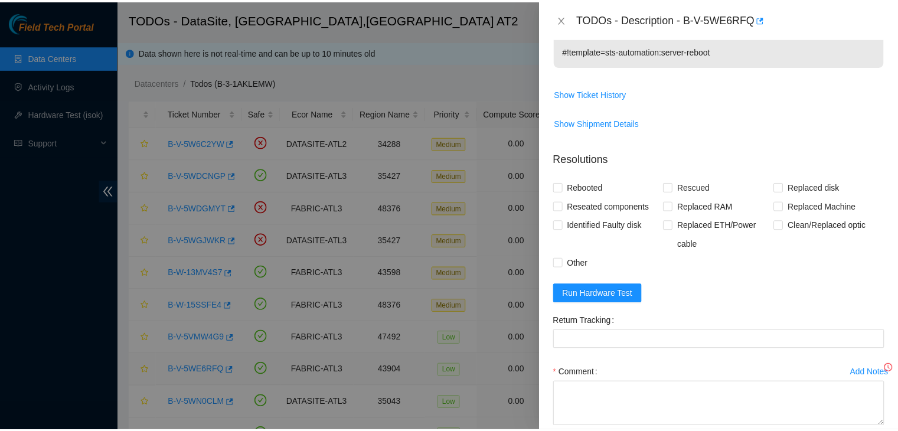
scroll to position [411, 0]
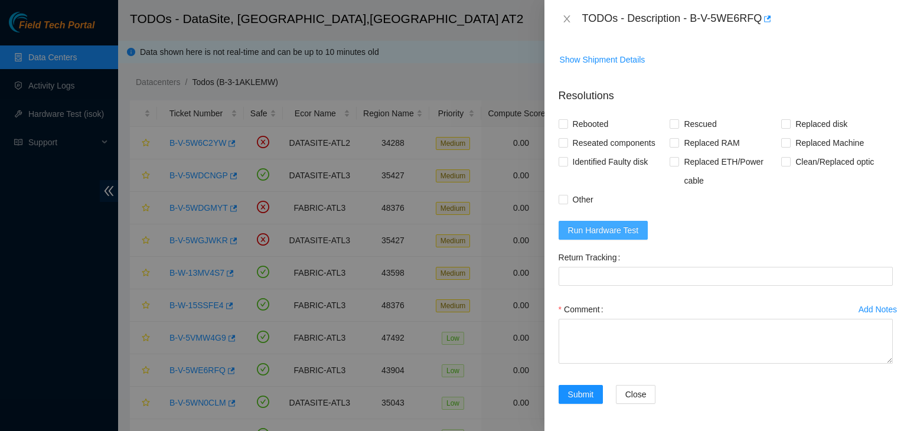
click at [608, 232] on span "Run Hardware Test" at bounding box center [603, 230] width 71 height 13
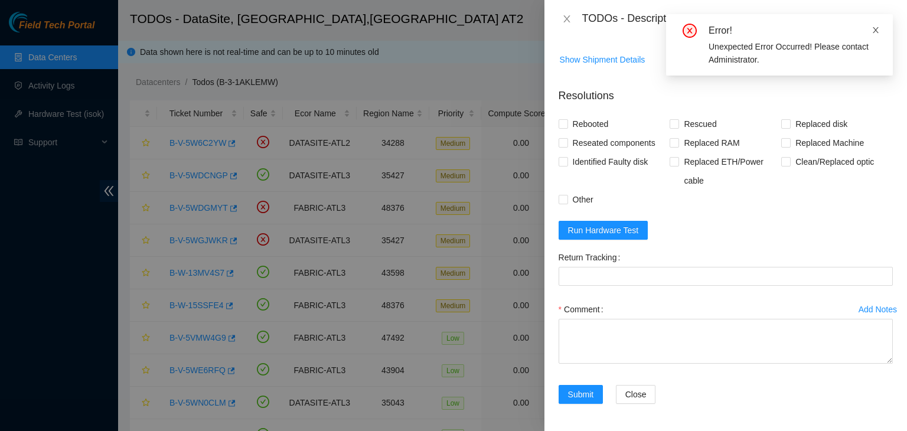
click at [877, 29] on icon "close" at bounding box center [876, 30] width 8 height 8
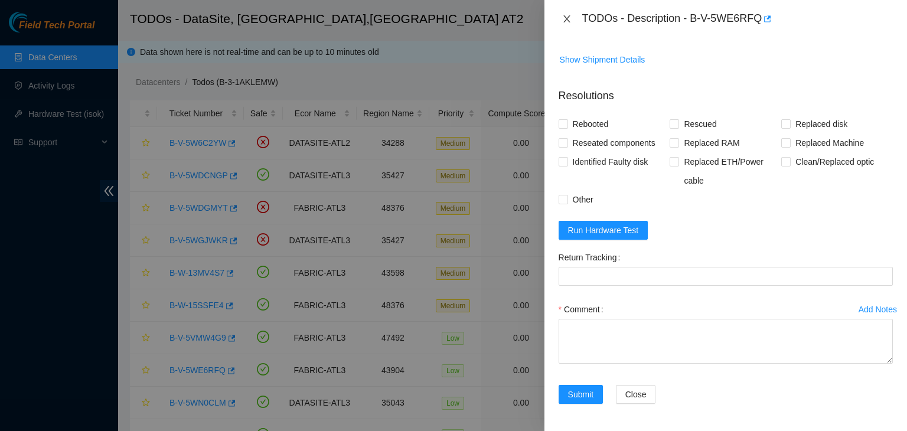
click at [567, 20] on icon "close" at bounding box center [566, 18] width 6 height 7
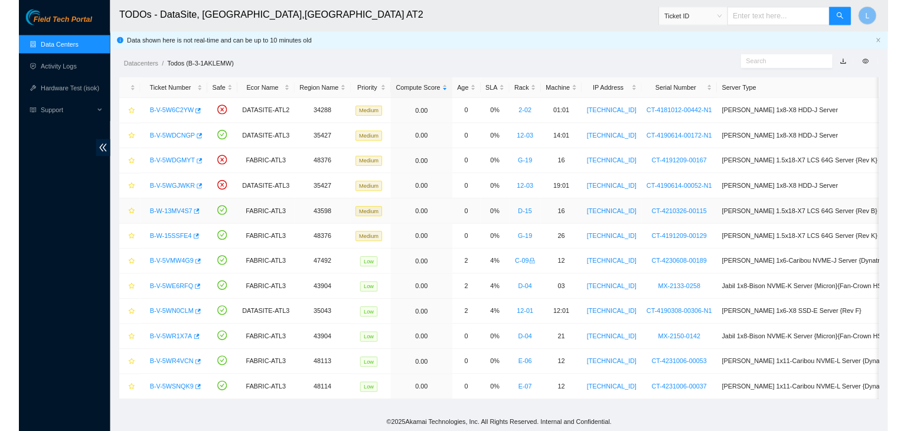
scroll to position [229, 0]
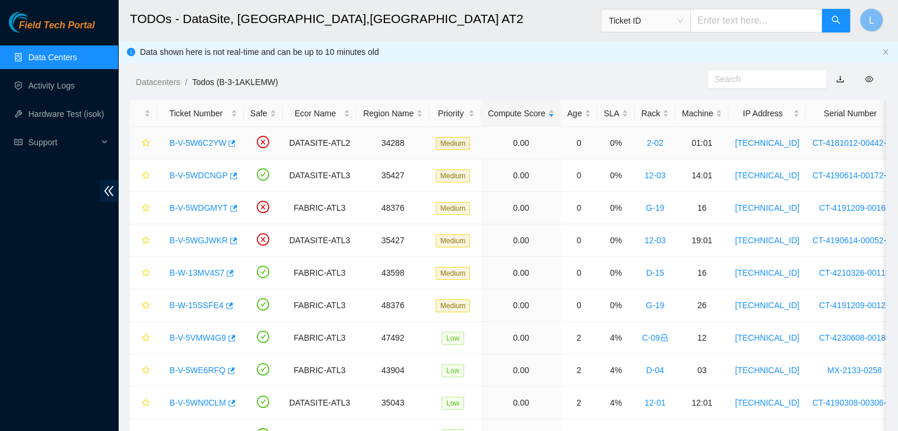
click at [216, 144] on link "B-V-5W6C2YW" at bounding box center [198, 142] width 57 height 9
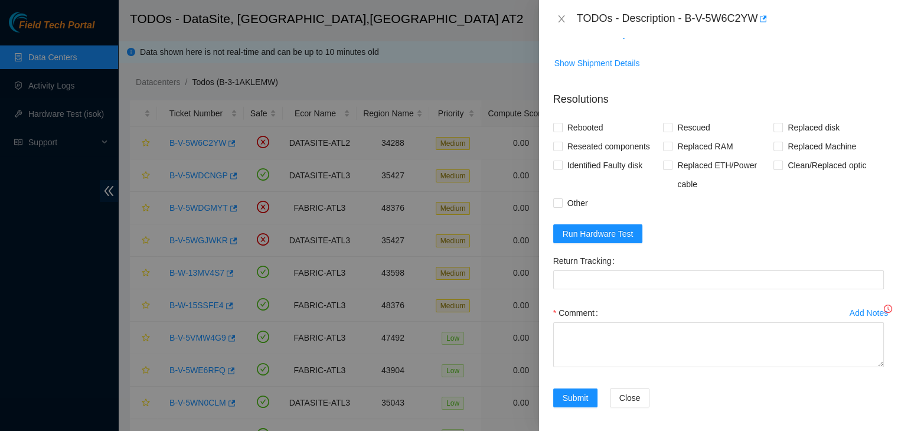
scroll to position [190, 0]
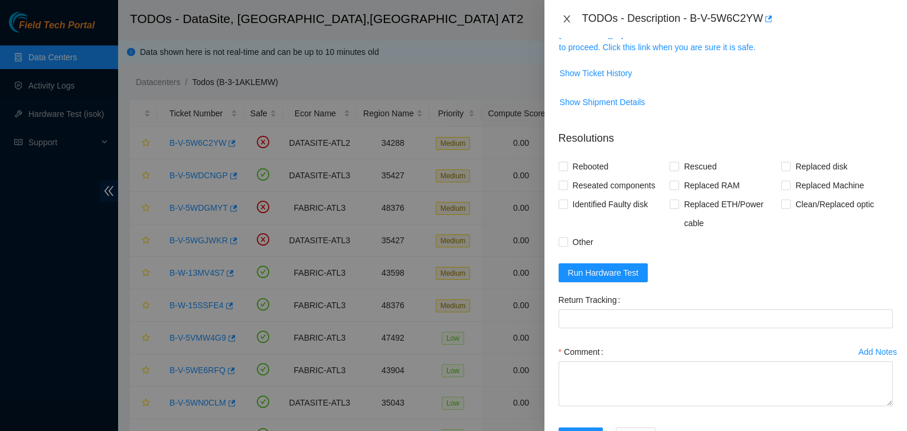
click at [566, 22] on icon "close" at bounding box center [566, 18] width 9 height 9
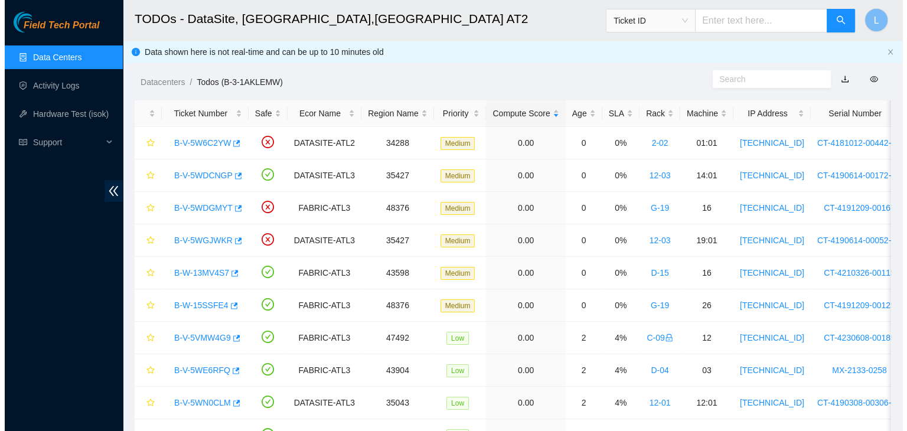
scroll to position [229, 0]
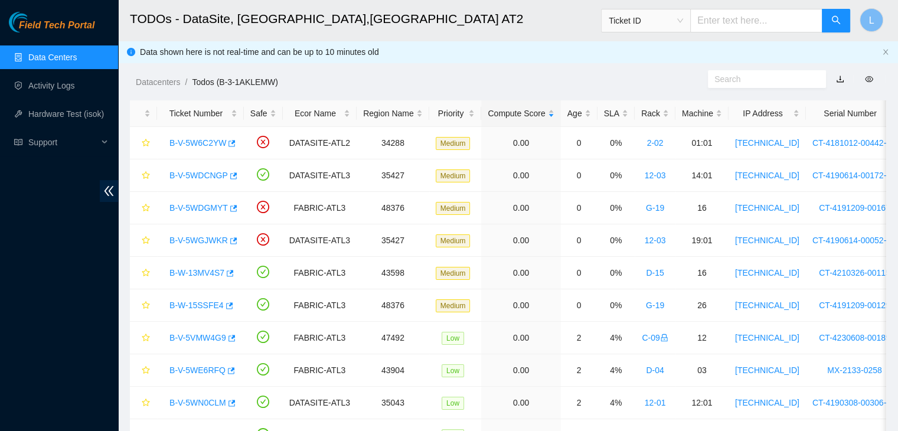
click at [45, 56] on link "Data Centers" at bounding box center [52, 57] width 48 height 9
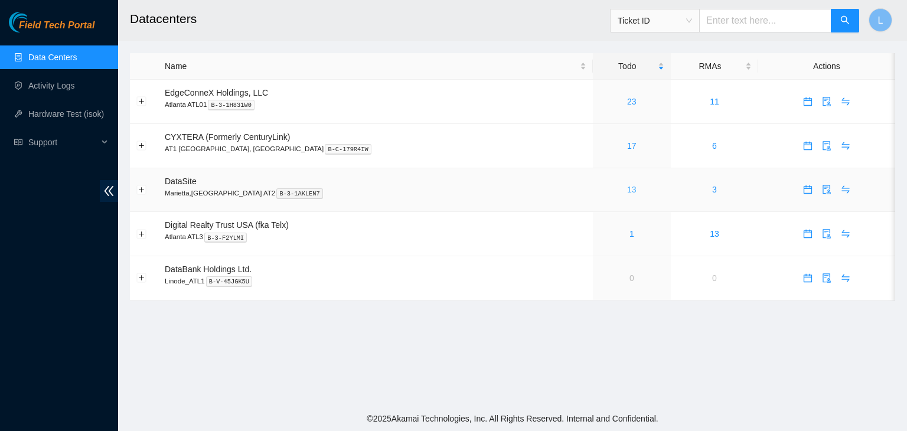
click at [627, 194] on link "13" at bounding box center [631, 189] width 9 height 9
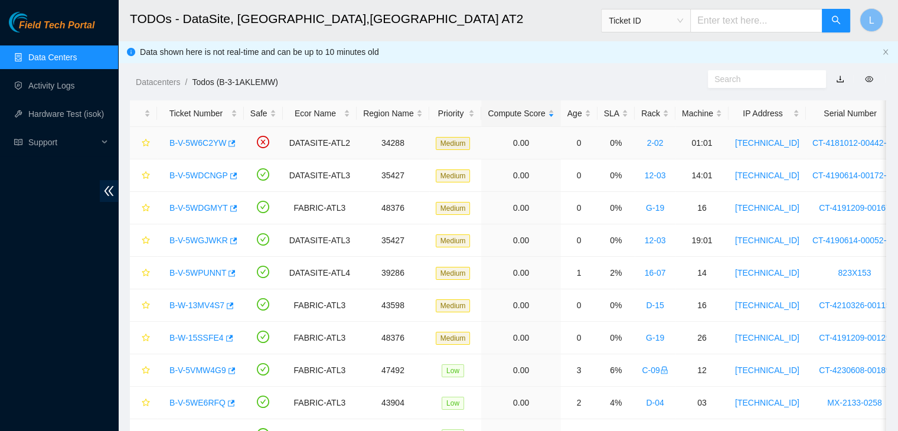
click at [208, 145] on link "B-V-5W6C2YW" at bounding box center [198, 142] width 57 height 9
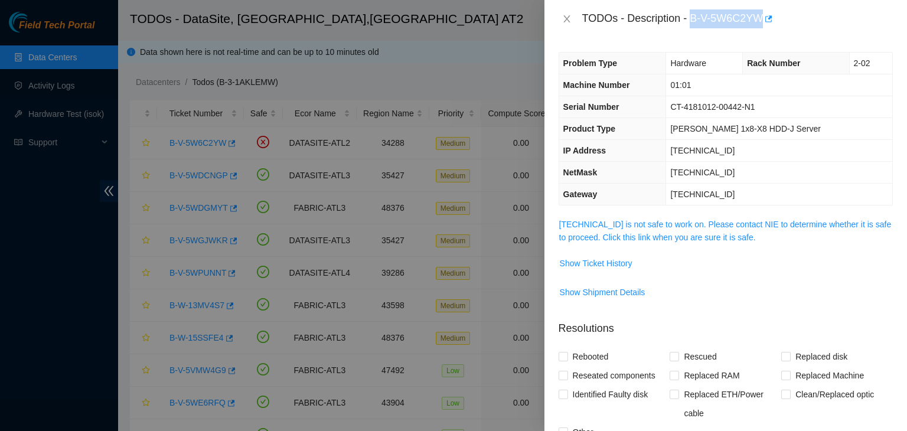
drag, startPoint x: 693, startPoint y: 19, endPoint x: 760, endPoint y: 19, distance: 66.7
click at [760, 19] on div "TODOs - Description - B-V-5W6C2YW" at bounding box center [737, 18] width 311 height 19
copy div "B-V-5W6C2YW"
click at [864, 22] on div "TODOs - Description - B-V-5W6C2YW" at bounding box center [737, 18] width 311 height 19
click at [568, 22] on icon "close" at bounding box center [566, 18] width 9 height 9
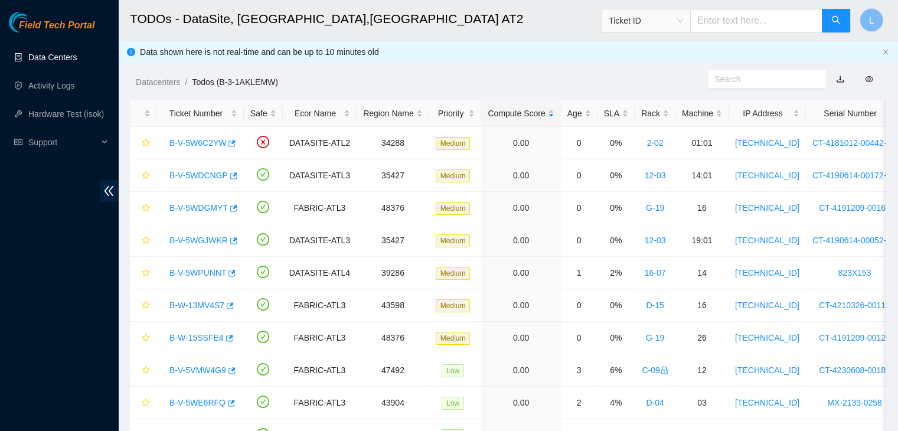
click at [43, 57] on link "Data Centers" at bounding box center [52, 57] width 48 height 9
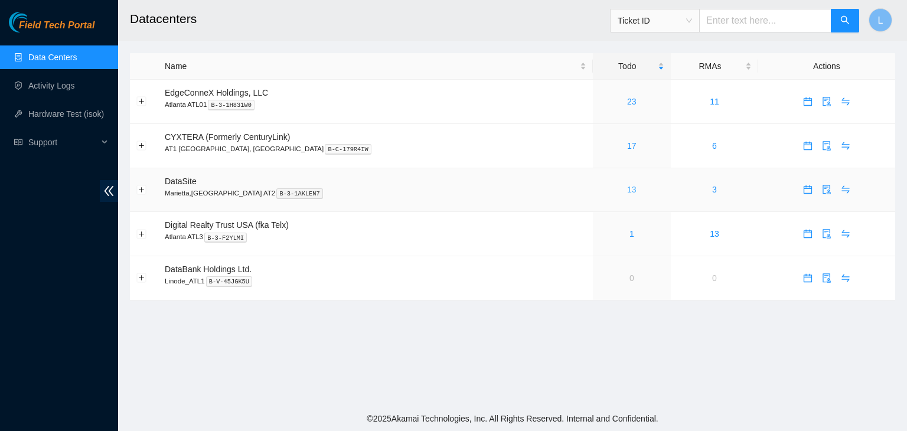
click at [627, 193] on link "13" at bounding box center [631, 189] width 9 height 9
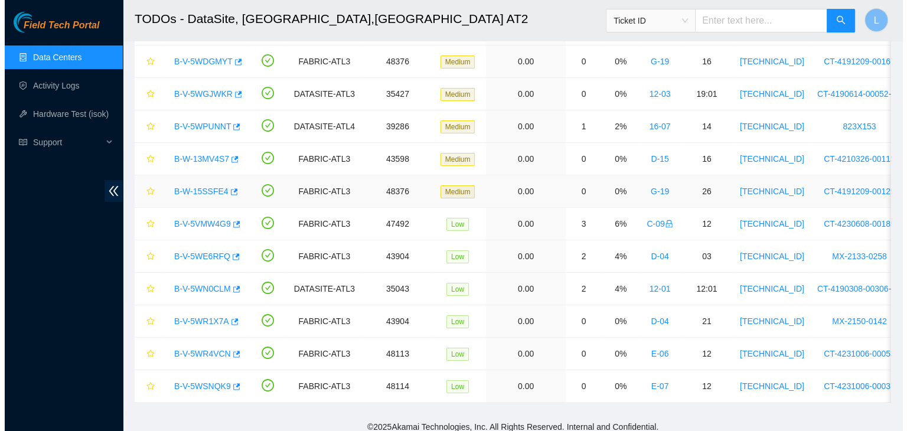
scroll to position [162, 0]
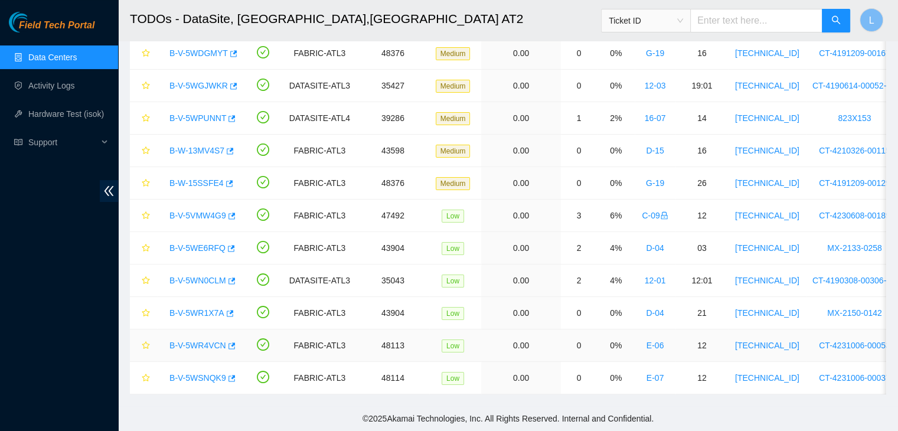
click at [201, 341] on link "B-V-5WR4VCN" at bounding box center [198, 345] width 57 height 9
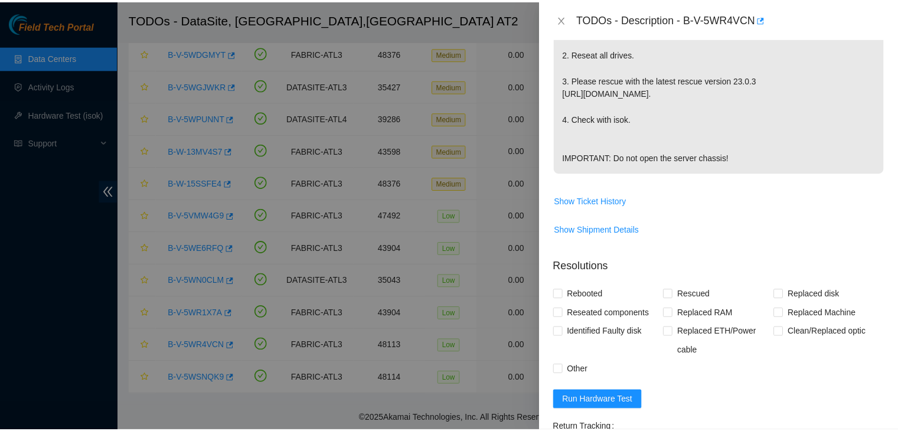
scroll to position [413, 0]
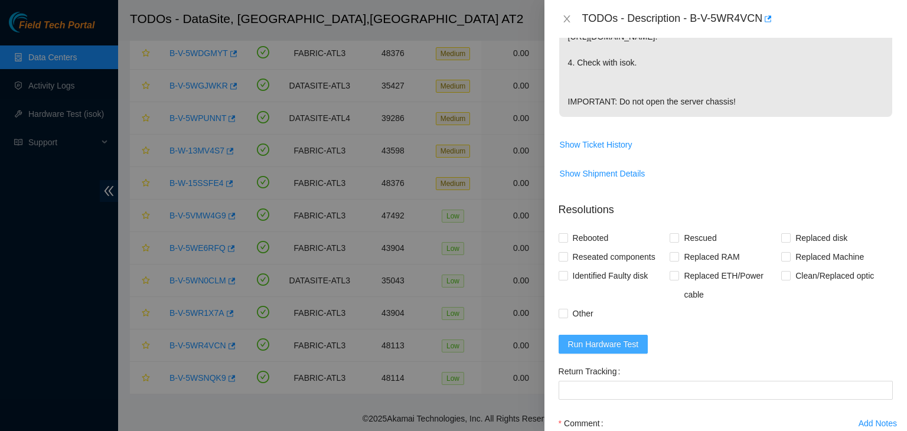
click at [611, 351] on span "Run Hardware Test" at bounding box center [603, 344] width 71 height 13
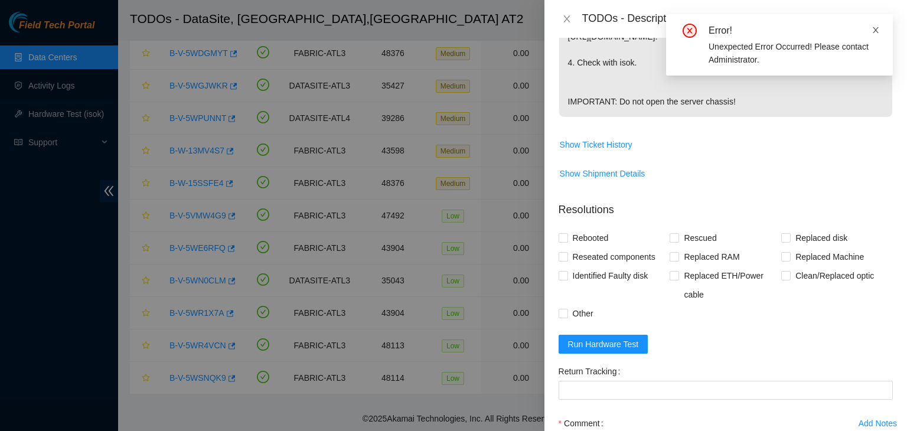
click at [876, 30] on icon "close" at bounding box center [876, 30] width 6 height 6
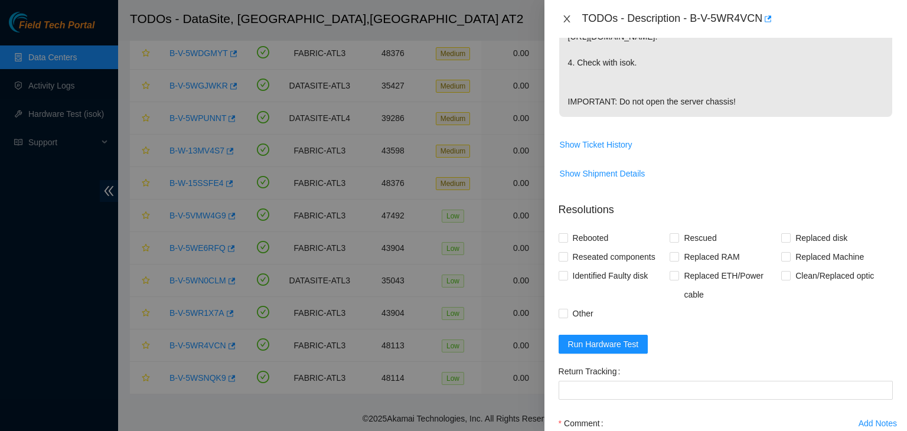
click at [565, 19] on icon "close" at bounding box center [566, 18] width 9 height 9
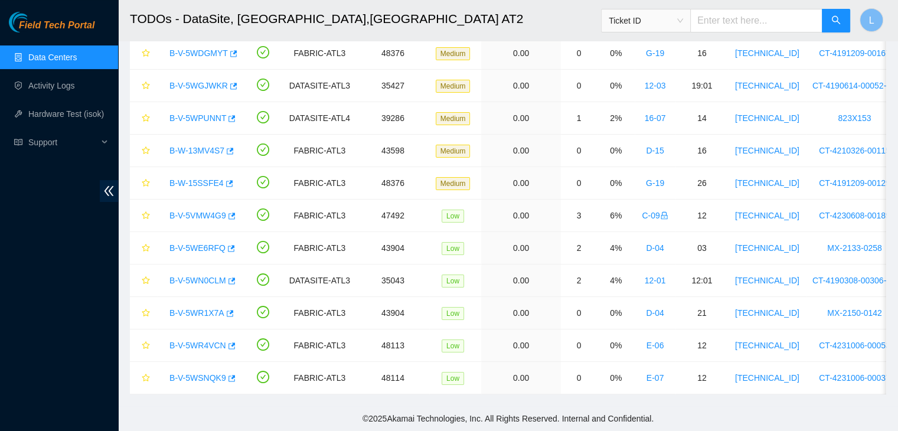
scroll to position [241, 0]
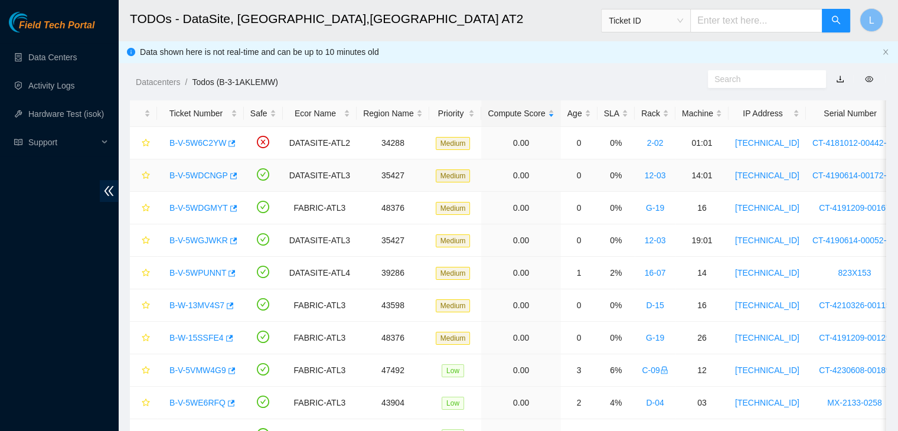
click at [211, 177] on link "B-V-5WDCNGP" at bounding box center [199, 175] width 58 height 9
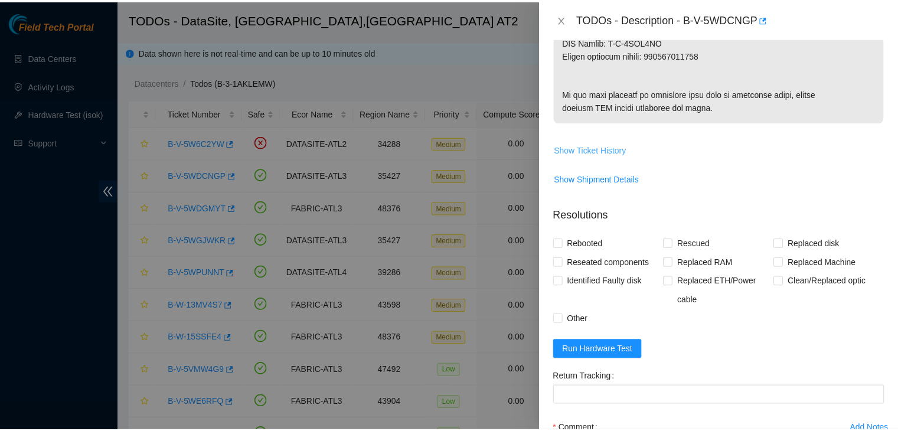
scroll to position [709, 0]
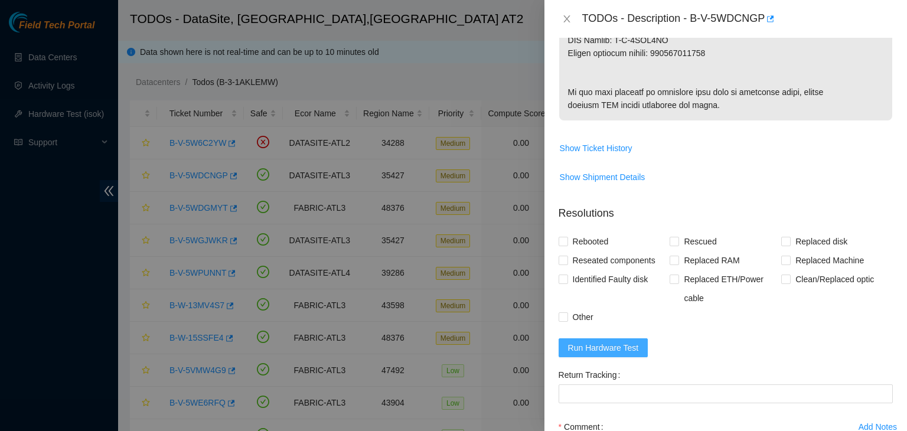
click at [597, 354] on span "Run Hardware Test" at bounding box center [603, 347] width 71 height 13
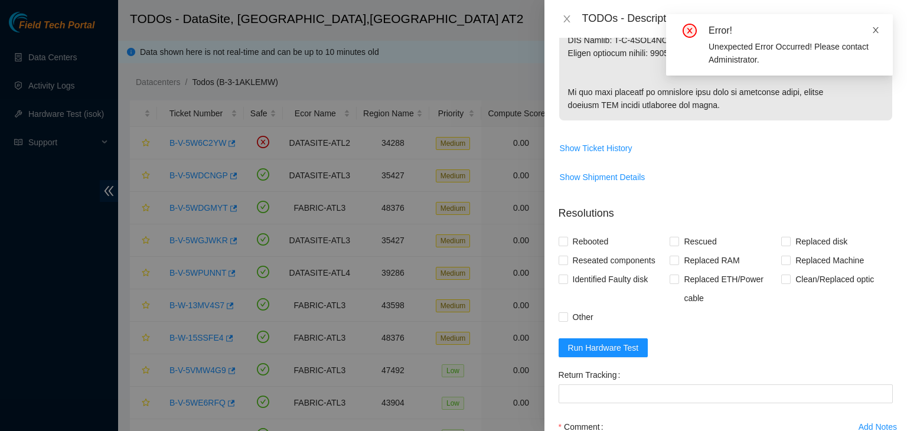
click at [877, 30] on icon "close" at bounding box center [876, 30] width 8 height 8
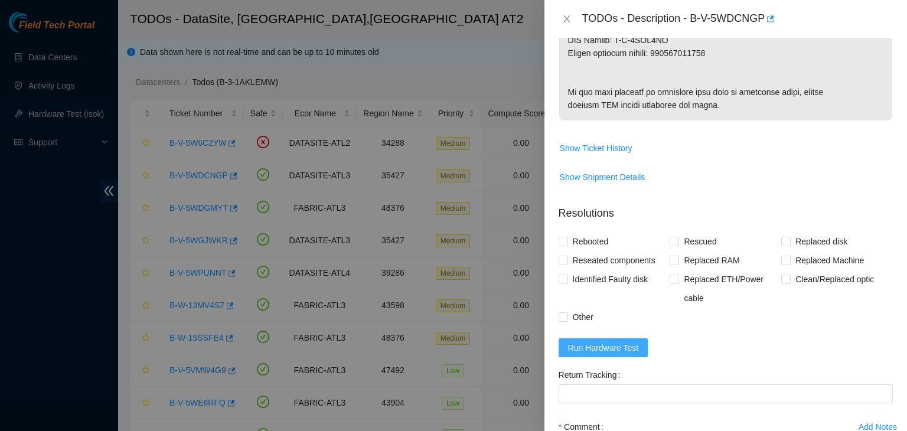
click at [624, 354] on span "Run Hardware Test" at bounding box center [603, 347] width 71 height 13
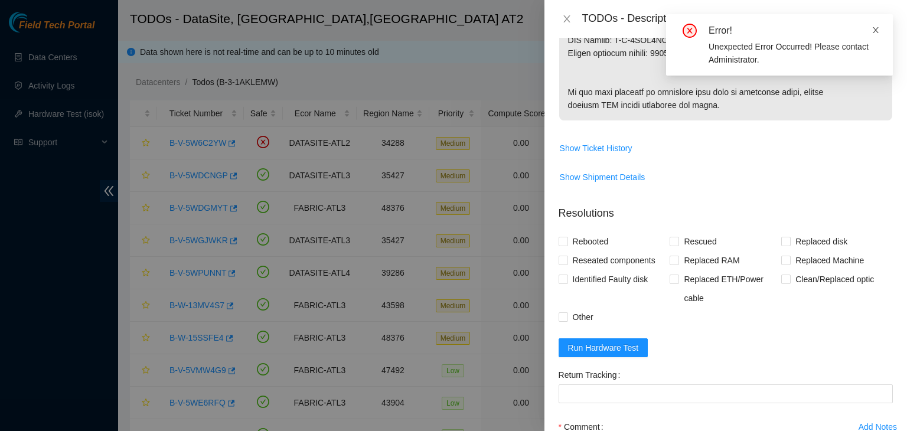
click at [877, 31] on icon "close" at bounding box center [876, 30] width 6 height 6
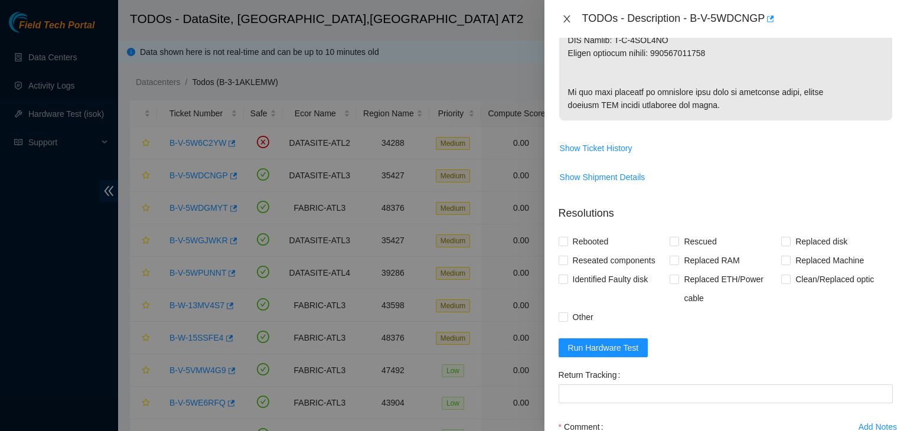
click at [567, 17] on icon "close" at bounding box center [566, 18] width 9 height 9
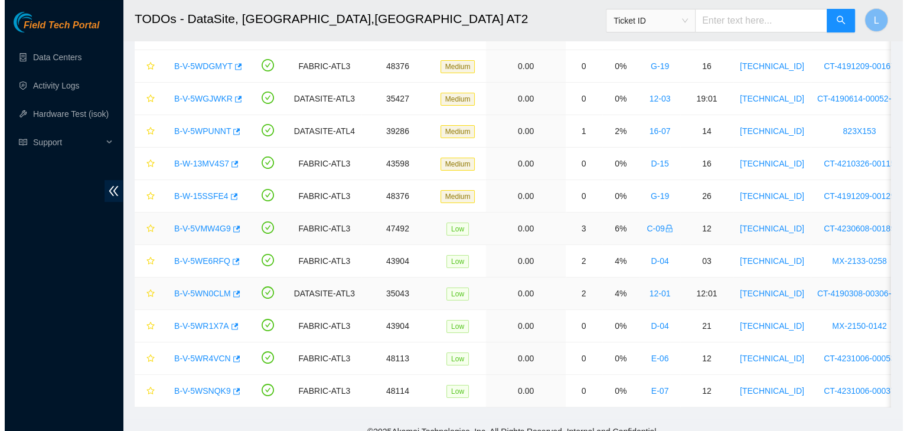
scroll to position [162, 0]
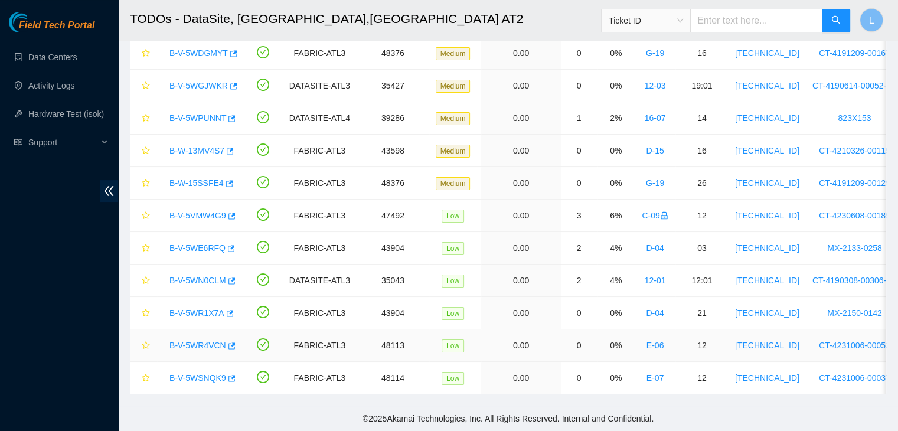
click at [197, 341] on link "B-V-5WR4VCN" at bounding box center [198, 345] width 57 height 9
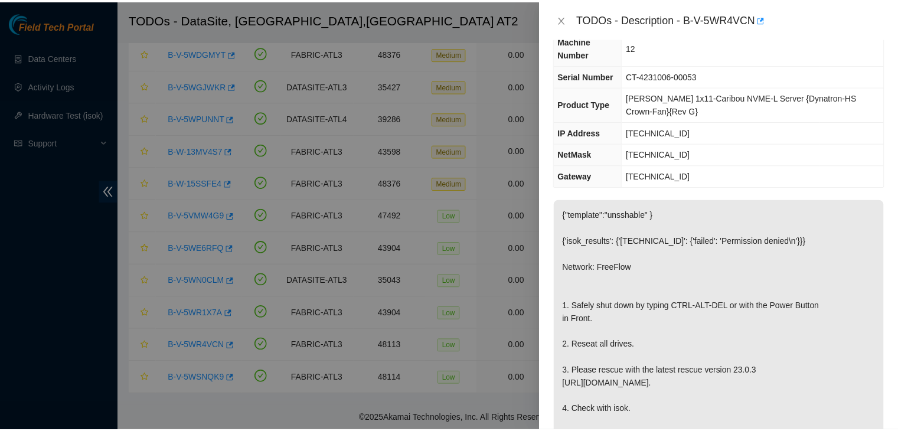
scroll to position [0, 0]
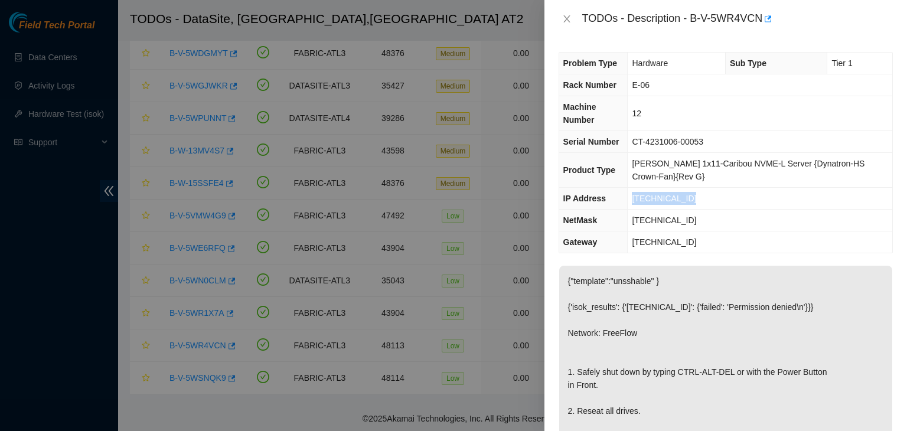
drag, startPoint x: 696, startPoint y: 196, endPoint x: 638, endPoint y: 201, distance: 58.1
click at [638, 201] on td "[TECHNICAL_ID]" at bounding box center [760, 199] width 265 height 22
copy span "[TECHNICAL_ID]"
drag, startPoint x: 568, startPoint y: 21, endPoint x: 569, endPoint y: 29, distance: 7.9
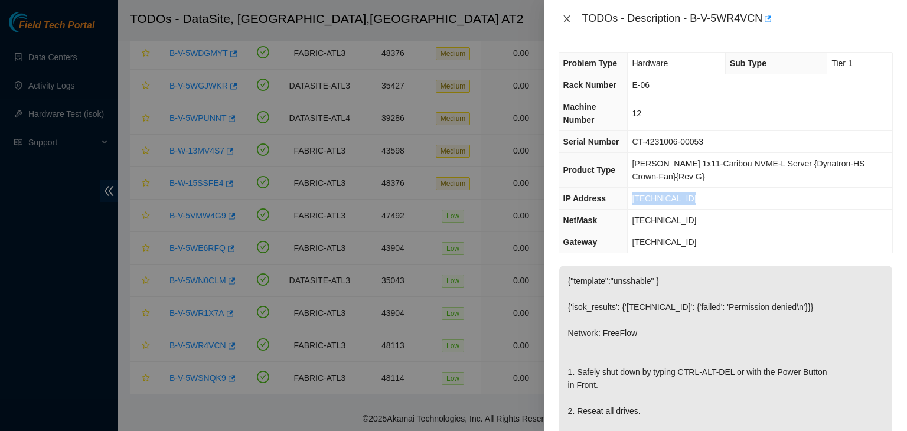
click at [569, 29] on div "TODOs - Description - B-V-5WR4VCN" at bounding box center [726, 19] width 363 height 38
click at [568, 17] on icon "close" at bounding box center [566, 18] width 6 height 7
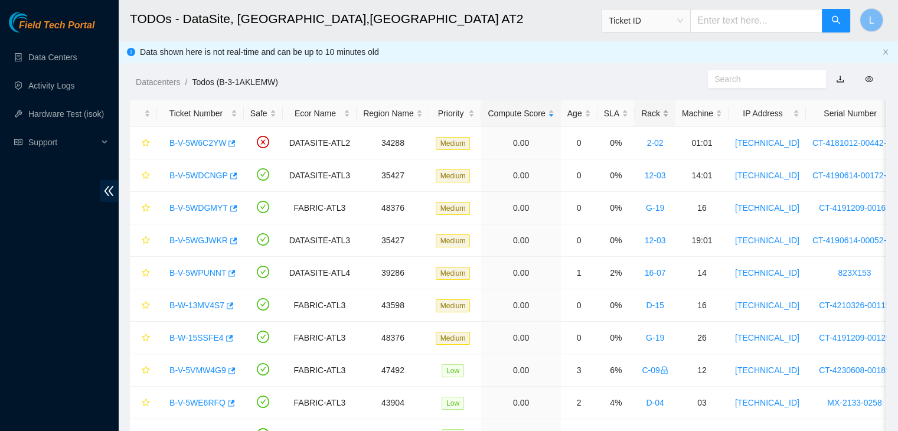
click at [643, 109] on div "Rack" at bounding box center [655, 113] width 28 height 13
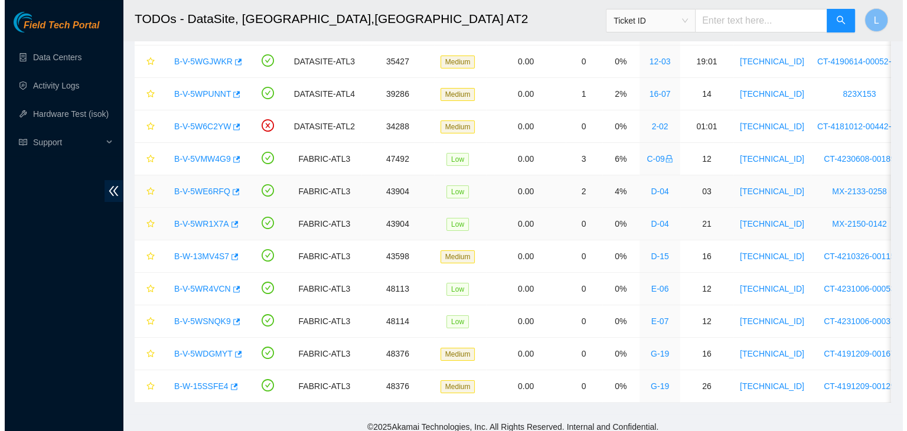
scroll to position [162, 0]
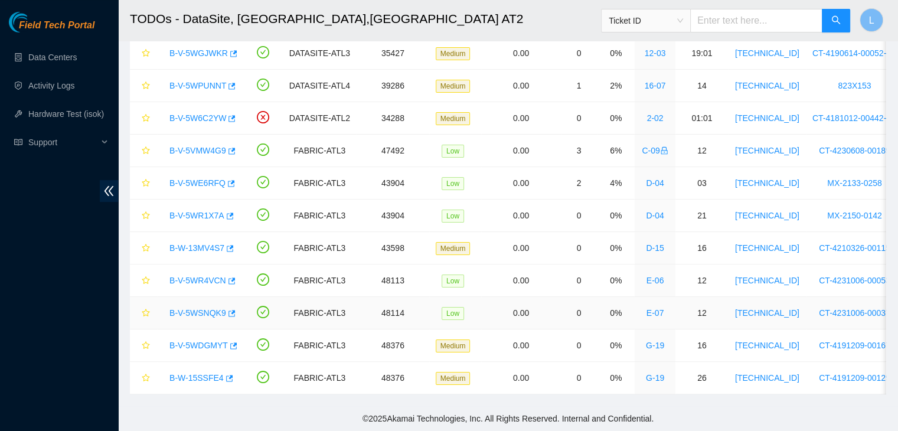
click at [213, 308] on link "B-V-5WSNQK9" at bounding box center [198, 312] width 57 height 9
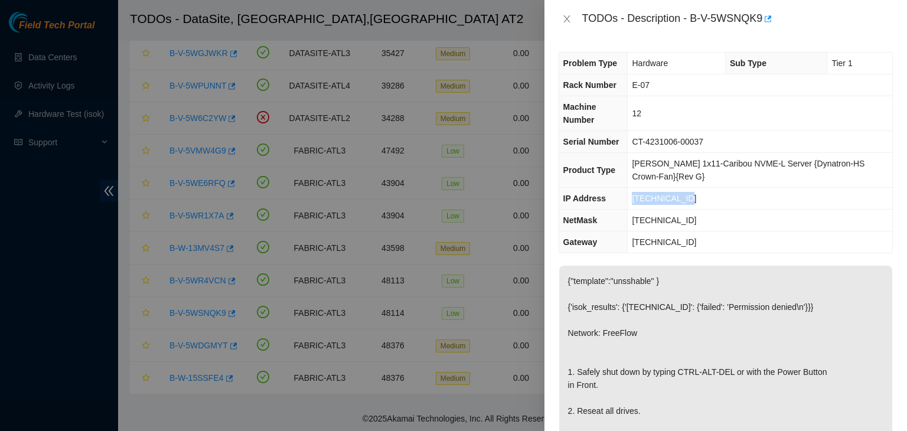
drag, startPoint x: 695, startPoint y: 200, endPoint x: 638, endPoint y: 204, distance: 56.3
click at [638, 204] on td "[TECHNICAL_ID]" at bounding box center [760, 199] width 265 height 22
copy span "[TECHNICAL_ID]"
click at [563, 19] on icon "close" at bounding box center [566, 18] width 9 height 9
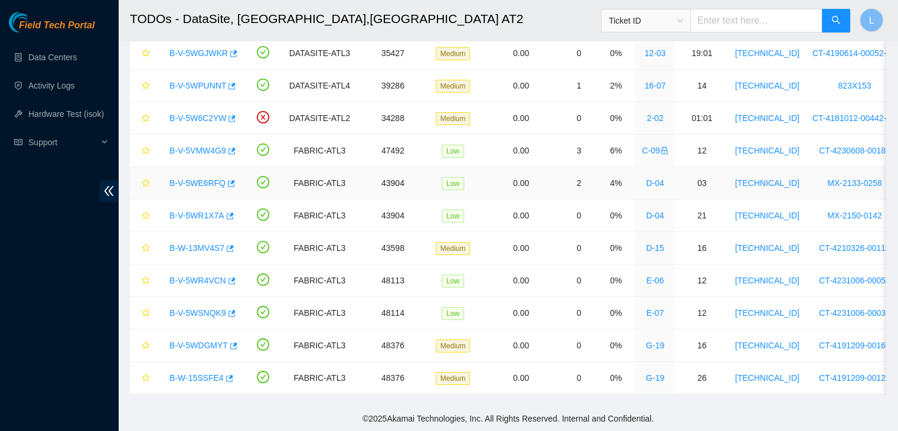
click at [201, 178] on link "B-V-5WE6RFQ" at bounding box center [198, 182] width 56 height 9
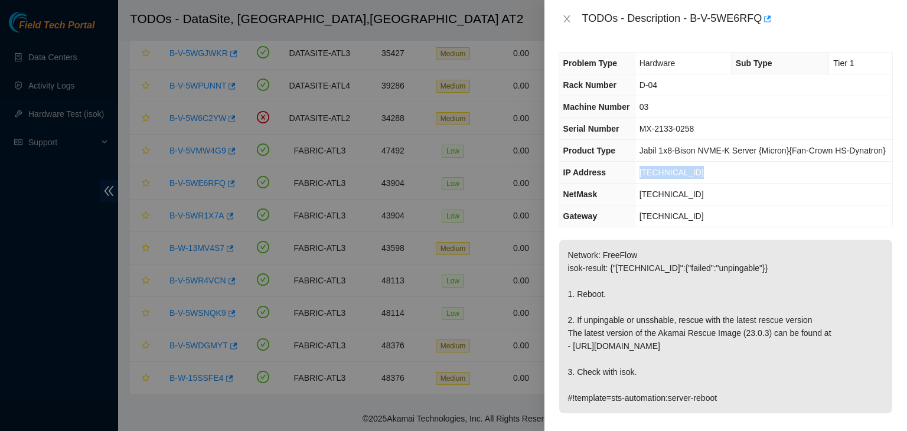
drag, startPoint x: 696, startPoint y: 175, endPoint x: 641, endPoint y: 178, distance: 55.0
click at [641, 178] on td "[TECHNICAL_ID]" at bounding box center [764, 173] width 258 height 22
copy span "[TECHNICAL_ID]"
click at [569, 19] on icon "close" at bounding box center [566, 18] width 9 height 9
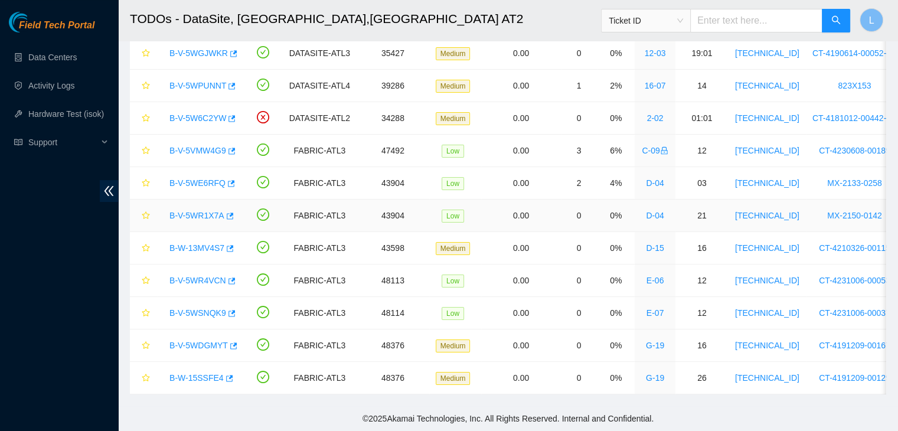
click at [203, 211] on link "B-V-5WR1X7A" at bounding box center [197, 215] width 55 height 9
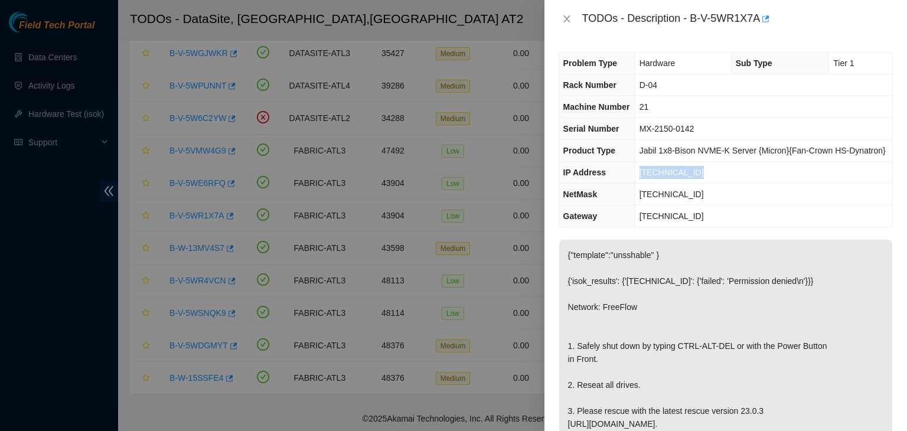
drag, startPoint x: 696, startPoint y: 177, endPoint x: 641, endPoint y: 180, distance: 55.0
click at [641, 180] on td "23.219.171.152" at bounding box center [764, 173] width 258 height 22
copy span "23.219.171.152"
drag, startPoint x: 692, startPoint y: 19, endPoint x: 758, endPoint y: 22, distance: 66.2
click at [758, 22] on div "TODOs - Description - B-V-5WR1X7A" at bounding box center [737, 18] width 311 height 19
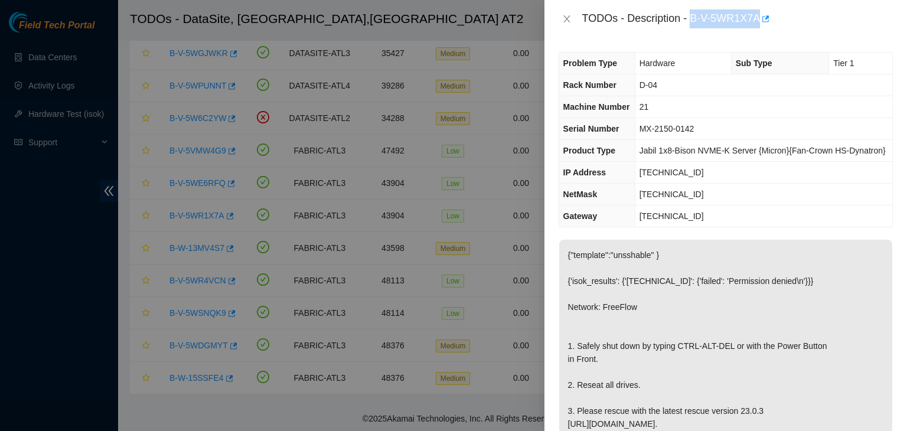
copy div "B-V-5WR1X7A"
click at [568, 21] on icon "close" at bounding box center [566, 18] width 6 height 7
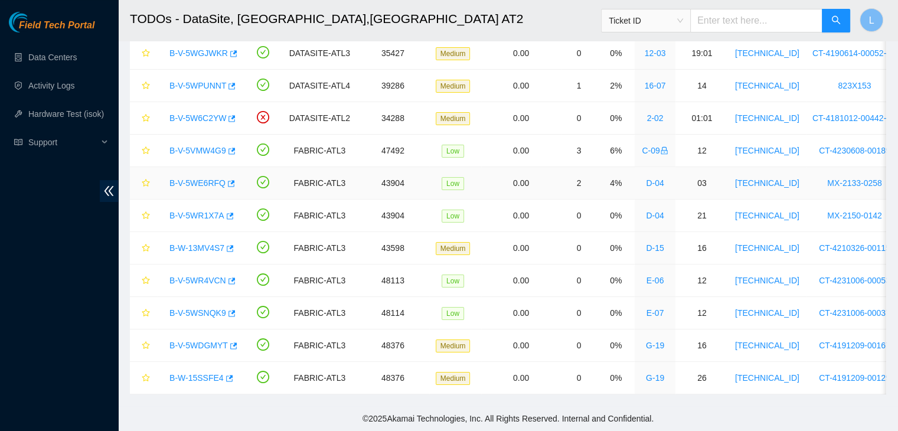
click at [201, 178] on link "B-V-5WE6RFQ" at bounding box center [198, 182] width 56 height 9
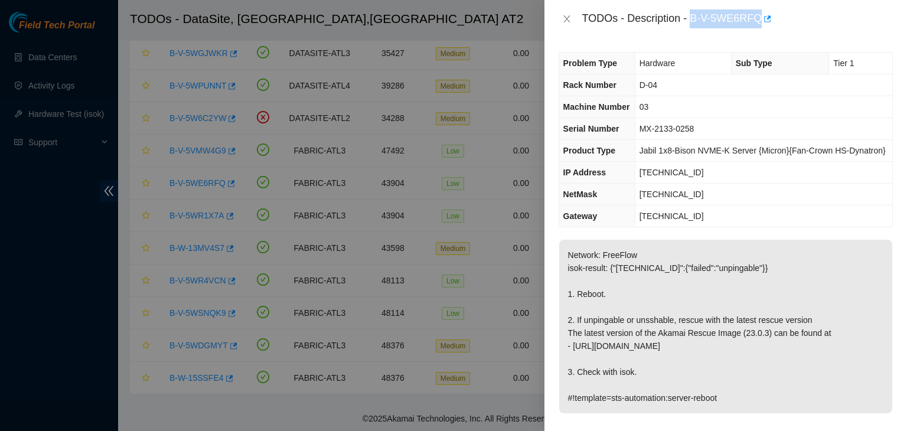
drag, startPoint x: 691, startPoint y: 18, endPoint x: 757, endPoint y: 18, distance: 66.2
click at [757, 18] on div "TODOs - Description - B-V-5WE6RFQ" at bounding box center [737, 18] width 311 height 19
copy div "B-V-5WE6RFQ"
click at [566, 19] on icon "close" at bounding box center [566, 18] width 6 height 7
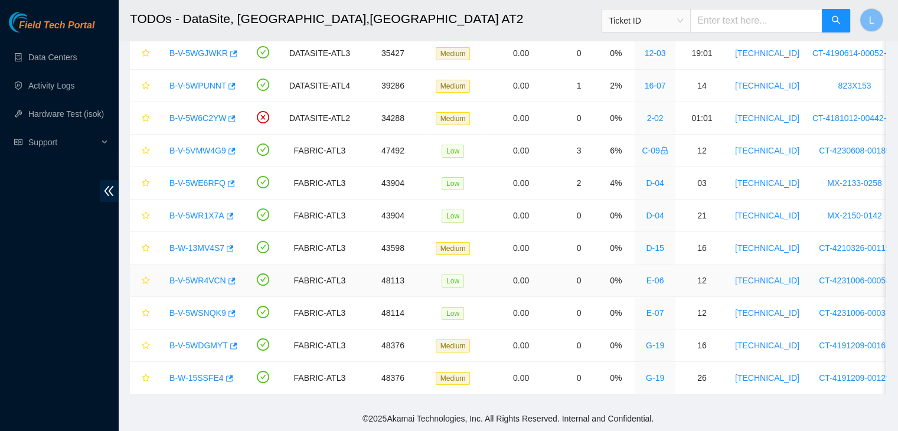
click at [208, 276] on link "B-V-5WR4VCN" at bounding box center [198, 280] width 57 height 9
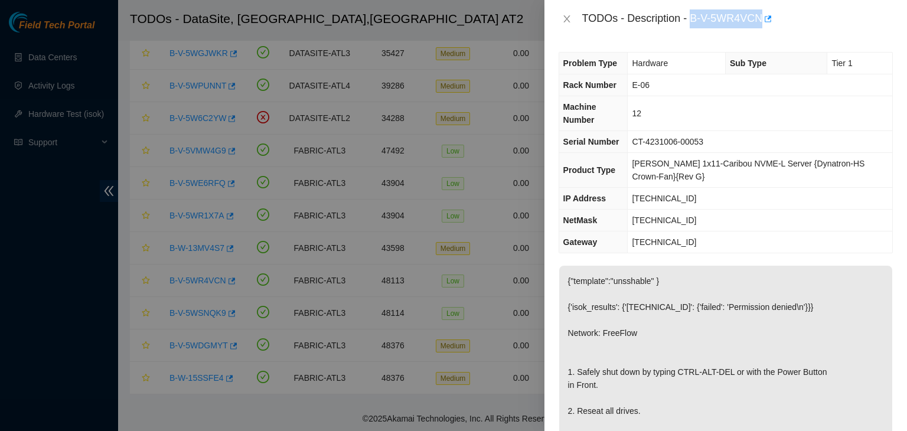
drag, startPoint x: 694, startPoint y: 21, endPoint x: 761, endPoint y: 17, distance: 66.9
click at [761, 17] on div "TODOs - Description - B-V-5WR4VCN" at bounding box center [737, 18] width 311 height 19
copy div "B-V-5WR4VCN"
click at [569, 18] on icon "close" at bounding box center [566, 18] width 9 height 9
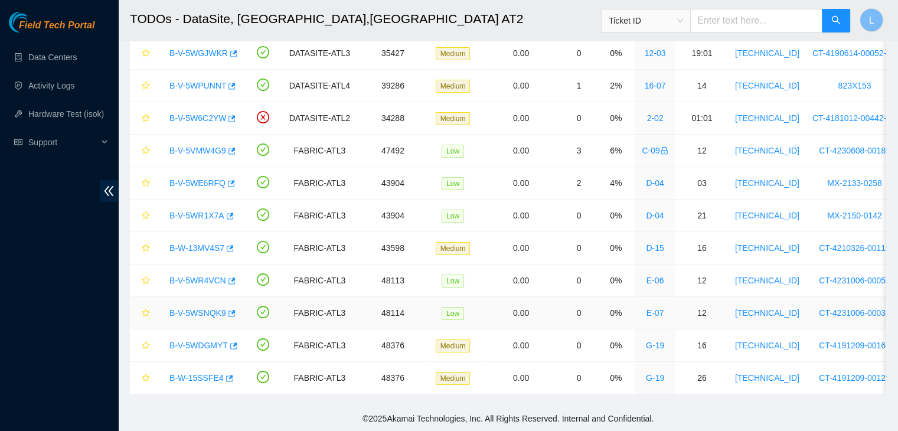
click at [195, 308] on link "B-V-5WSNQK9" at bounding box center [198, 312] width 57 height 9
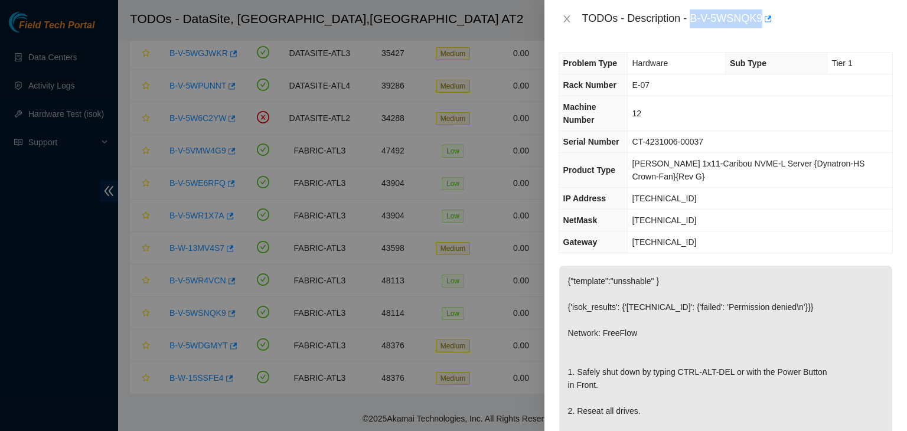
drag, startPoint x: 692, startPoint y: 17, endPoint x: 763, endPoint y: 18, distance: 70.3
click at [763, 18] on div "TODOs - Description - B-V-5WSNQK9" at bounding box center [737, 18] width 311 height 19
copy div "B-V-5WSNQK9"
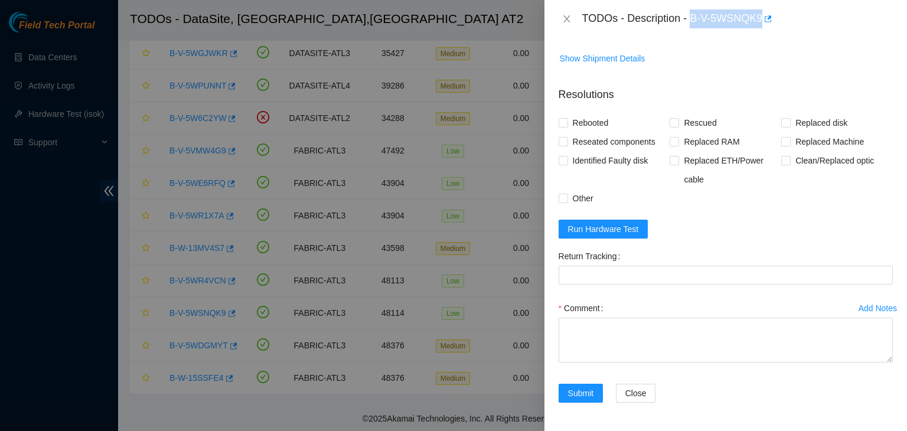
scroll to position [540, 0]
click at [610, 233] on span "Run Hardware Test" at bounding box center [603, 229] width 71 height 13
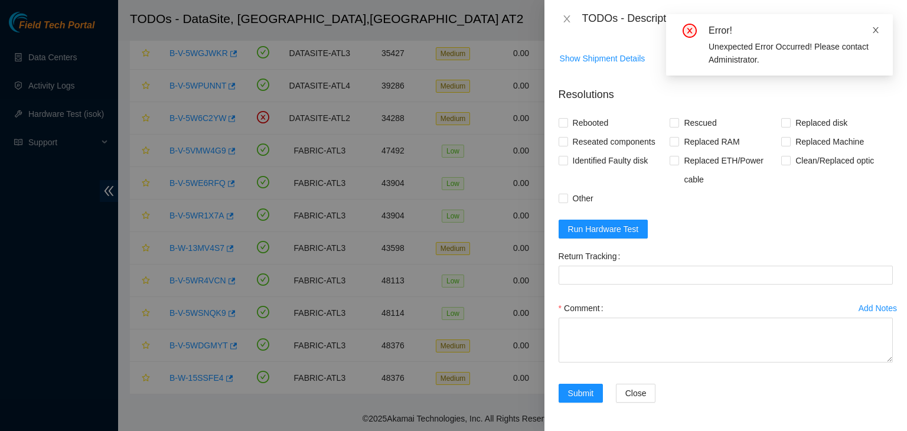
click at [877, 31] on icon "close" at bounding box center [876, 30] width 6 height 6
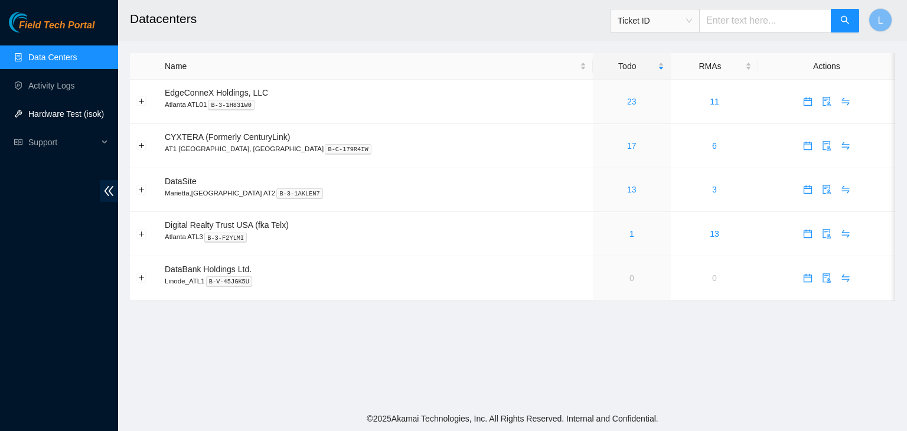
click at [57, 113] on link "Hardware Test (isok)" at bounding box center [66, 113] width 76 height 9
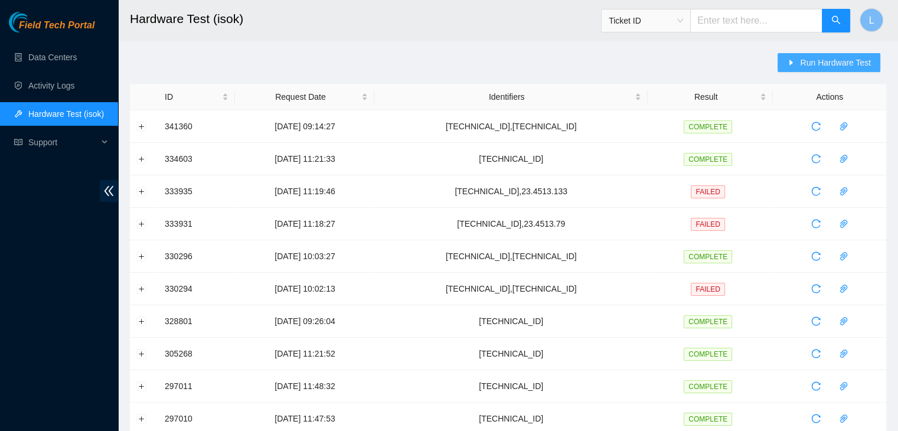
click at [809, 64] on span "Run Hardware Test" at bounding box center [835, 62] width 71 height 13
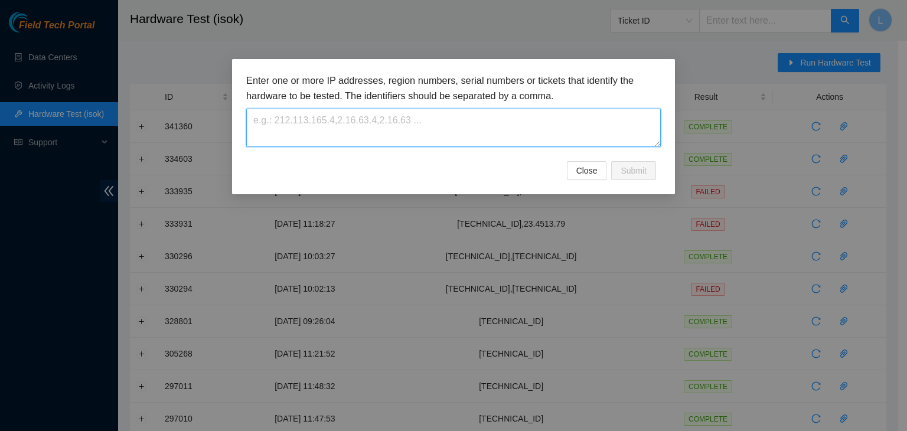
click at [415, 120] on textarea at bounding box center [453, 128] width 415 height 38
paste textarea "[TECHNICAL_ID]"
type textarea "[TECHNICAL_ID]"
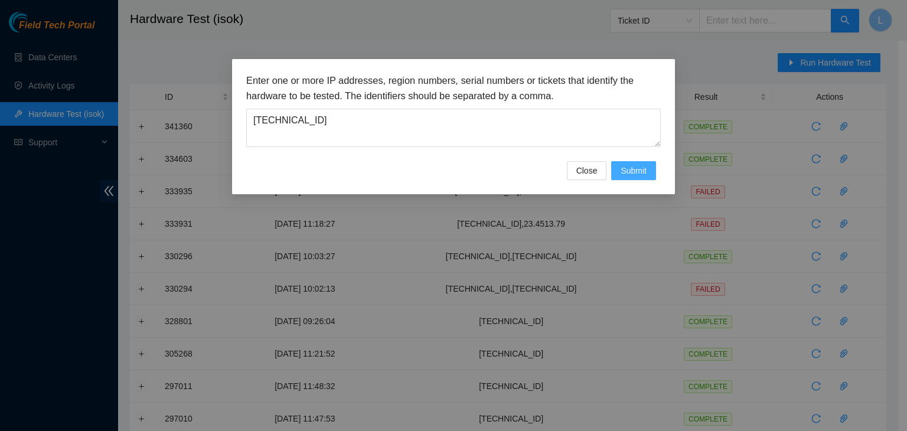
click at [630, 170] on span "Submit" at bounding box center [634, 170] width 26 height 13
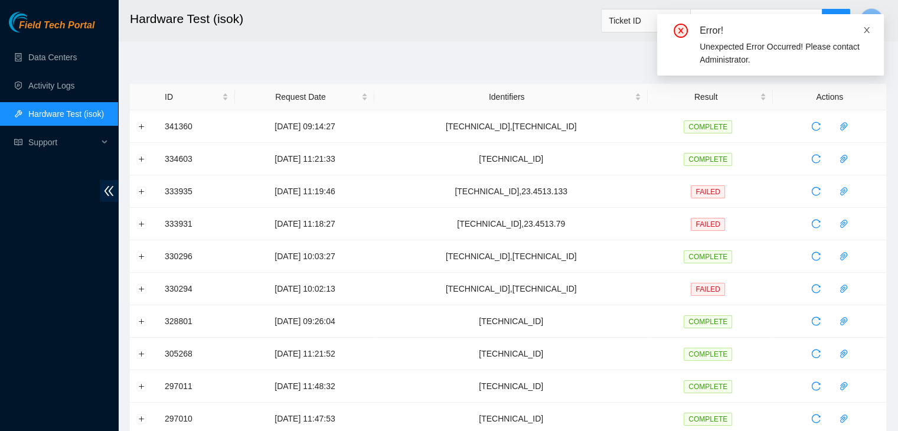
click at [869, 30] on icon "close" at bounding box center [867, 30] width 8 height 8
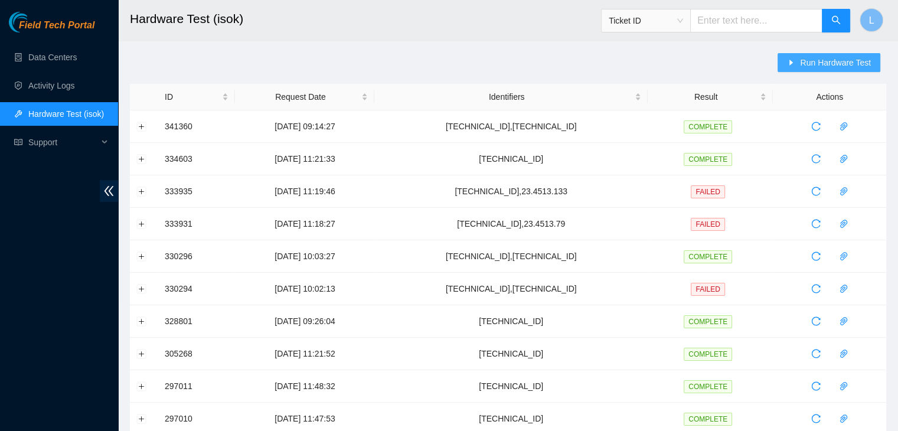
click at [808, 67] on span "Run Hardware Test" at bounding box center [835, 62] width 71 height 13
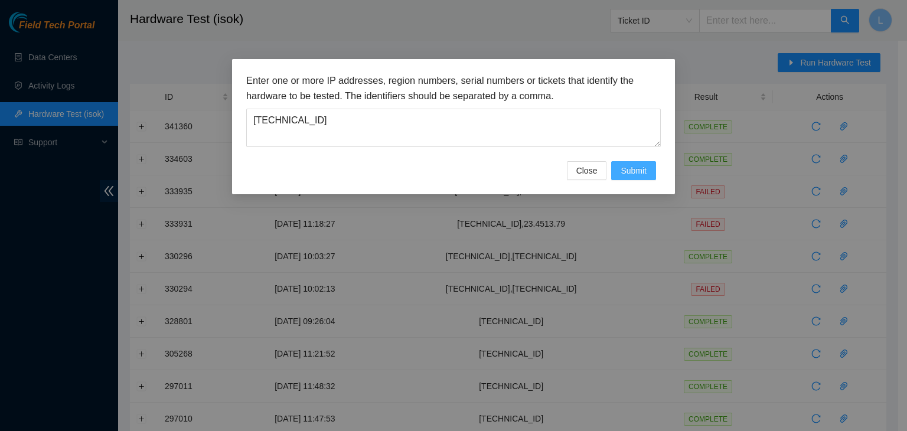
click at [637, 170] on span "Submit" at bounding box center [634, 170] width 26 height 13
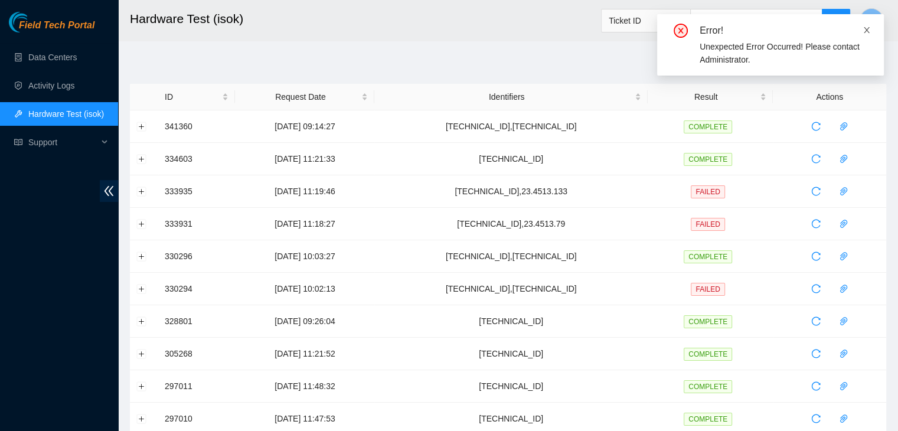
click at [870, 32] on icon "close" at bounding box center [867, 30] width 8 height 8
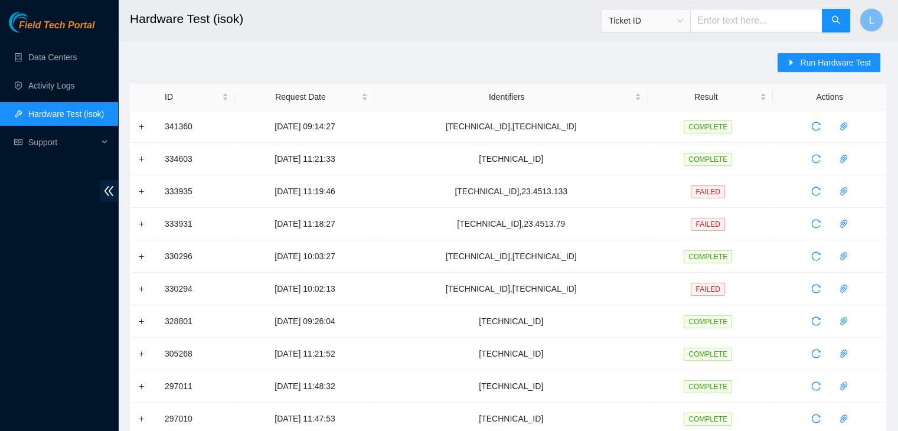
click at [72, 116] on link "Hardware Test (isok)" at bounding box center [66, 113] width 76 height 9
click at [831, 66] on span "Run Hardware Test" at bounding box center [835, 62] width 71 height 13
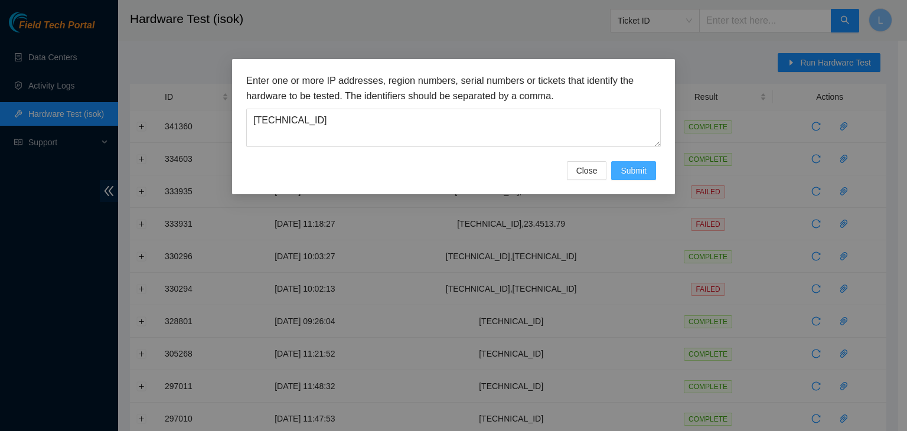
click at [636, 171] on span "Submit" at bounding box center [634, 170] width 26 height 13
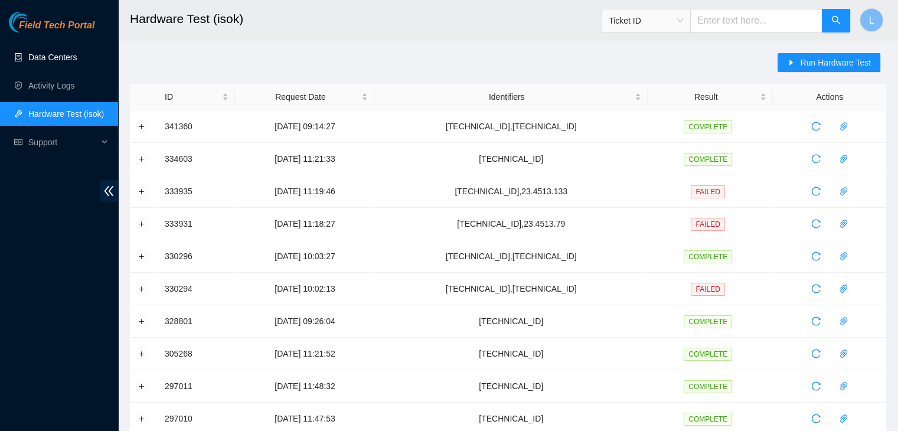
click at [70, 60] on link "Data Centers" at bounding box center [52, 57] width 48 height 9
